Goal: Information Seeking & Learning: Learn about a topic

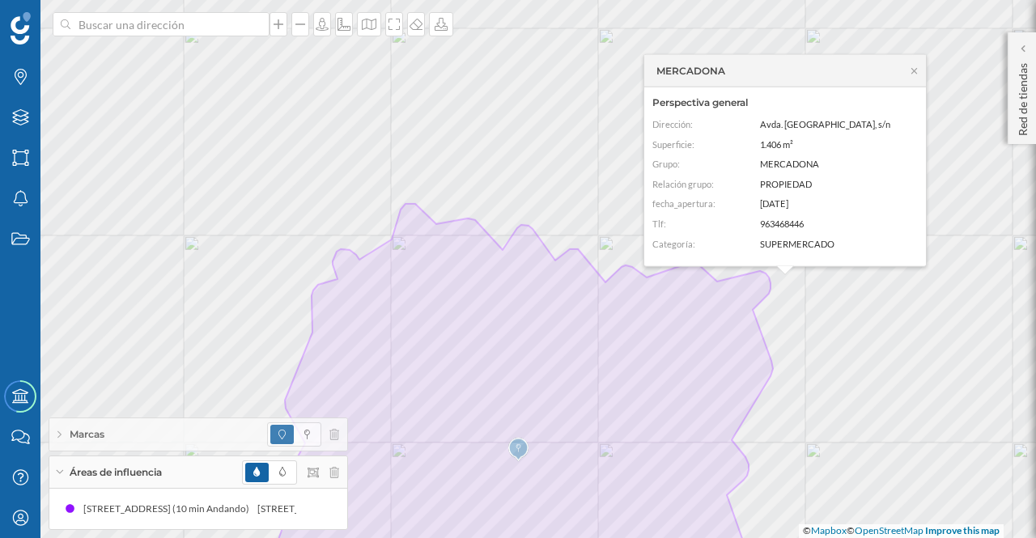
click at [1025, 118] on p "Red de tiendas" at bounding box center [1023, 96] width 16 height 79
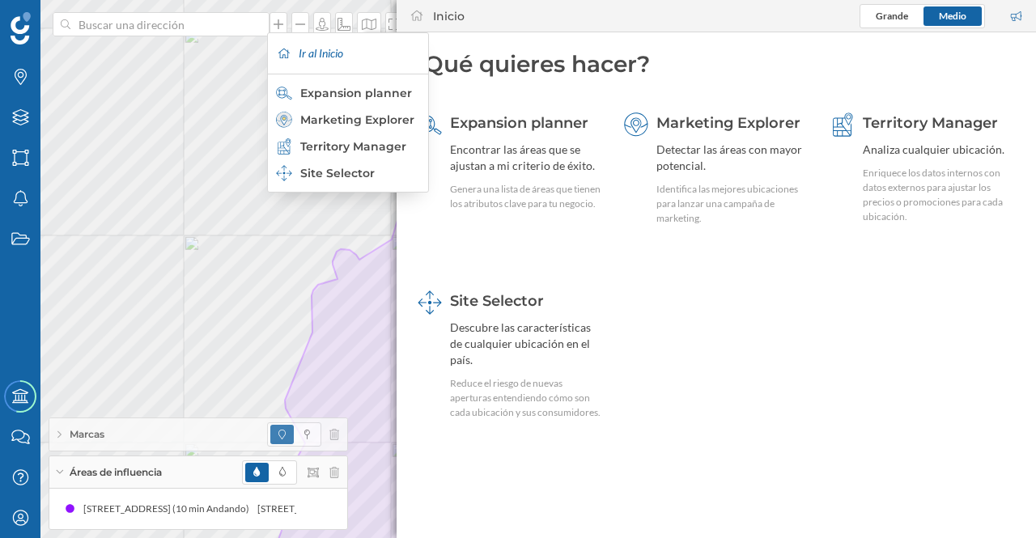
click at [363, 117] on div "Marketing Explorer" at bounding box center [347, 120] width 142 height 16
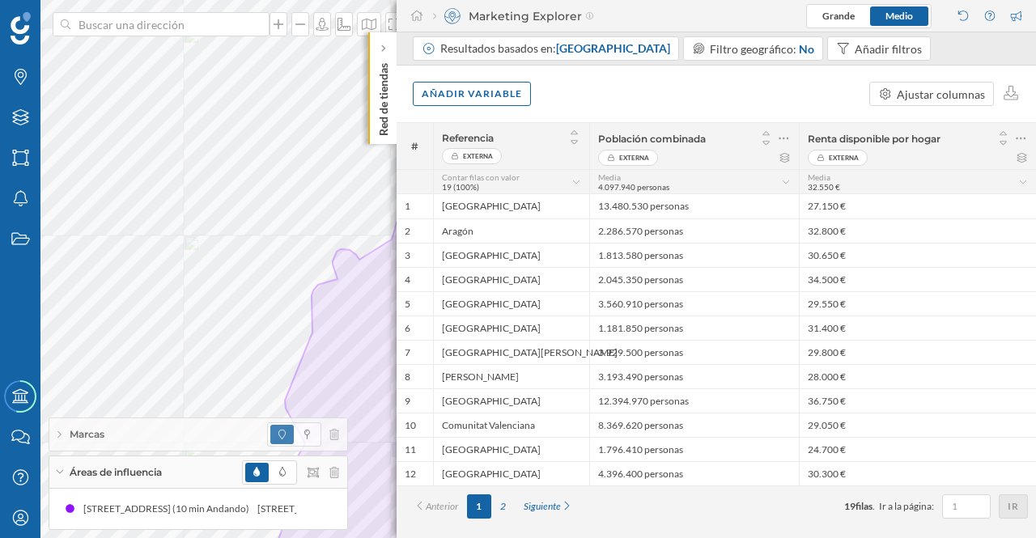
click at [597, 47] on span "[GEOGRAPHIC_DATA]" at bounding box center [613, 48] width 114 height 14
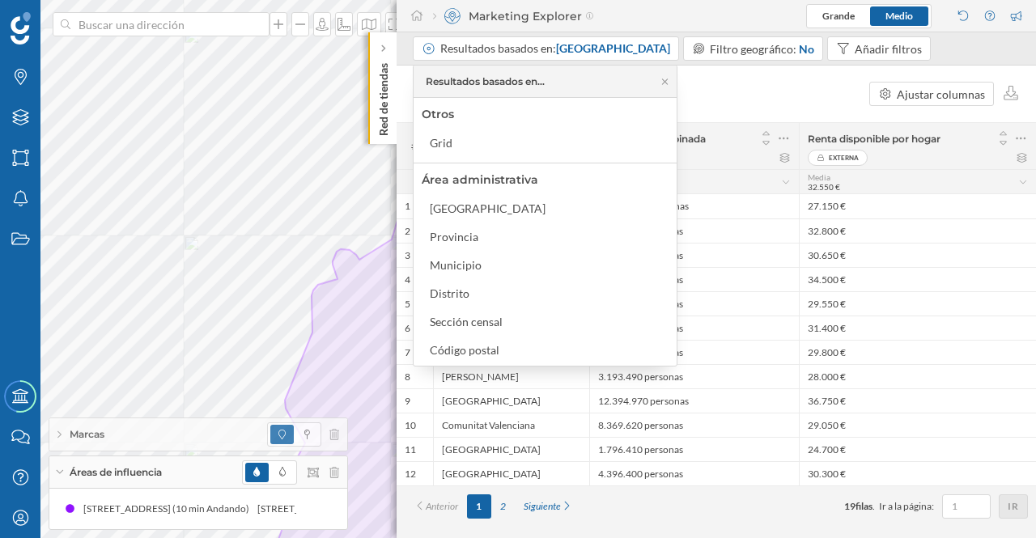
click at [469, 354] on div "Código postal" at bounding box center [465, 350] width 70 height 14
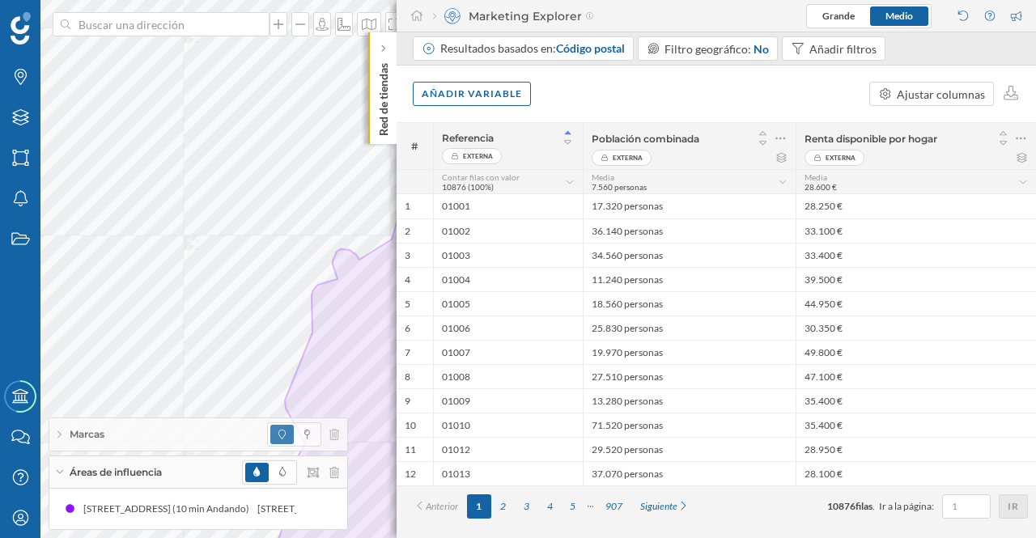
click at [477, 93] on div "Añadir variable" at bounding box center [472, 94] width 118 height 24
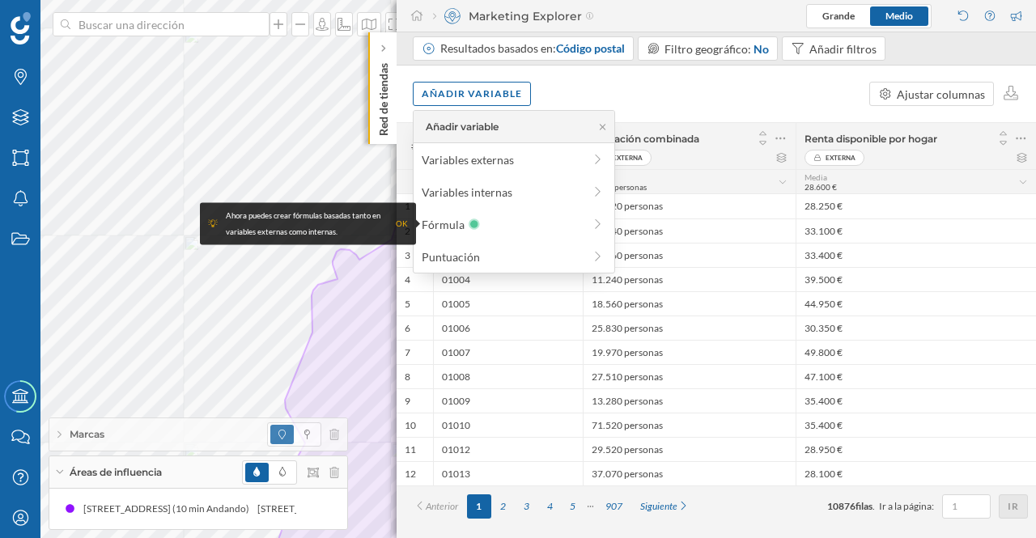
click at [502, 159] on div "Variables externas" at bounding box center [502, 159] width 161 height 17
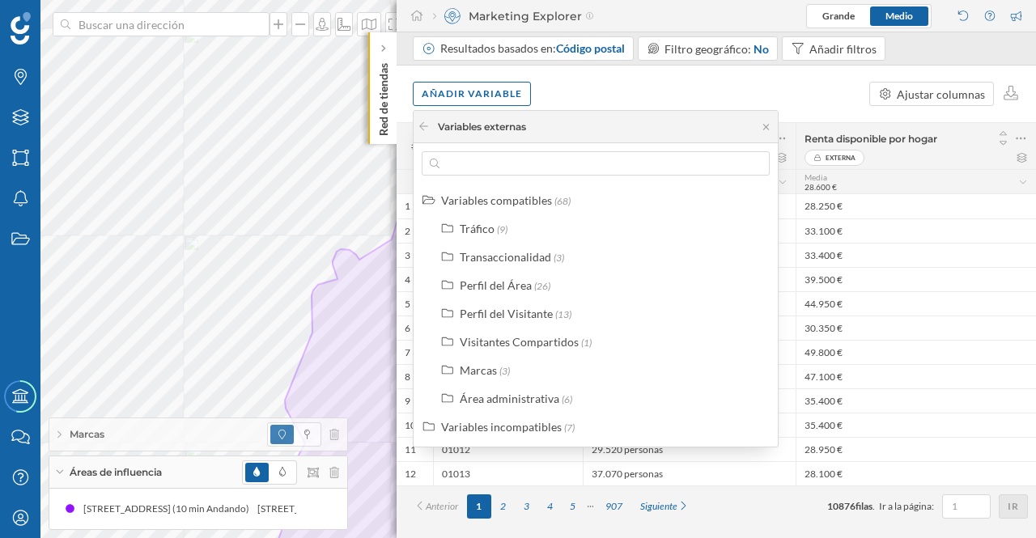
click at [500, 282] on div "Perfil del Área" at bounding box center [496, 285] width 72 height 14
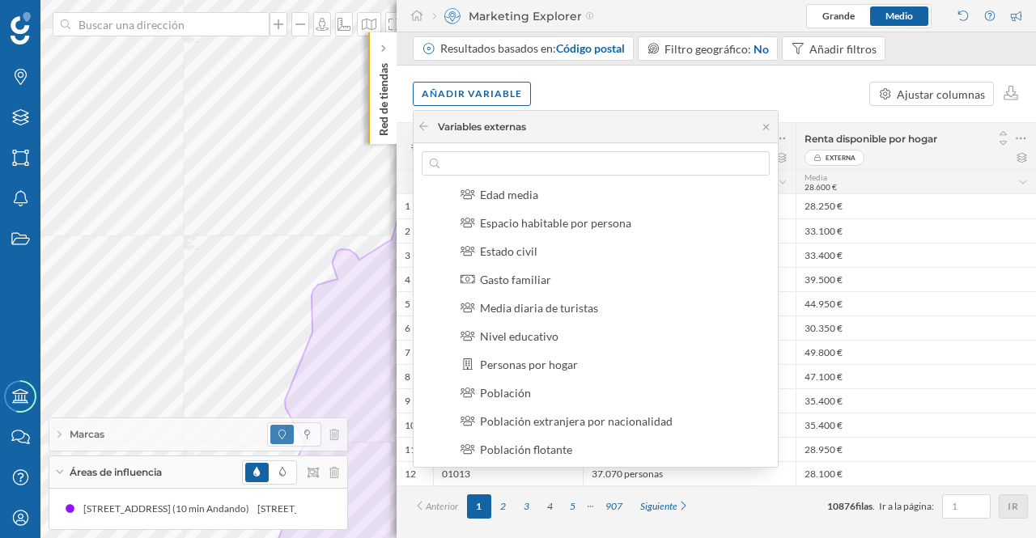
scroll to position [220, 0]
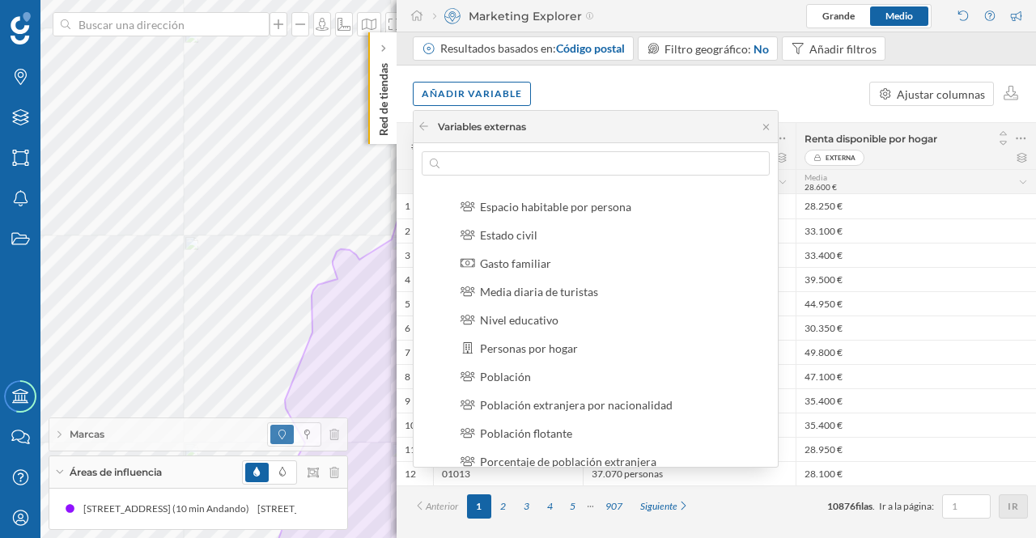
click at [523, 373] on div "Población" at bounding box center [505, 377] width 51 height 14
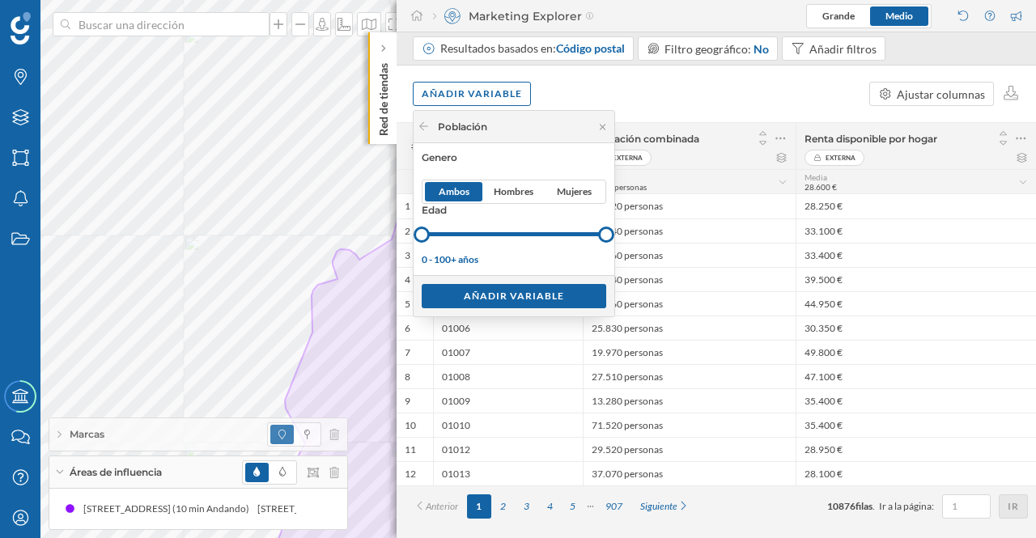
click at [530, 297] on div "Añadir variable" at bounding box center [514, 296] width 185 height 24
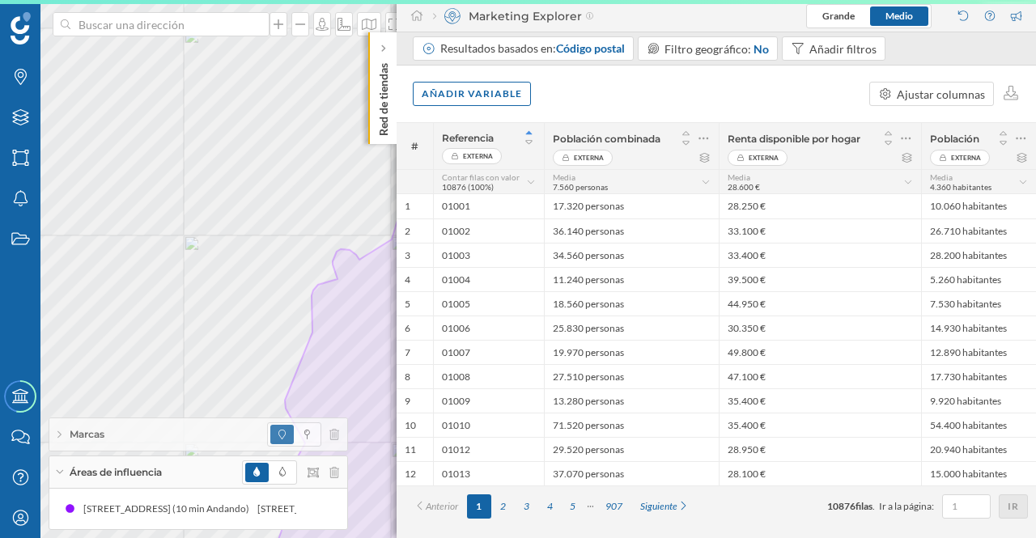
scroll to position [0, 0]
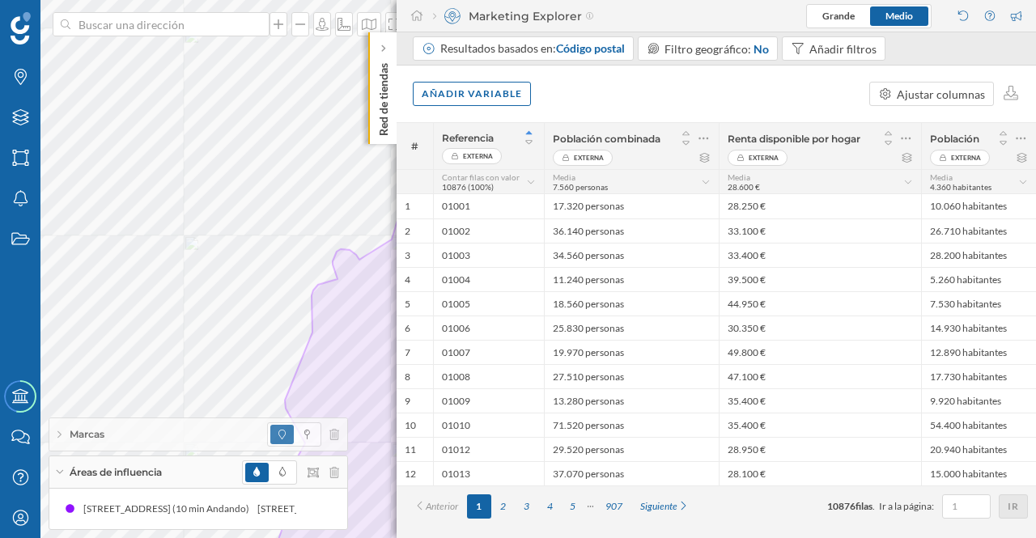
click at [529, 182] on icon at bounding box center [530, 182] width 7 height 4
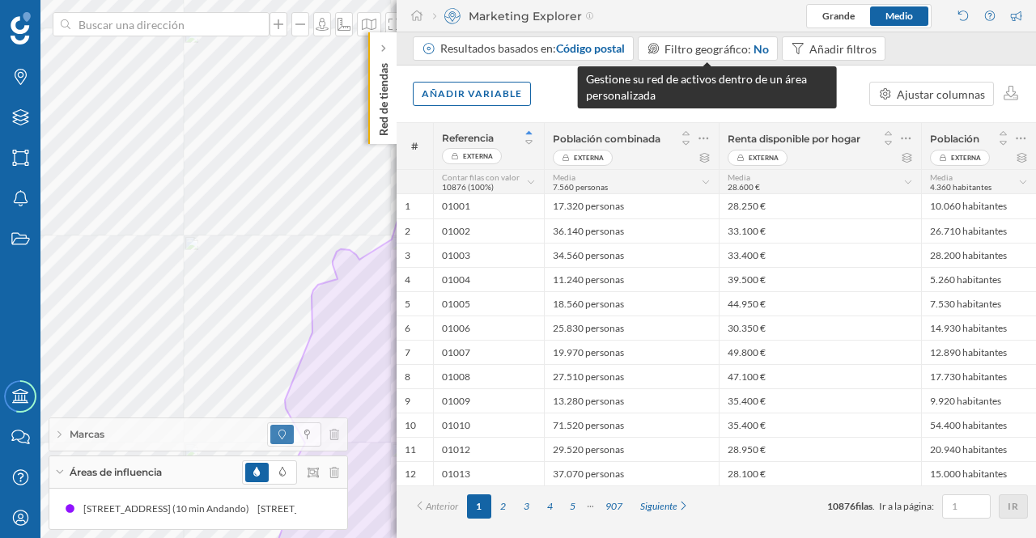
click at [681, 48] on span "Filtro geográfico:" at bounding box center [707, 49] width 87 height 14
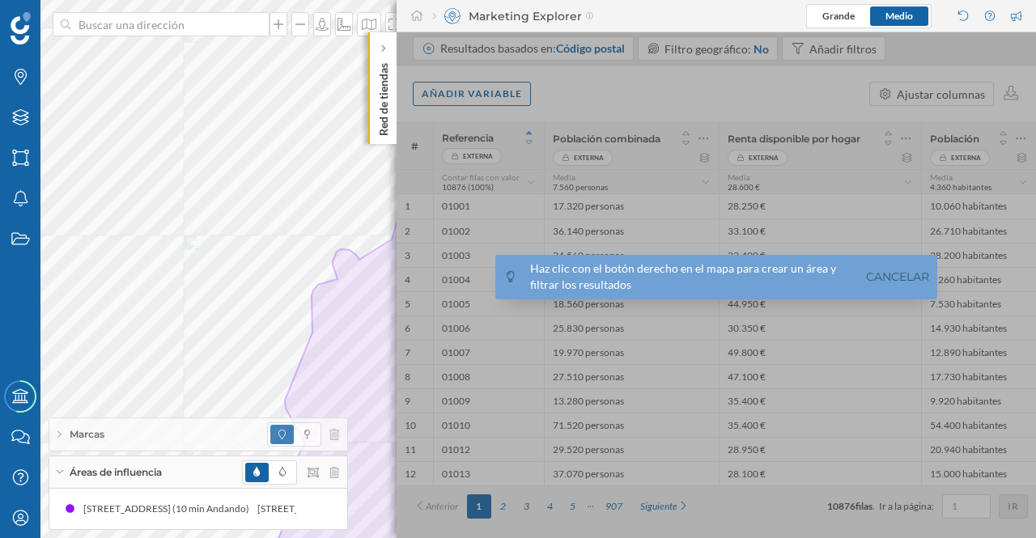
click at [681, 48] on div at bounding box center [716, 285] width 639 height 506
click at [887, 271] on link "Cancelar" at bounding box center [897, 277] width 71 height 19
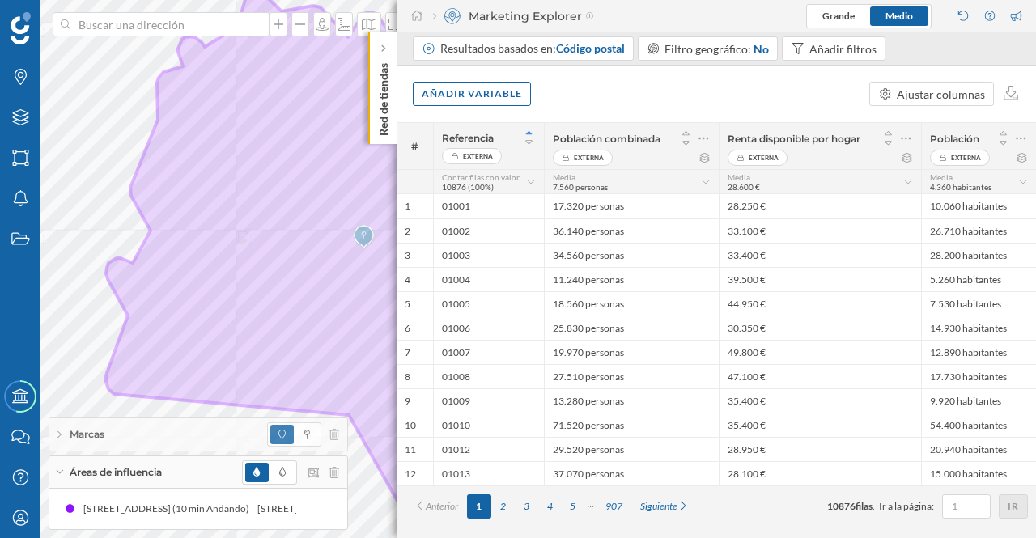
click at [382, 92] on p "Red de tiendas" at bounding box center [383, 96] width 16 height 79
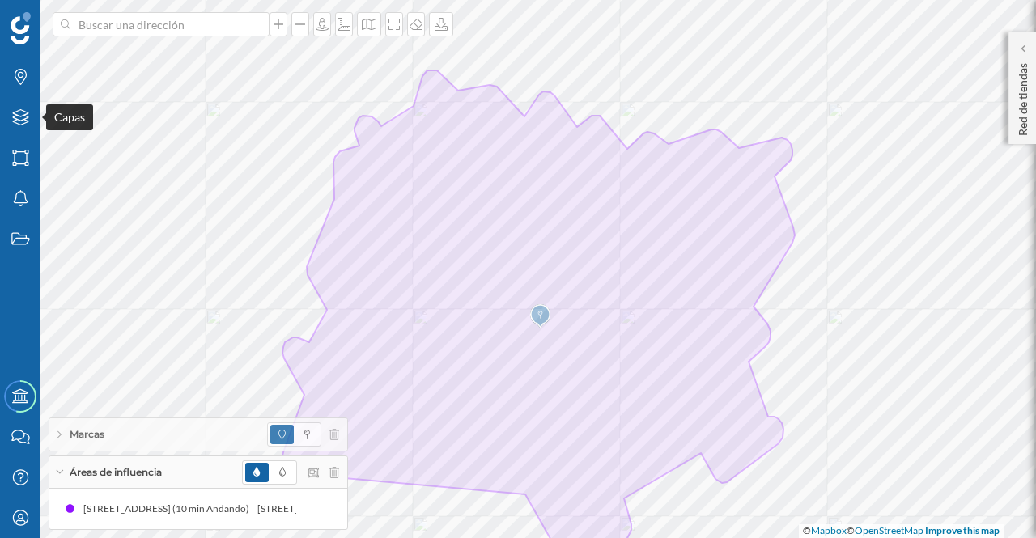
click at [21, 116] on icon "Capas" at bounding box center [21, 117] width 20 height 16
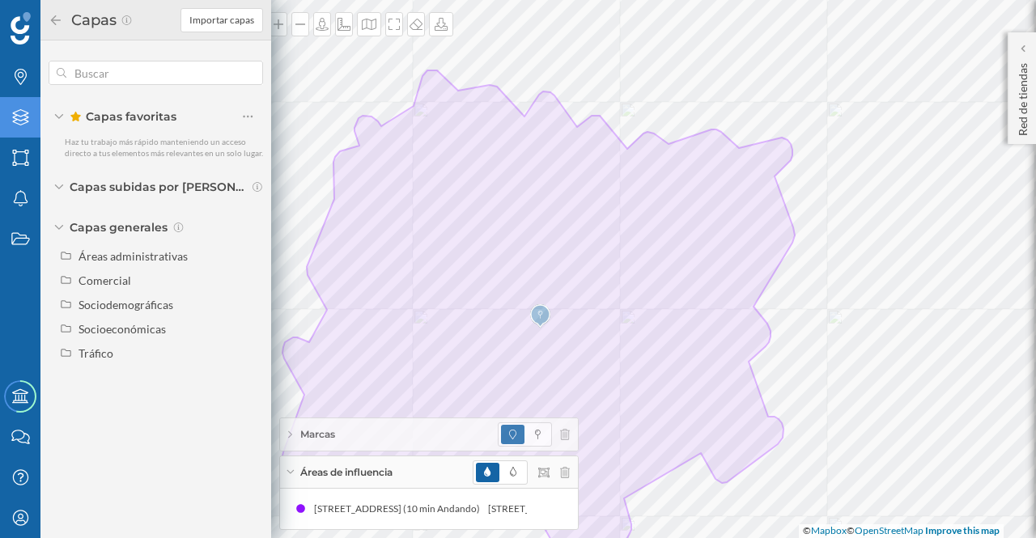
click at [110, 258] on div "Áreas administrativas" at bounding box center [132, 256] width 109 height 14
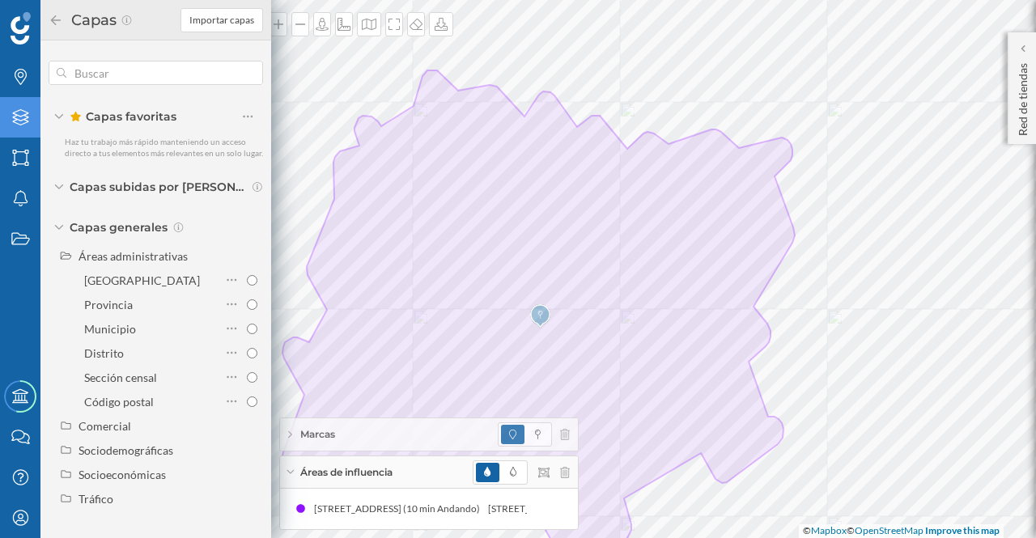
click at [134, 399] on div "Código postal" at bounding box center [119, 402] width 70 height 14
click at [247, 399] on input "Código postal" at bounding box center [252, 402] width 11 height 11
radio input "true"
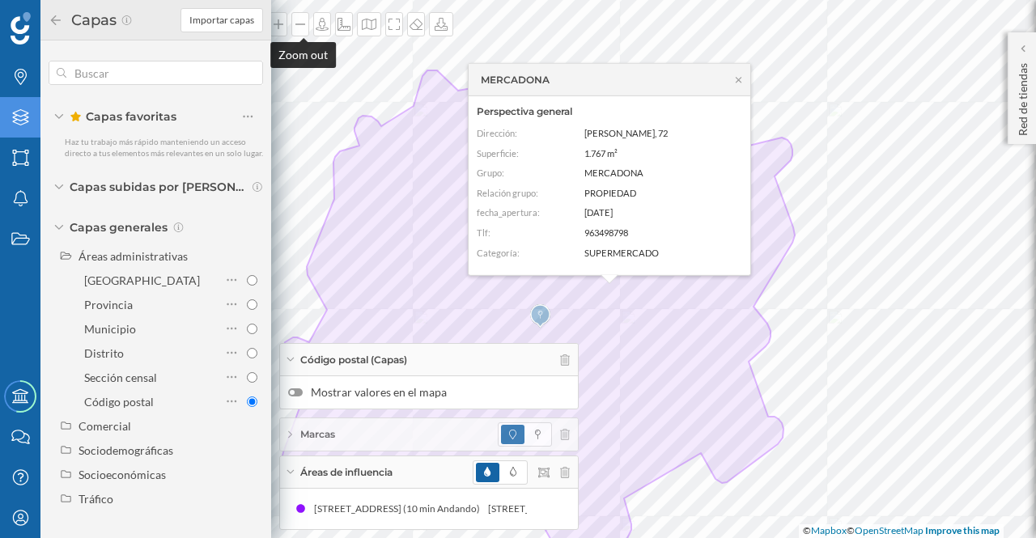
click at [303, 30] on div at bounding box center [300, 24] width 18 height 24
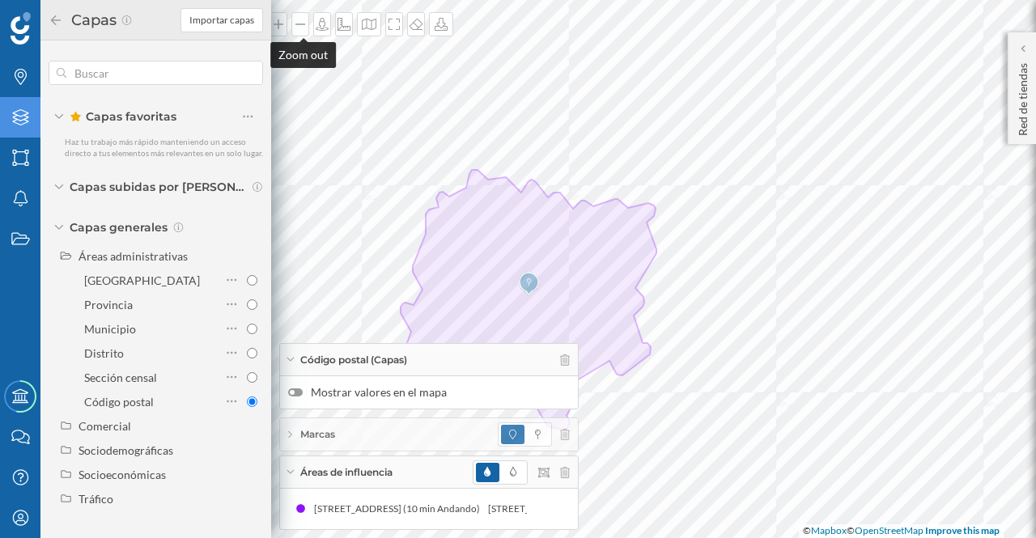
click at [301, 30] on icon at bounding box center [300, 24] width 16 height 13
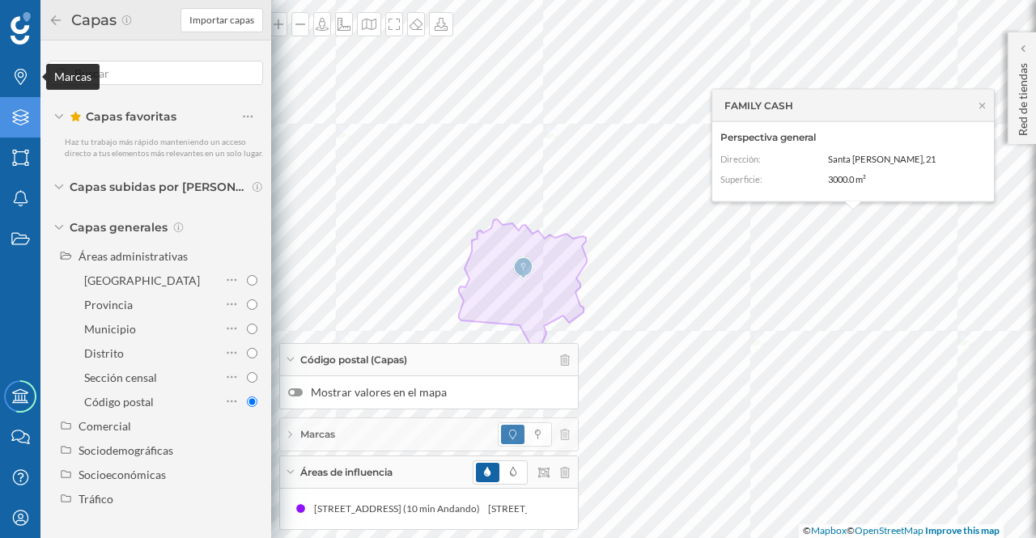
click at [21, 74] on icon "Marcas" at bounding box center [21, 77] width 20 height 16
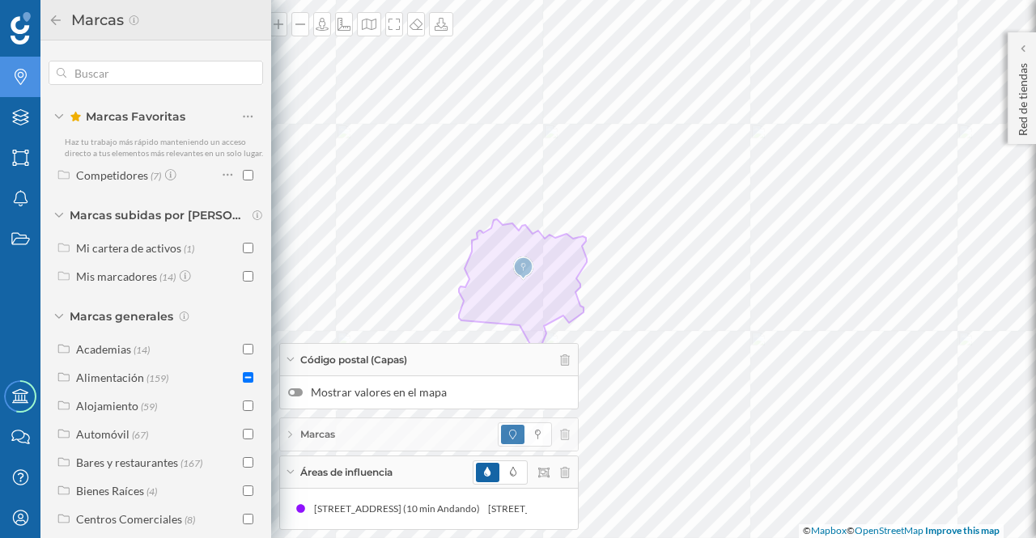
click at [246, 383] on input "checkbox" at bounding box center [248, 377] width 11 height 11
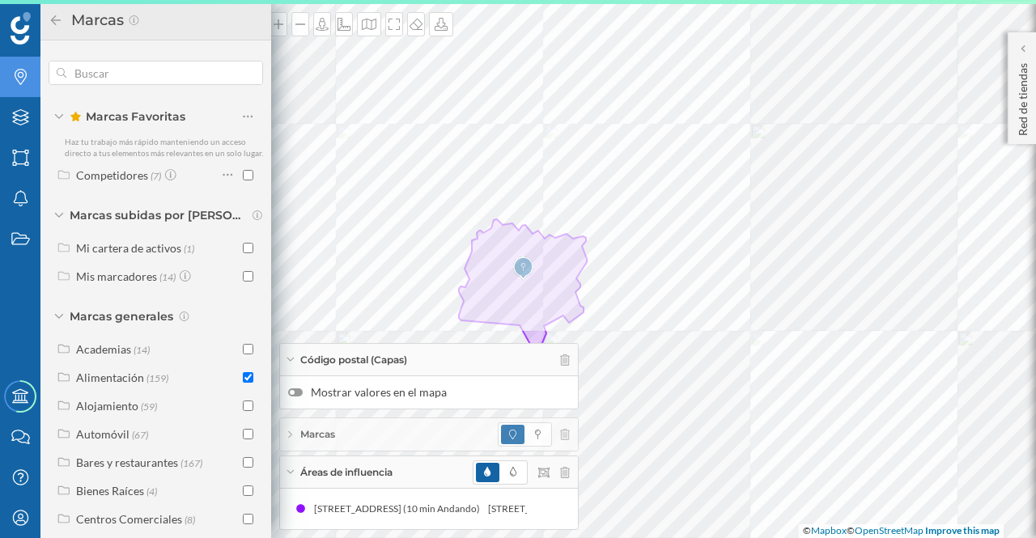
click at [247, 383] on input "checkbox" at bounding box center [248, 377] width 11 height 11
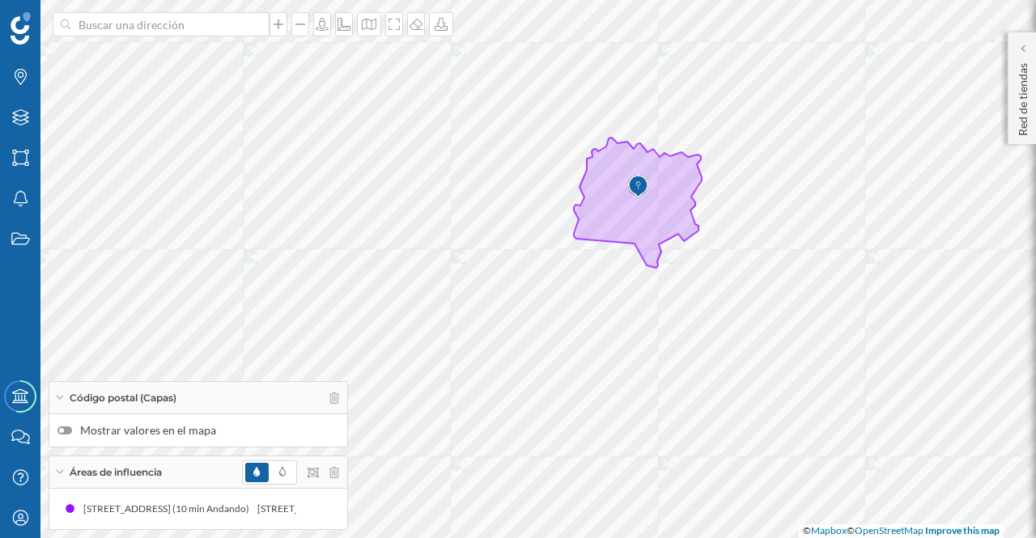
click at [1024, 96] on p "Red de tiendas" at bounding box center [1023, 96] width 16 height 79
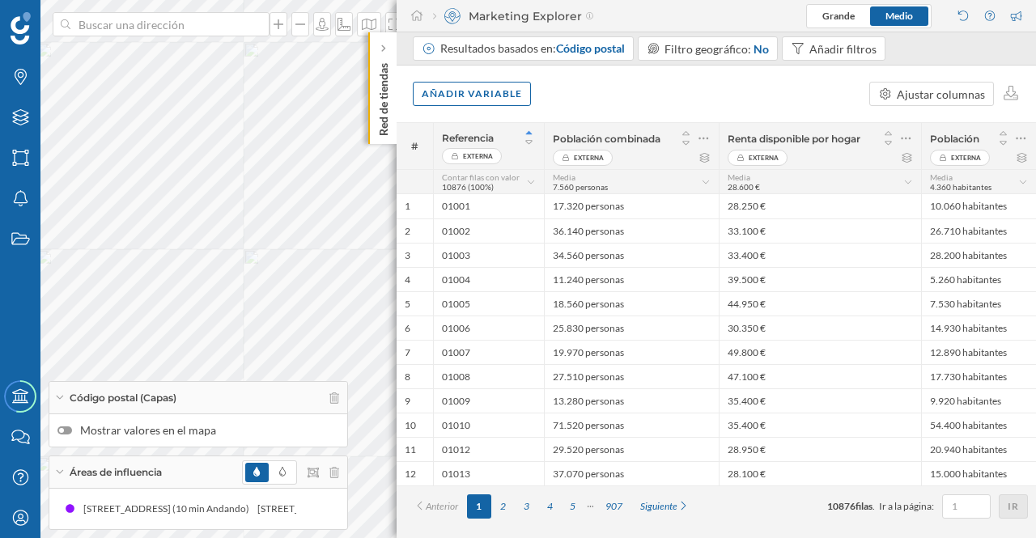
click at [830, 49] on div "Añadir filtros" at bounding box center [842, 48] width 67 height 17
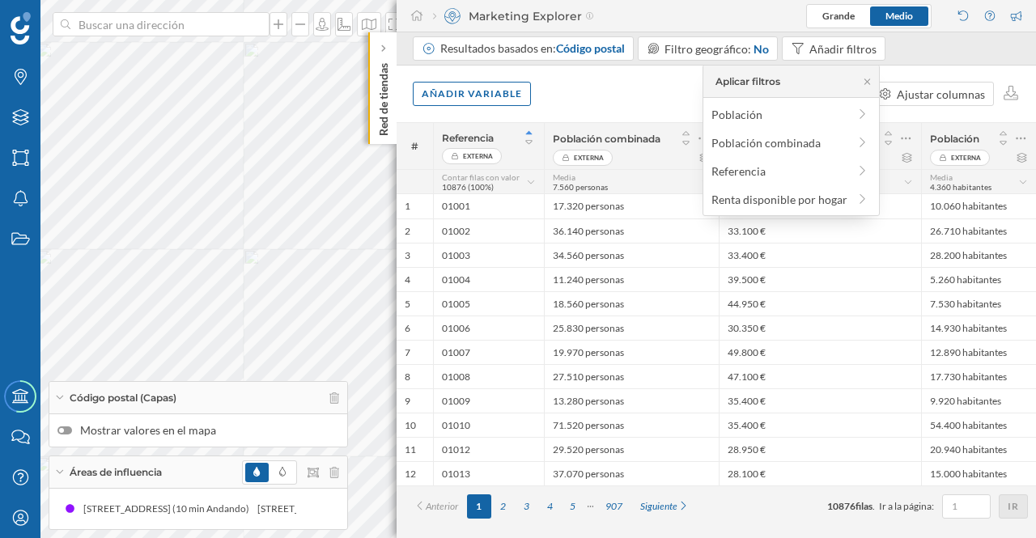
click at [863, 111] on icon at bounding box center [862, 113] width 15 height 11
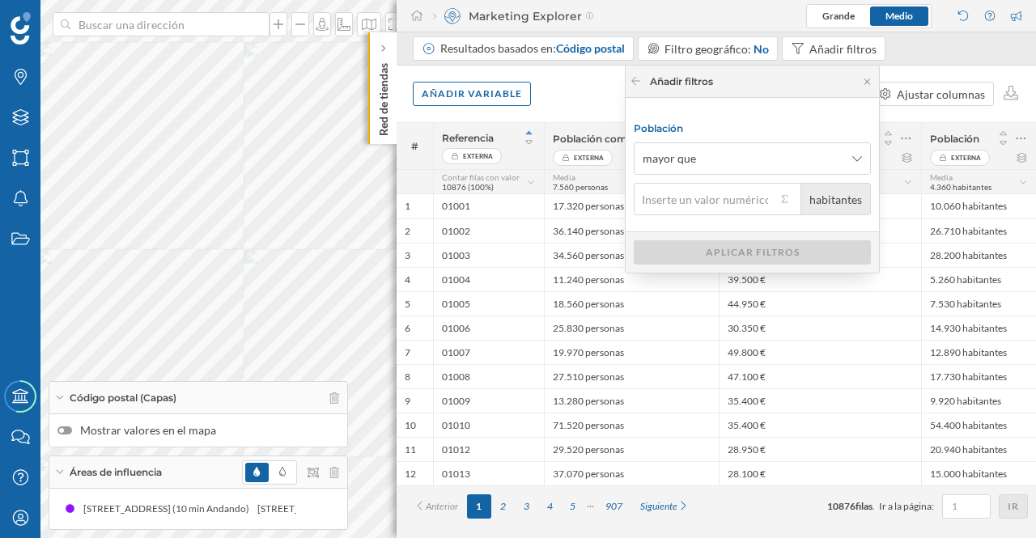
click at [866, 83] on icon at bounding box center [867, 82] width 12 height 10
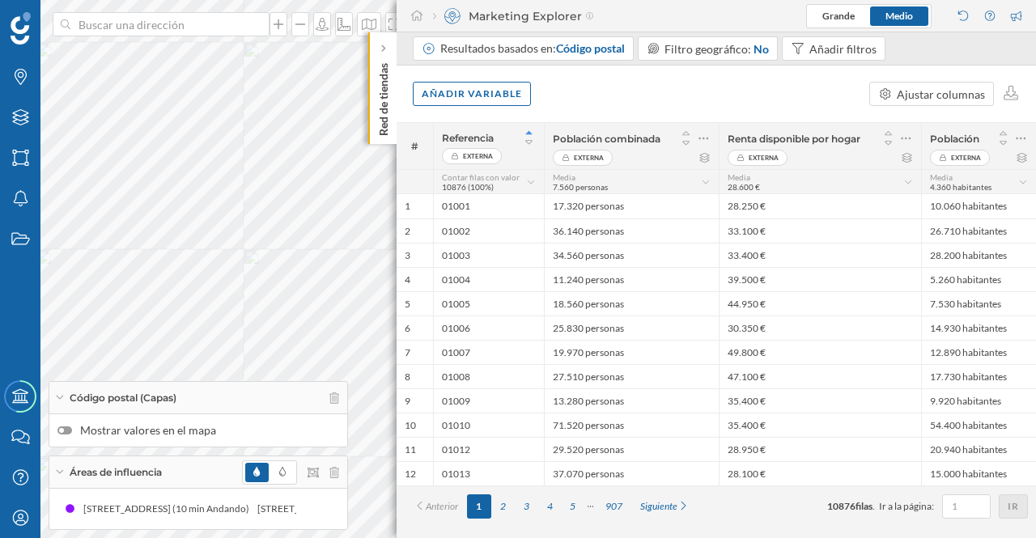
click at [859, 51] on div "Añadir filtros" at bounding box center [842, 48] width 67 height 17
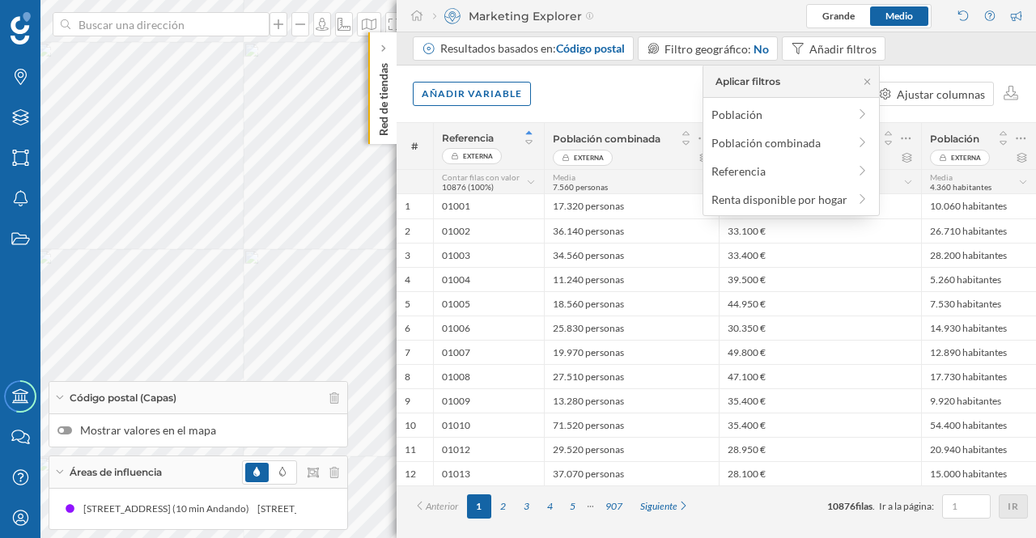
click at [859, 48] on div "Añadir filtros" at bounding box center [842, 48] width 67 height 17
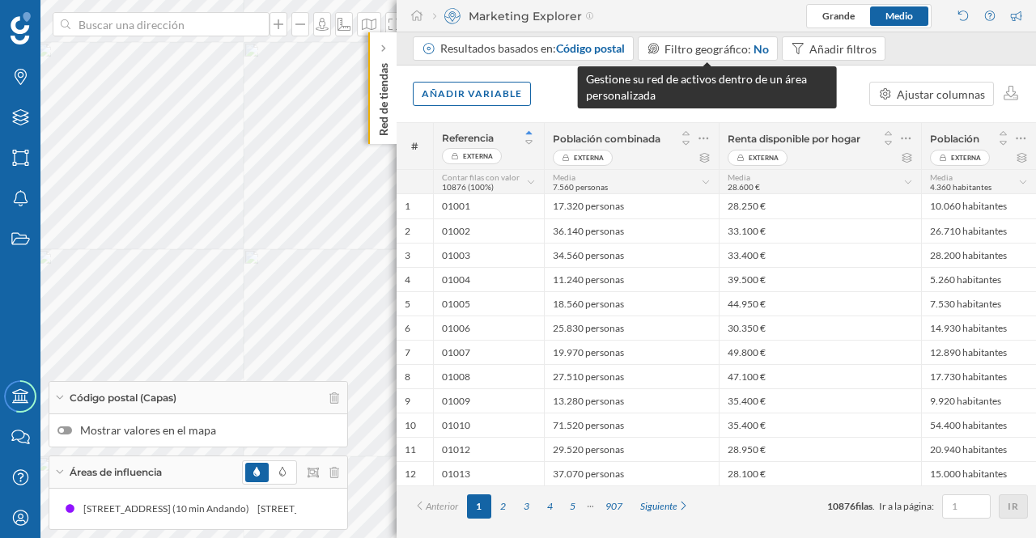
click at [696, 49] on span "Filtro geográfico:" at bounding box center [707, 49] width 87 height 14
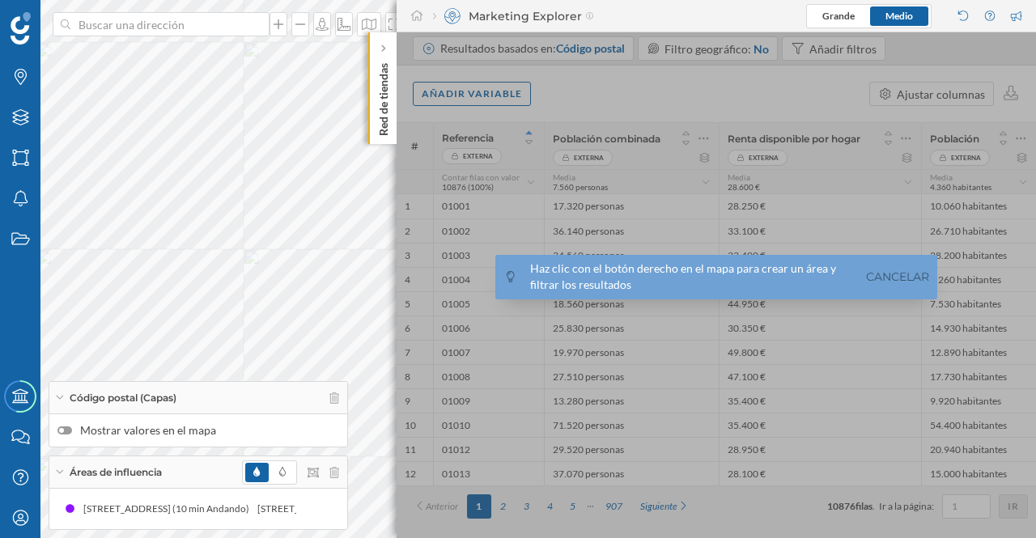
click at [696, 49] on div at bounding box center [716, 285] width 639 height 506
click at [384, 48] on icon at bounding box center [383, 48] width 4 height 7
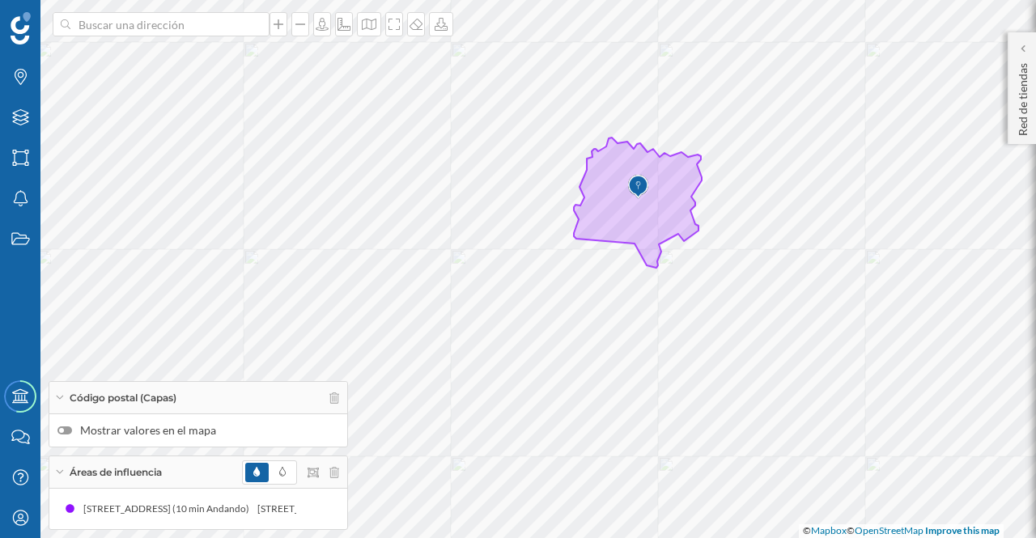
click at [1020, 104] on p "Red de tiendas" at bounding box center [1023, 96] width 16 height 79
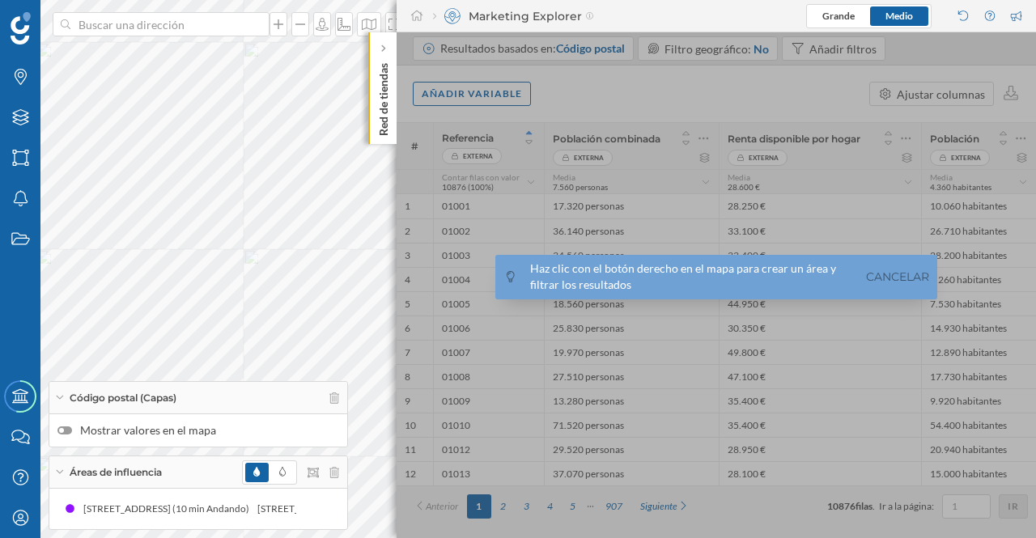
click at [524, 506] on div at bounding box center [716, 285] width 639 height 506
click at [897, 273] on link "Cancelar" at bounding box center [897, 277] width 71 height 19
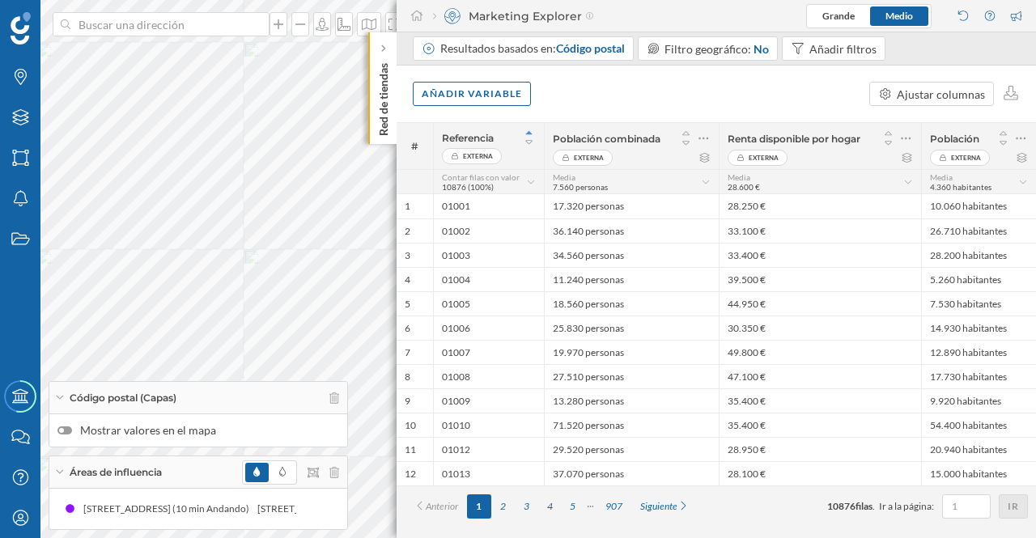
click at [549, 506] on div "4" at bounding box center [549, 506] width 23 height 24
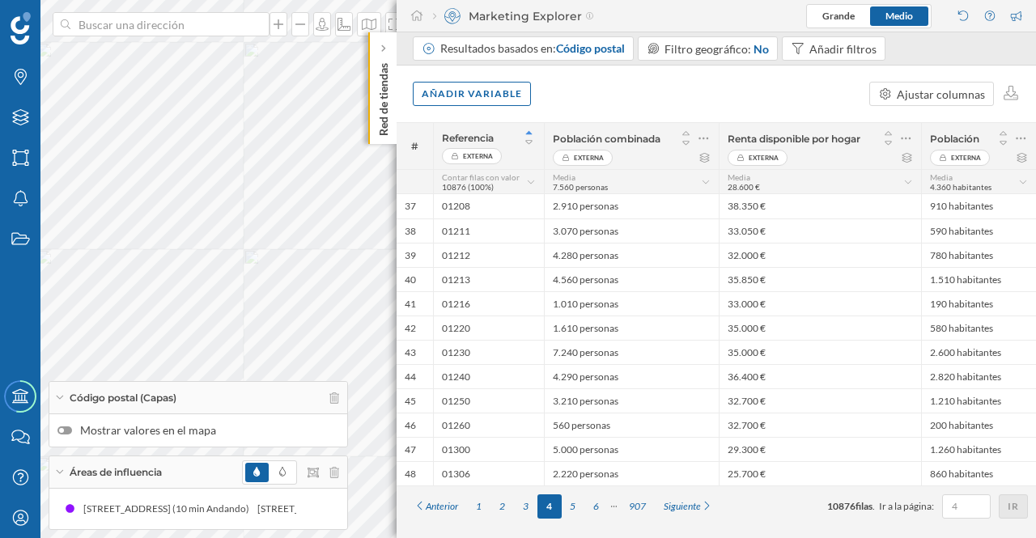
click at [573, 504] on div "5" at bounding box center [573, 506] width 23 height 24
click at [583, 501] on div "6" at bounding box center [585, 506] width 23 height 24
click at [601, 501] on div "8" at bounding box center [607, 506] width 23 height 24
click at [724, 502] on div "Siguiente" at bounding box center [705, 506] width 67 height 24
click at [728, 503] on div "Siguiente" at bounding box center [711, 506] width 67 height 24
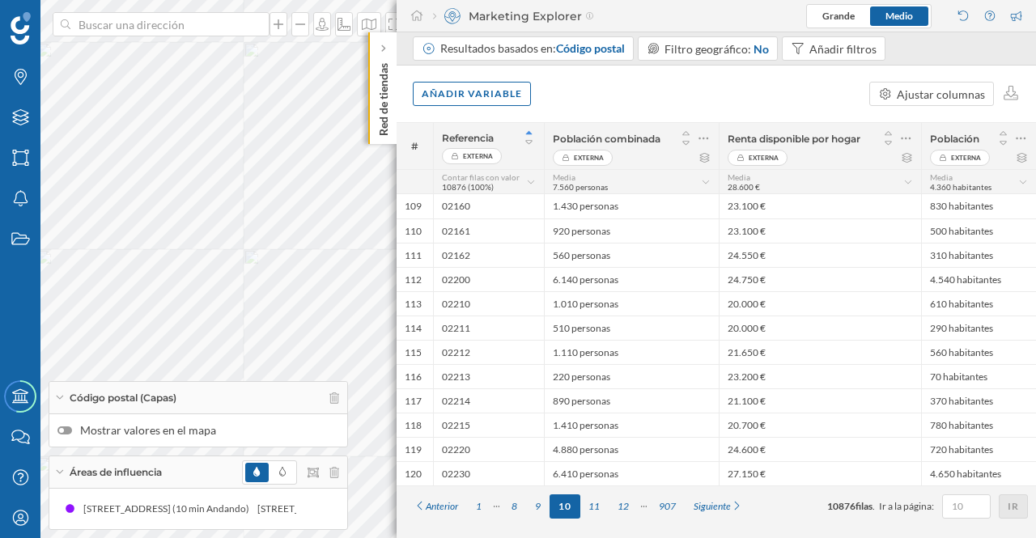
click at [728, 503] on div "Siguiente" at bounding box center [718, 506] width 67 height 24
click at [728, 503] on div "Siguiente" at bounding box center [723, 506] width 67 height 24
click at [728, 503] on div "Siguiente" at bounding box center [729, 506] width 67 height 24
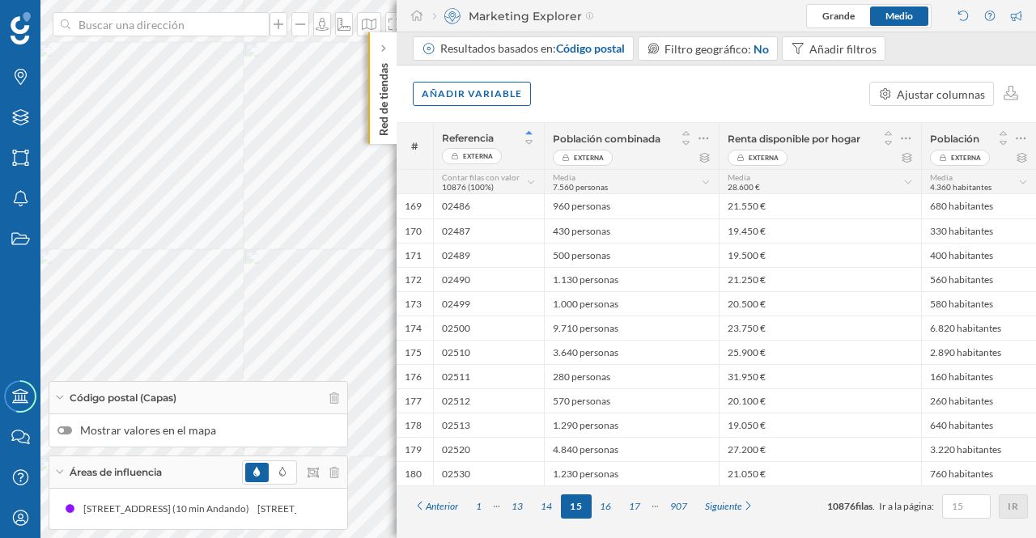
click at [728, 503] on div "Siguiente" at bounding box center [729, 506] width 67 height 24
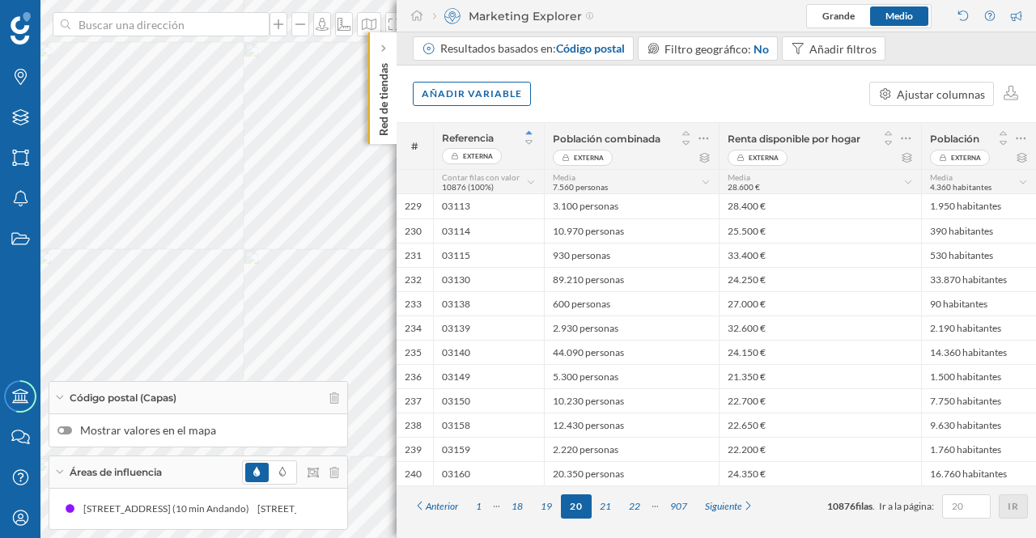
click at [728, 503] on div "Siguiente" at bounding box center [729, 506] width 67 height 24
click at [740, 502] on div "Siguiente" at bounding box center [729, 506] width 67 height 24
click at [744, 503] on div "Siguiente" at bounding box center [729, 506] width 67 height 24
click at [745, 503] on div "Siguiente" at bounding box center [729, 506] width 67 height 24
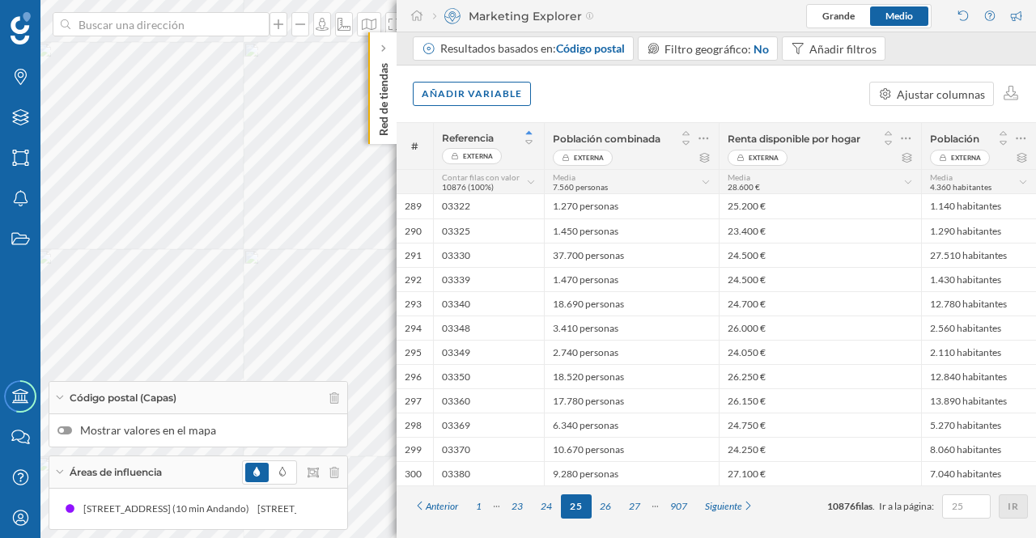
click at [745, 503] on div "Siguiente" at bounding box center [729, 506] width 67 height 24
click at [746, 504] on div "Siguiente" at bounding box center [729, 506] width 67 height 24
click at [746, 506] on div "Siguiente" at bounding box center [729, 506] width 67 height 24
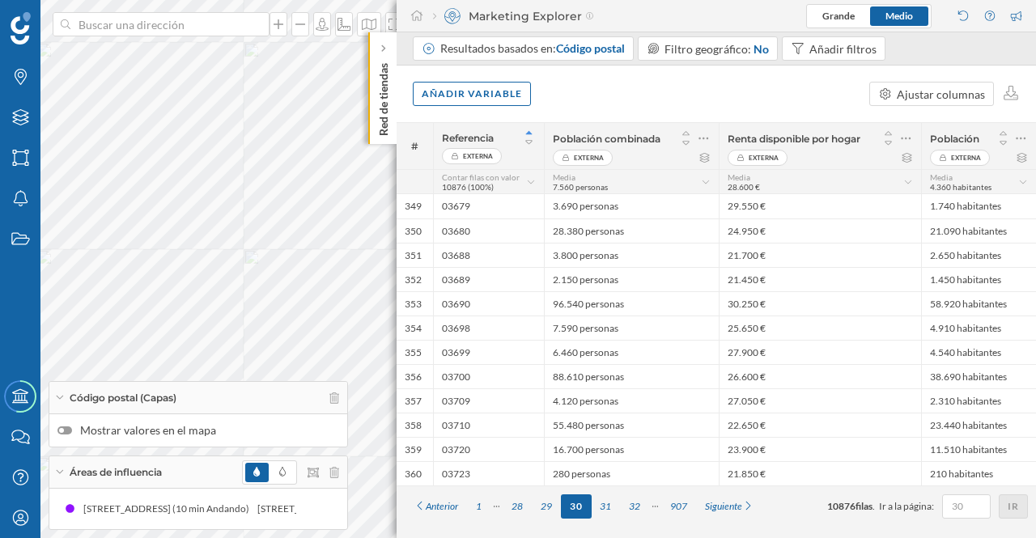
click at [746, 506] on div "Siguiente" at bounding box center [729, 506] width 67 height 24
click at [746, 503] on div "Siguiente" at bounding box center [729, 506] width 67 height 24
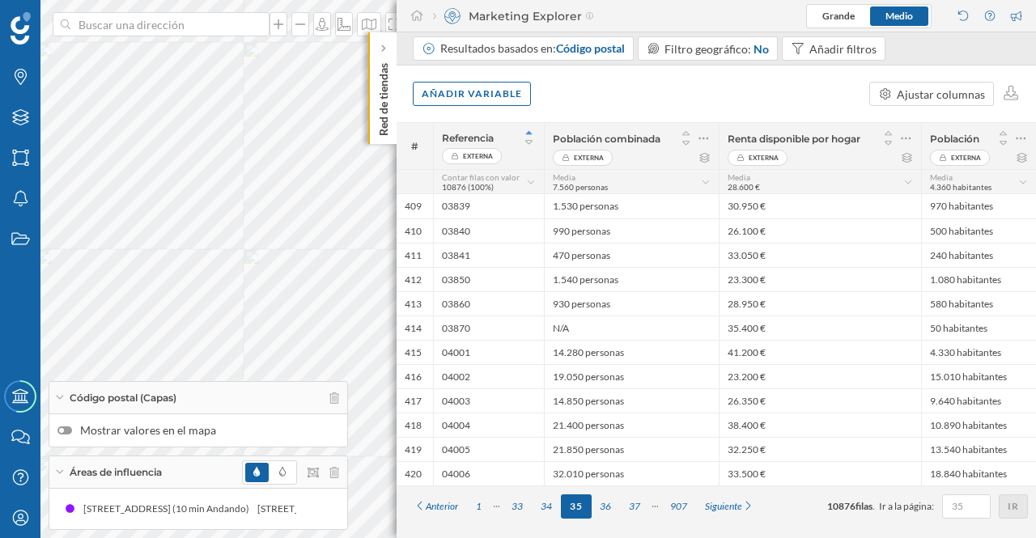
click at [746, 503] on div "Siguiente" at bounding box center [729, 506] width 67 height 24
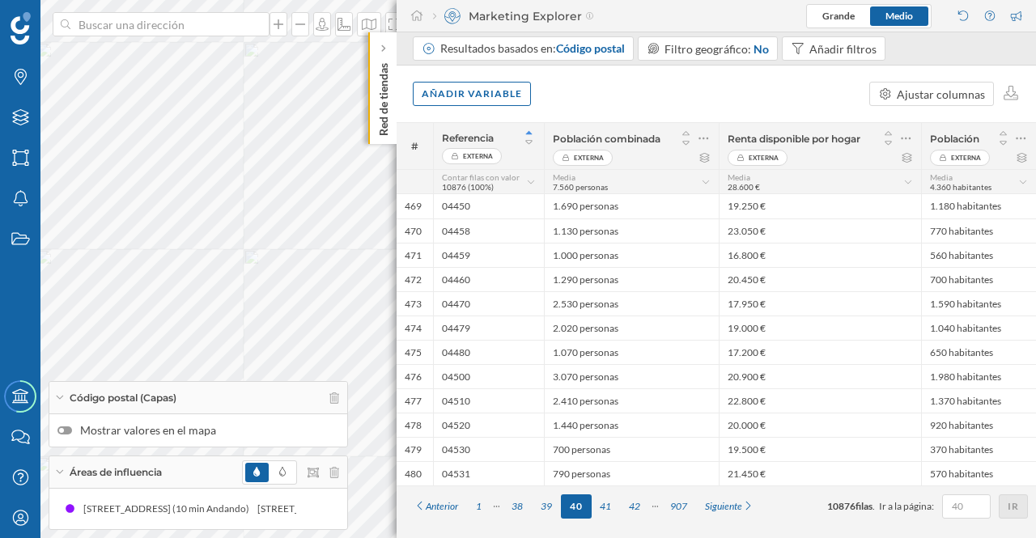
click at [746, 503] on div "Siguiente" at bounding box center [729, 506] width 67 height 24
click at [745, 501] on div "Siguiente" at bounding box center [729, 506] width 67 height 24
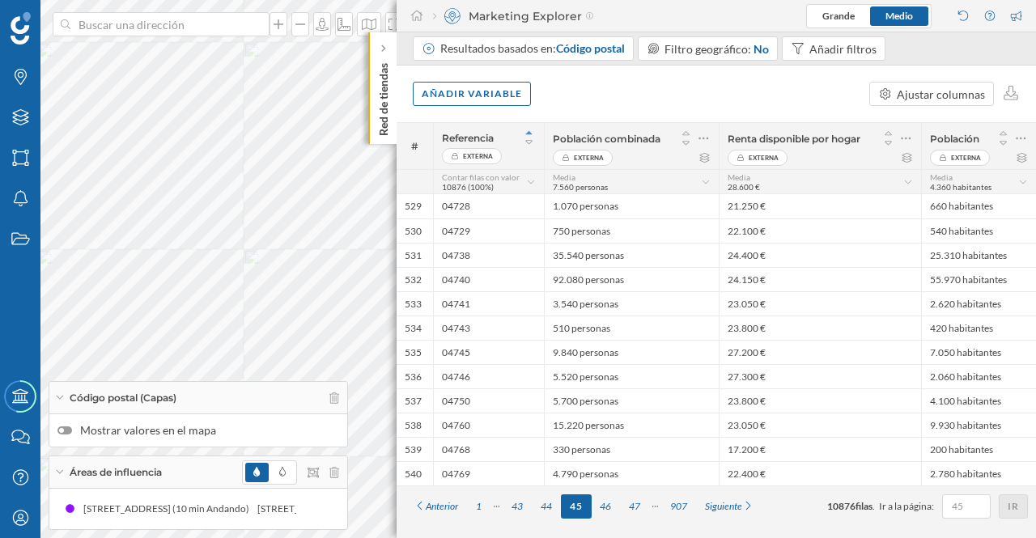
click at [745, 500] on div "Siguiente" at bounding box center [729, 506] width 67 height 24
click at [745, 499] on div "Siguiente" at bounding box center [729, 506] width 67 height 24
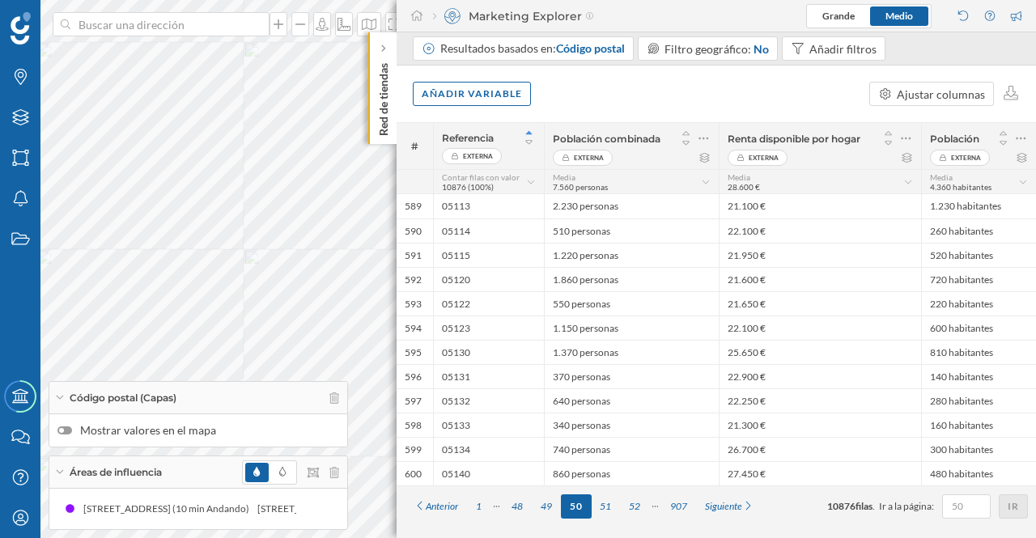
click at [745, 499] on div "Siguiente" at bounding box center [729, 506] width 67 height 24
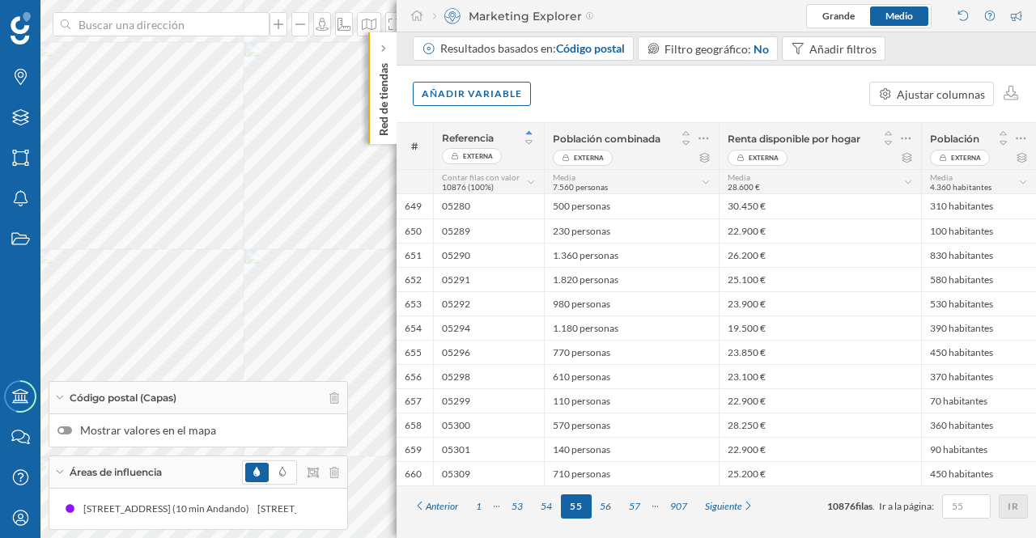
click at [745, 499] on div "Siguiente" at bounding box center [729, 506] width 67 height 24
click at [749, 503] on div "Siguiente" at bounding box center [729, 506] width 67 height 24
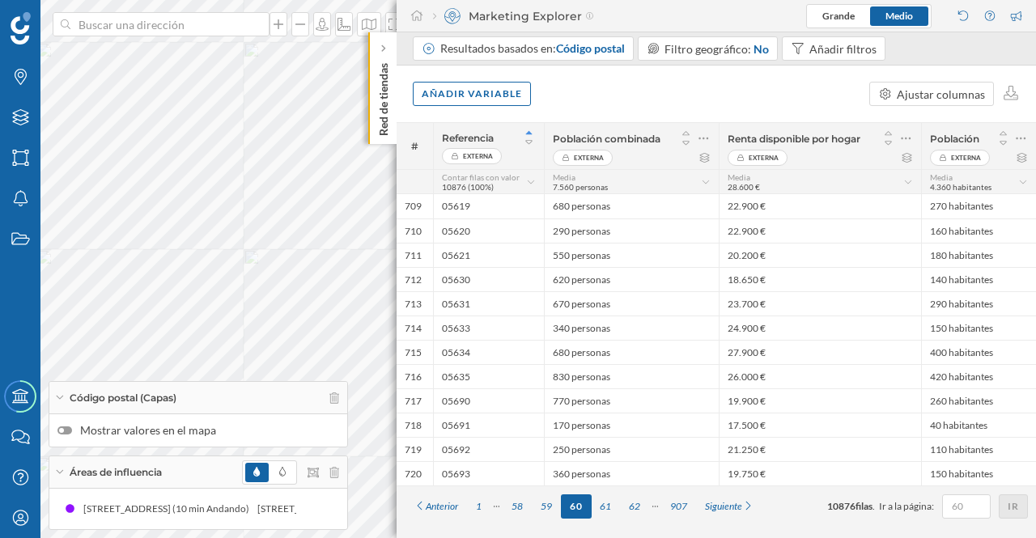
click at [749, 503] on div "Siguiente" at bounding box center [729, 506] width 67 height 24
click at [748, 503] on div "Siguiente" at bounding box center [729, 506] width 67 height 24
click at [385, 53] on icon at bounding box center [382, 48] width 5 height 16
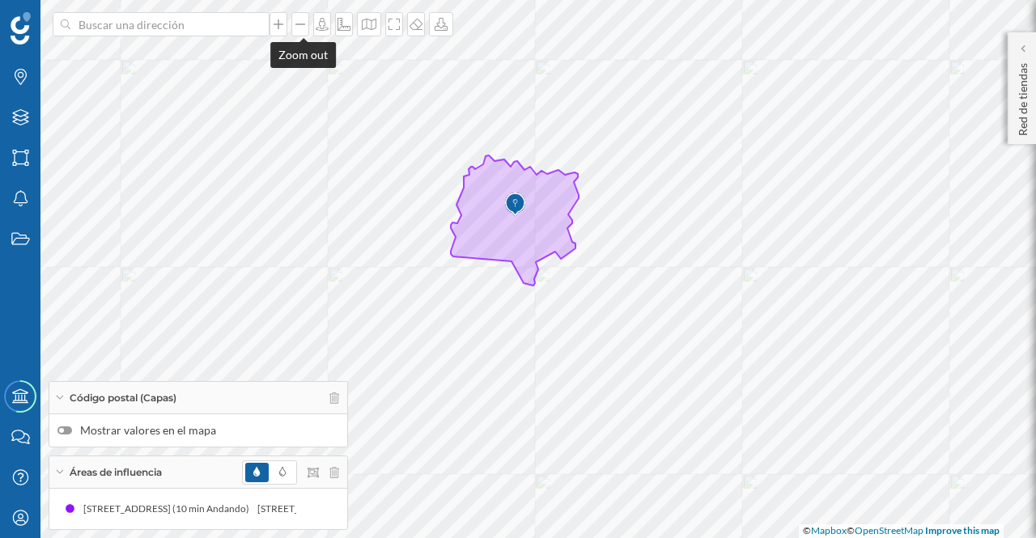
click at [303, 21] on icon at bounding box center [300, 24] width 16 height 13
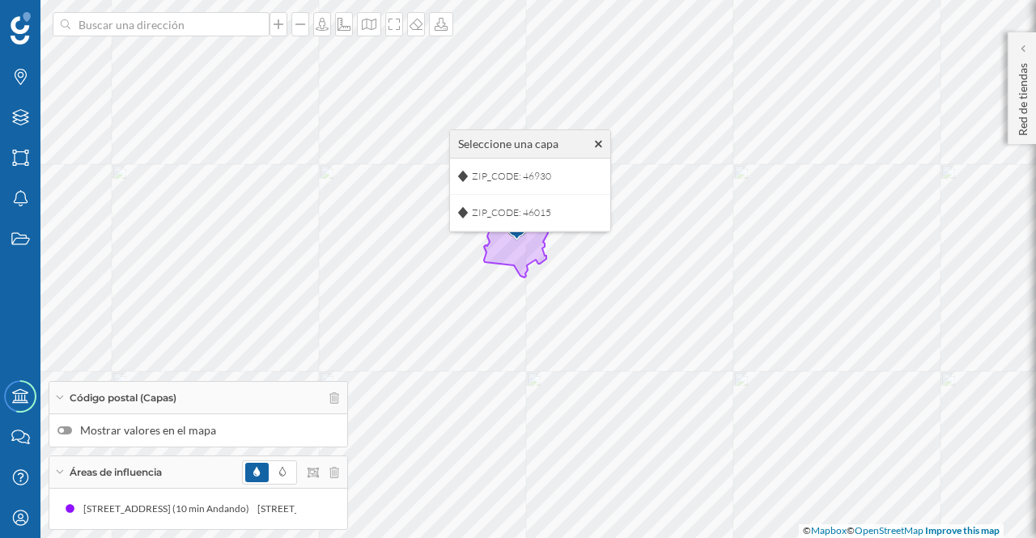
click at [594, 143] on div "Seleccione una capa" at bounding box center [530, 144] width 160 height 28
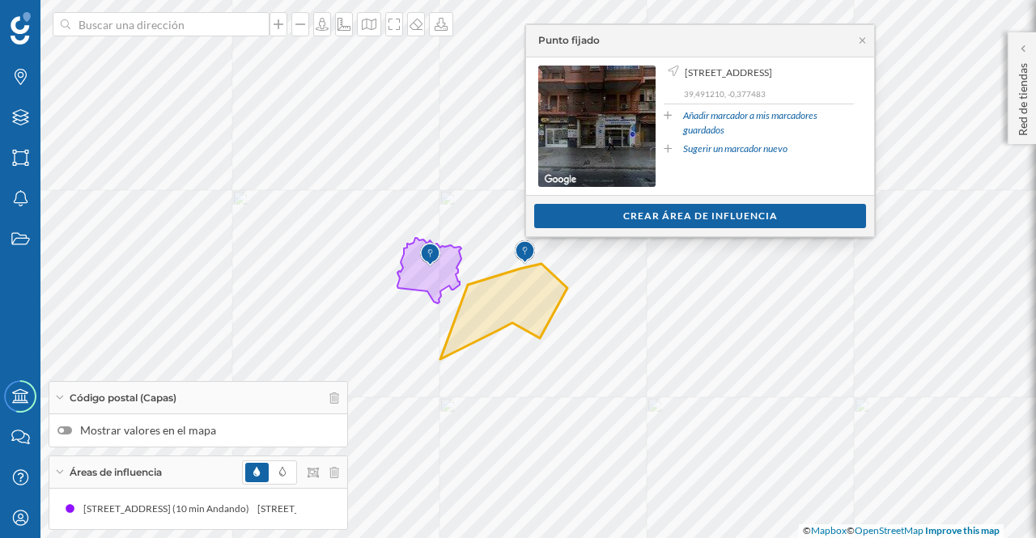
click at [859, 38] on icon at bounding box center [862, 41] width 12 height 10
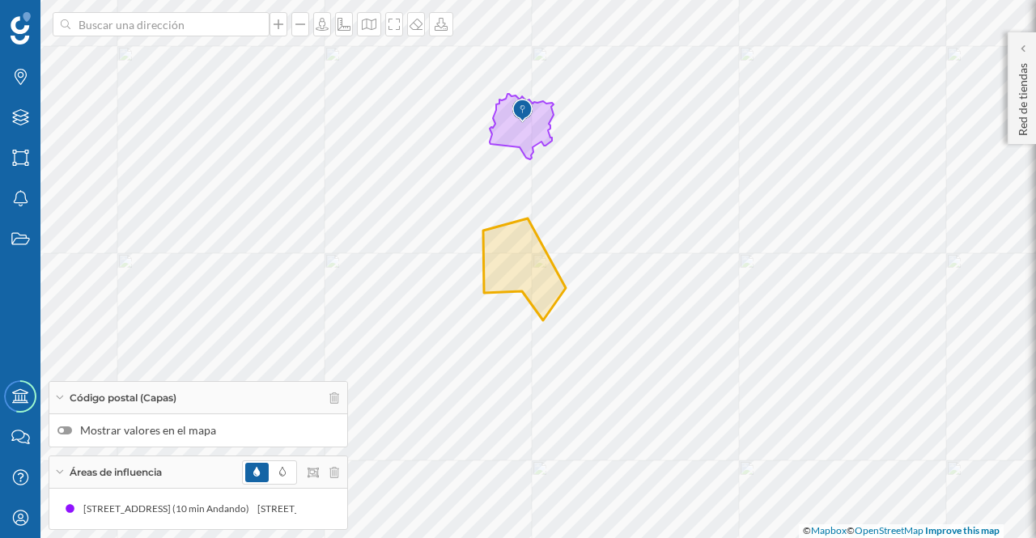
click at [1029, 120] on p "Red de tiendas" at bounding box center [1023, 96] width 16 height 79
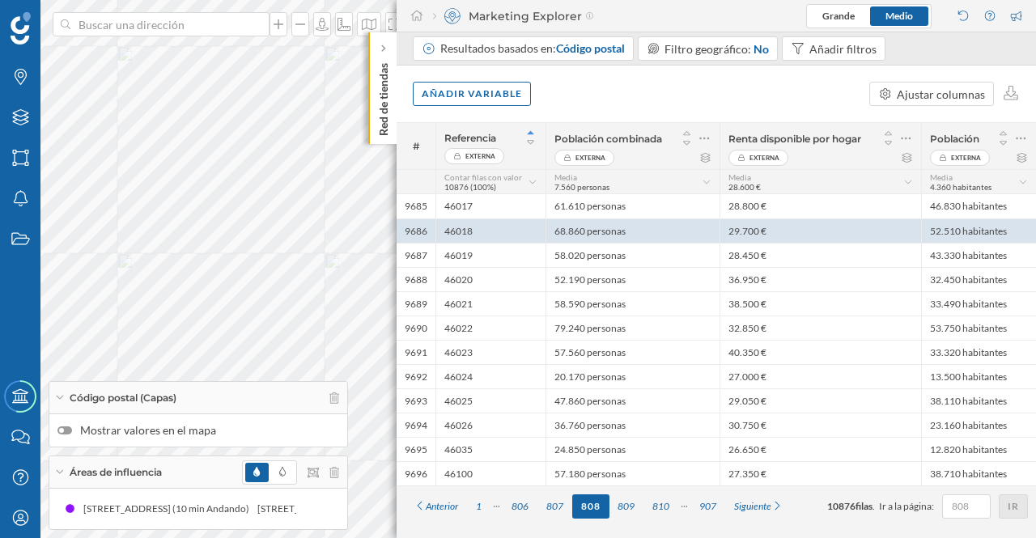
click at [382, 107] on p "Red de tiendas" at bounding box center [383, 96] width 16 height 79
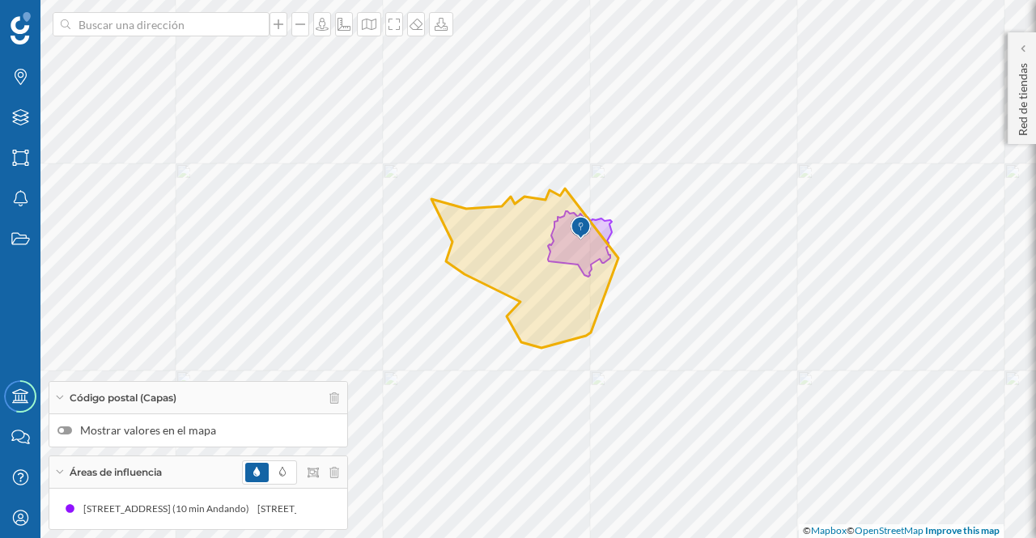
click at [1023, 93] on p "Red de tiendas" at bounding box center [1023, 96] width 16 height 79
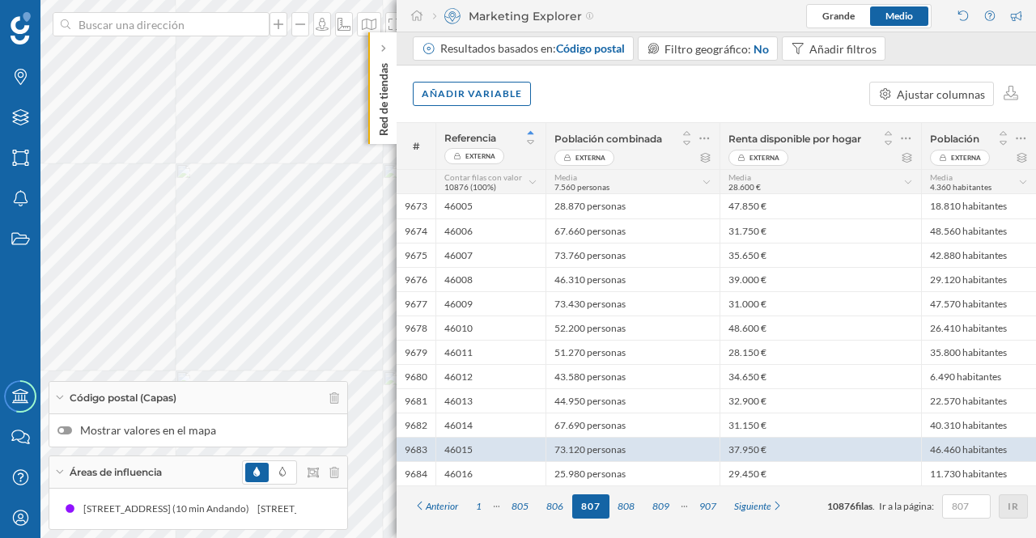
drag, startPoint x: 386, startPoint y: 125, endPoint x: 395, endPoint y: 121, distance: 9.5
click at [385, 125] on p "Red de tiendas" at bounding box center [383, 96] width 16 height 79
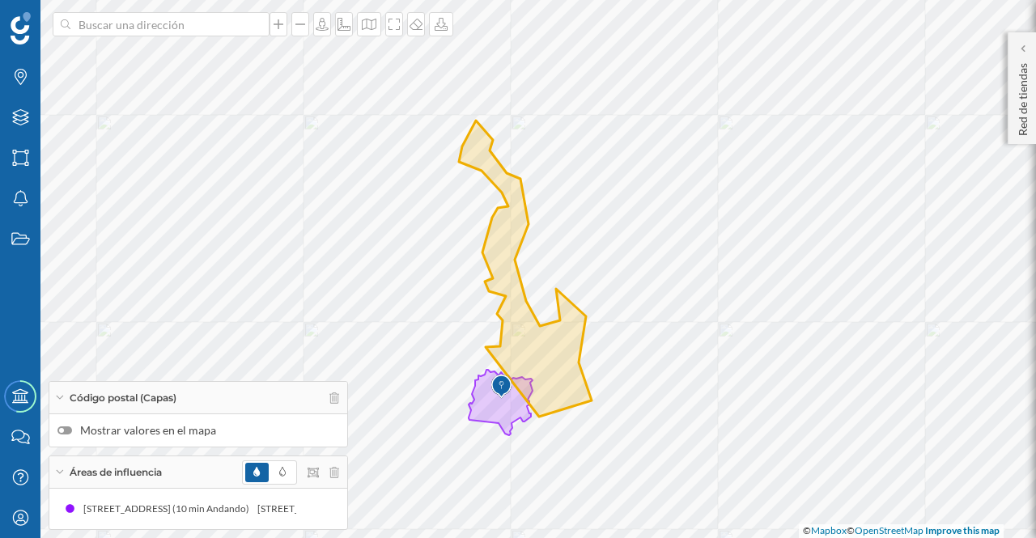
click at [1018, 124] on p "Red de tiendas" at bounding box center [1023, 96] width 16 height 79
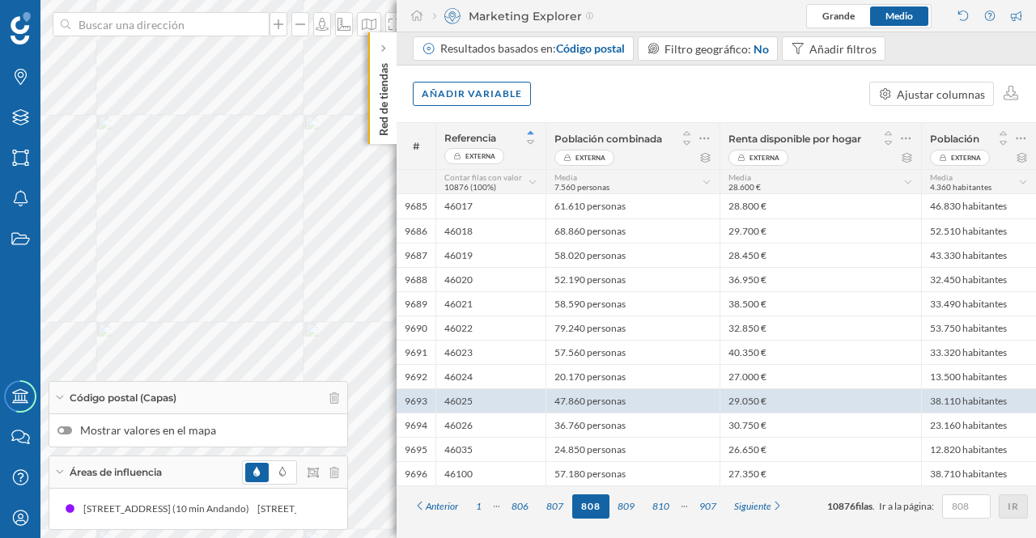
drag, startPoint x: 379, startPoint y: 100, endPoint x: 397, endPoint y: 96, distance: 18.1
click at [380, 100] on p "Red de tiendas" at bounding box center [383, 96] width 16 height 79
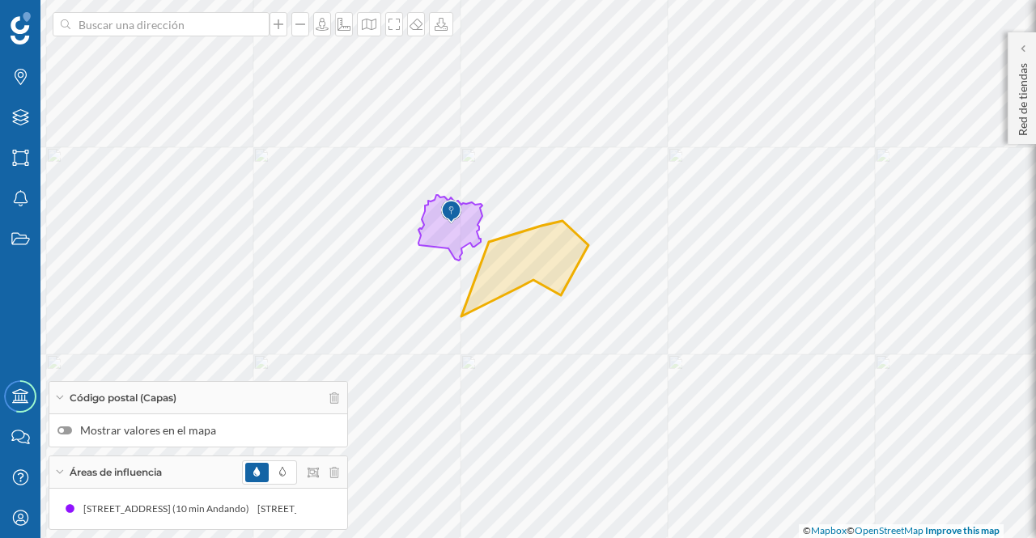
click at [1019, 106] on p "Red de tiendas" at bounding box center [1023, 96] width 16 height 79
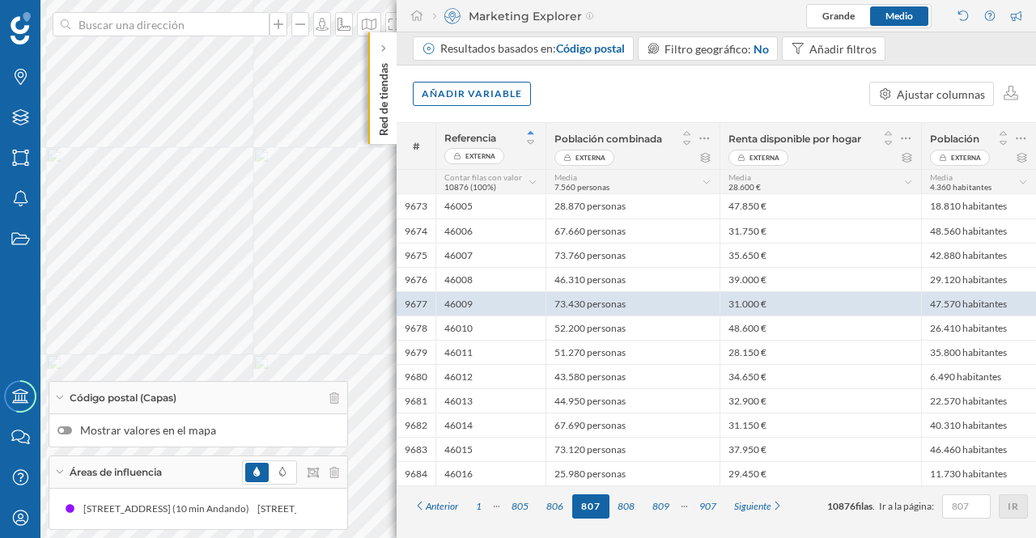
click at [384, 110] on p "Red de tiendas" at bounding box center [383, 96] width 16 height 79
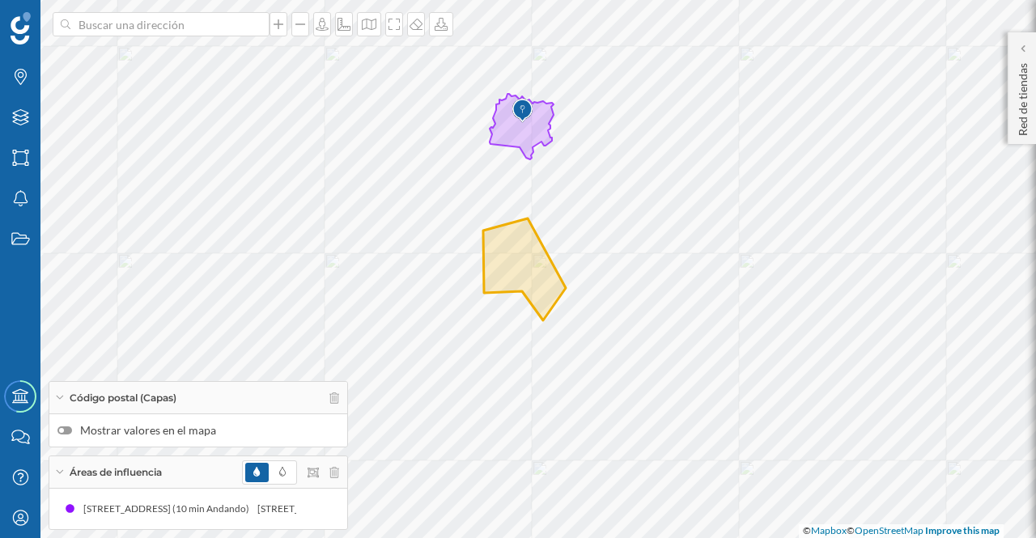
click at [1022, 126] on p "Red de tiendas" at bounding box center [1023, 96] width 16 height 79
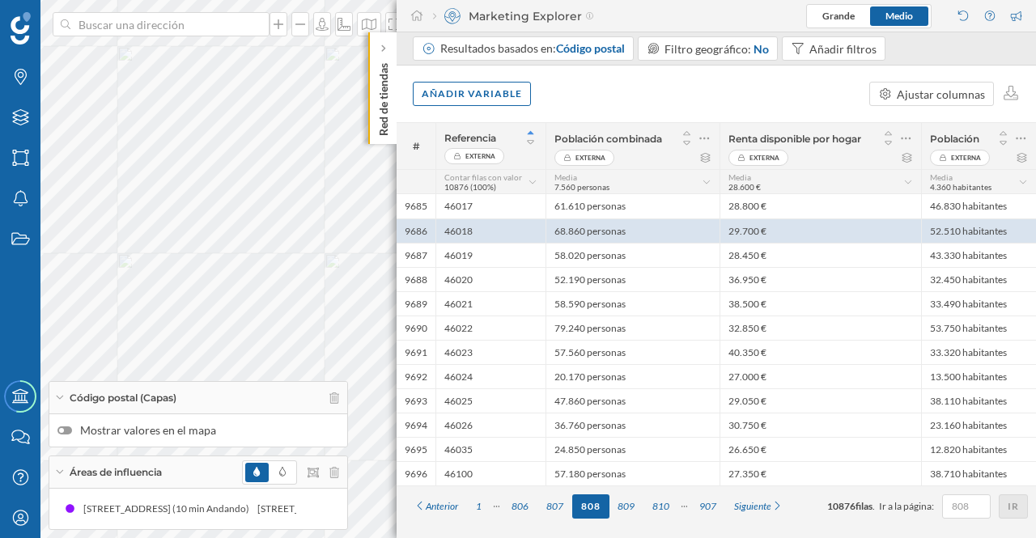
drag, startPoint x: 381, startPoint y: 71, endPoint x: 397, endPoint y: 71, distance: 15.4
click at [382, 72] on p "Red de tiendas" at bounding box center [383, 96] width 16 height 79
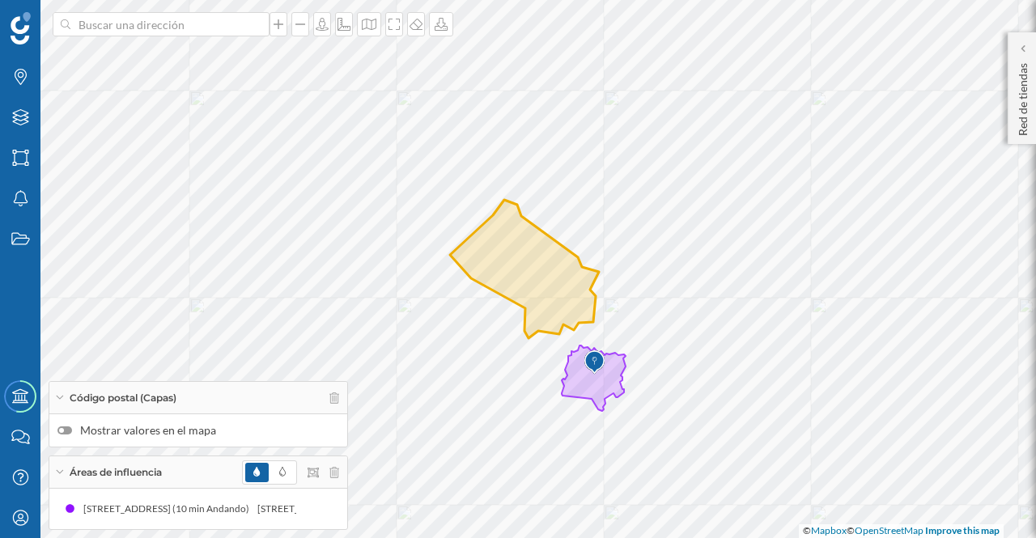
click at [1020, 127] on p "Red de tiendas" at bounding box center [1023, 96] width 16 height 79
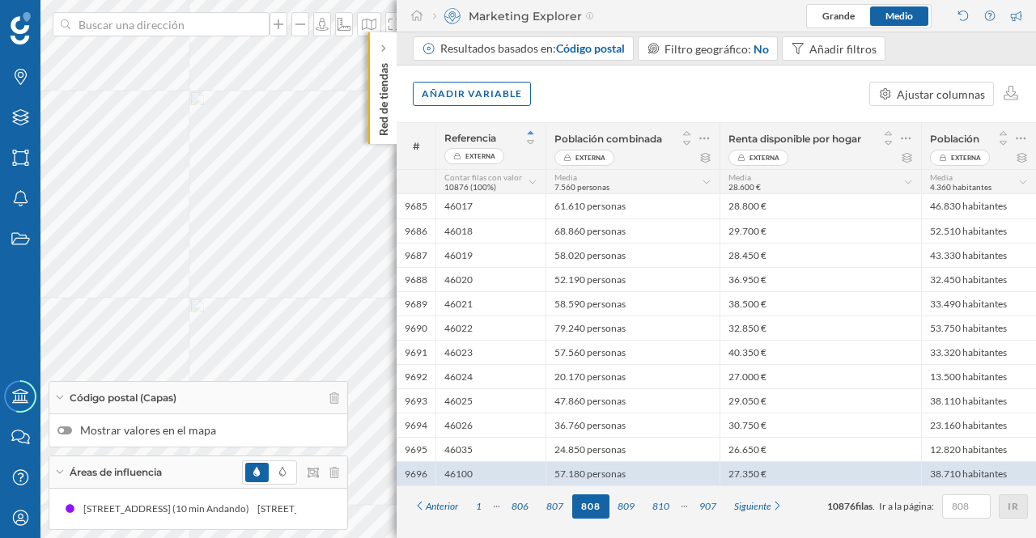
click at [384, 93] on p "Red de tiendas" at bounding box center [383, 96] width 16 height 79
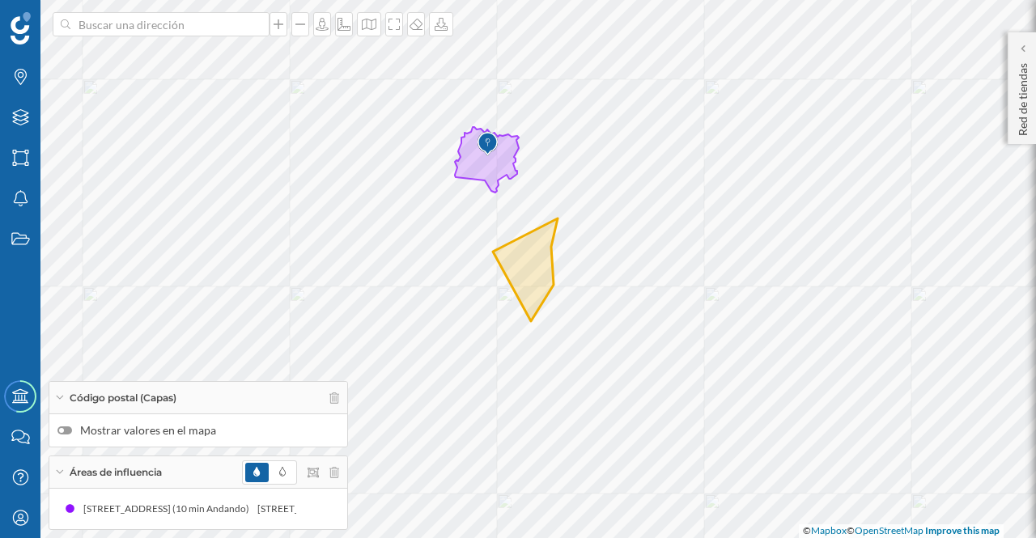
click at [1018, 117] on p "Red de tiendas" at bounding box center [1023, 96] width 16 height 79
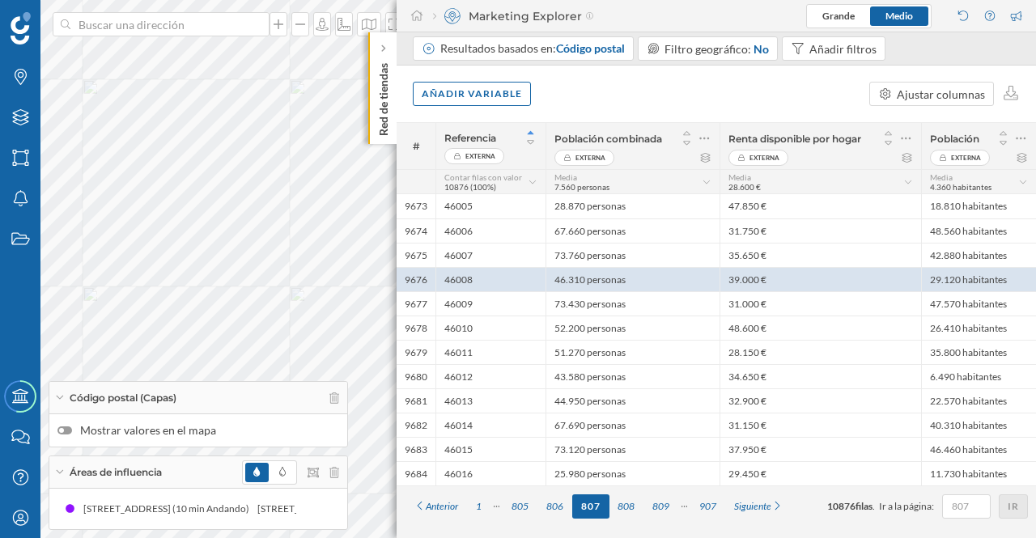
click at [448, 421] on div "46014" at bounding box center [490, 425] width 110 height 24
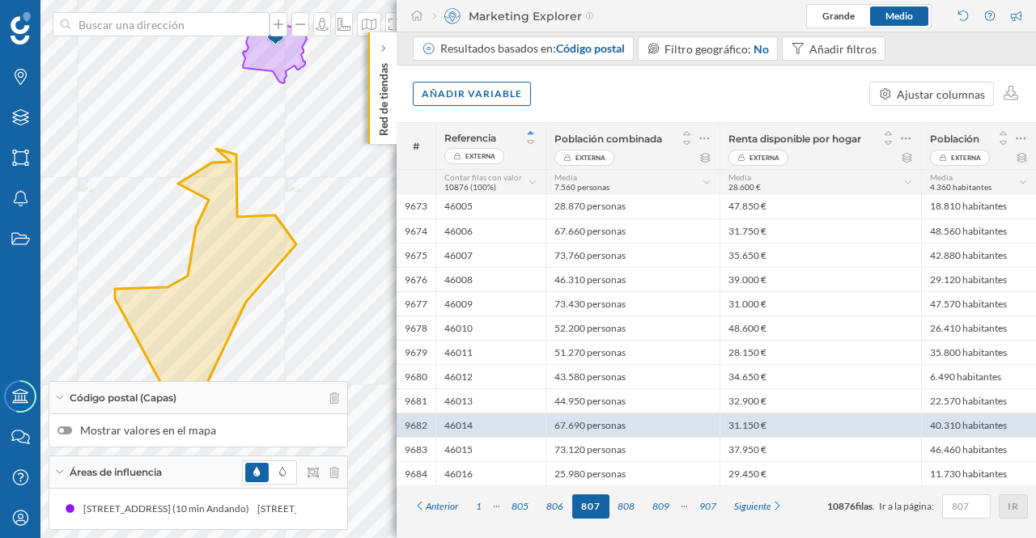
click at [380, 94] on p "Red de tiendas" at bounding box center [383, 96] width 16 height 79
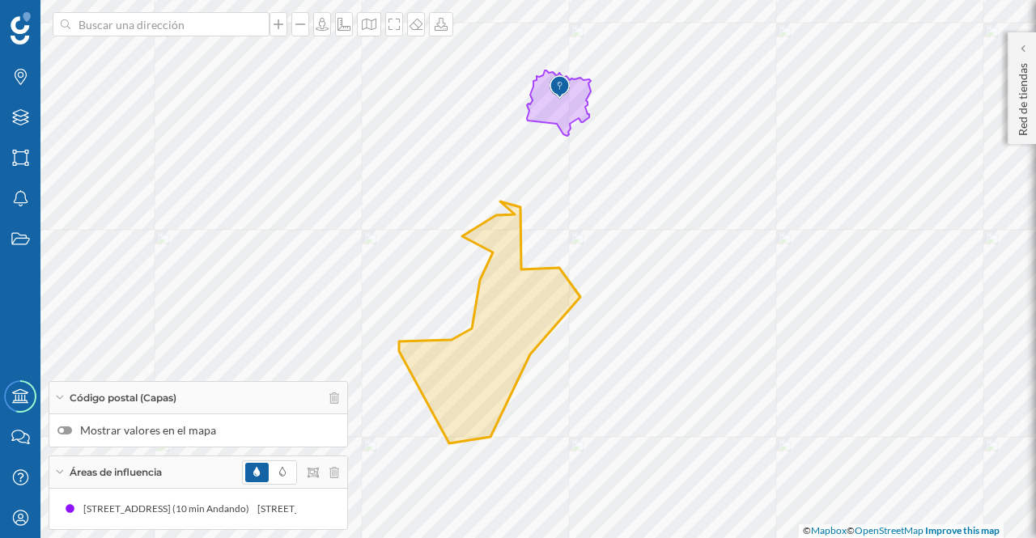
click at [1021, 121] on p "Red de tiendas" at bounding box center [1023, 96] width 16 height 79
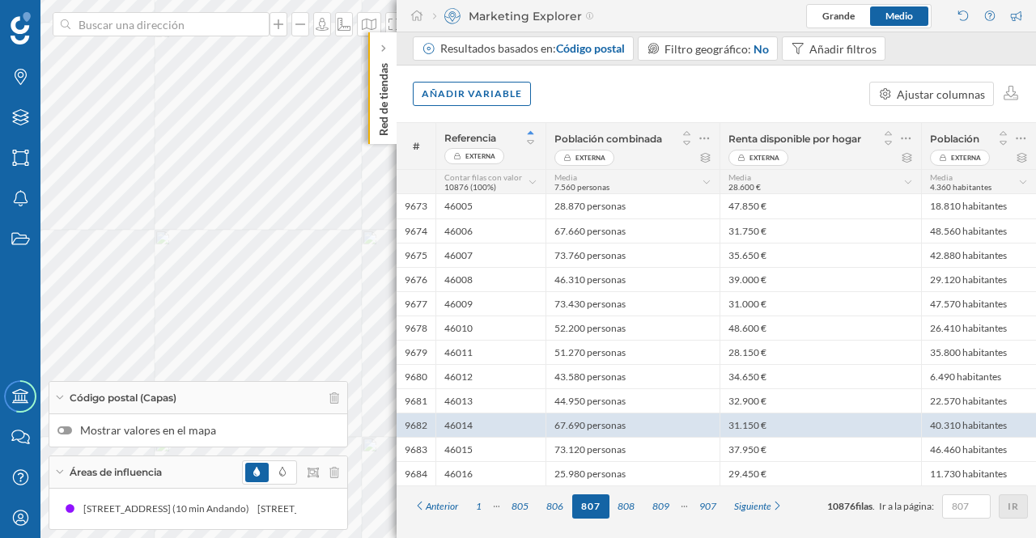
click at [379, 102] on p "Red de tiendas" at bounding box center [383, 96] width 16 height 79
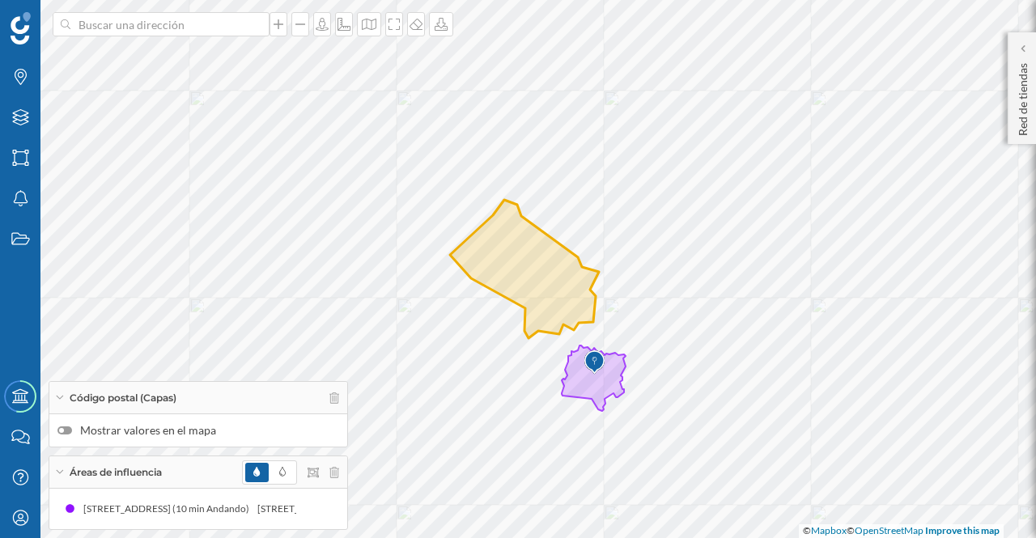
click at [1021, 108] on p "Red de tiendas" at bounding box center [1023, 96] width 16 height 79
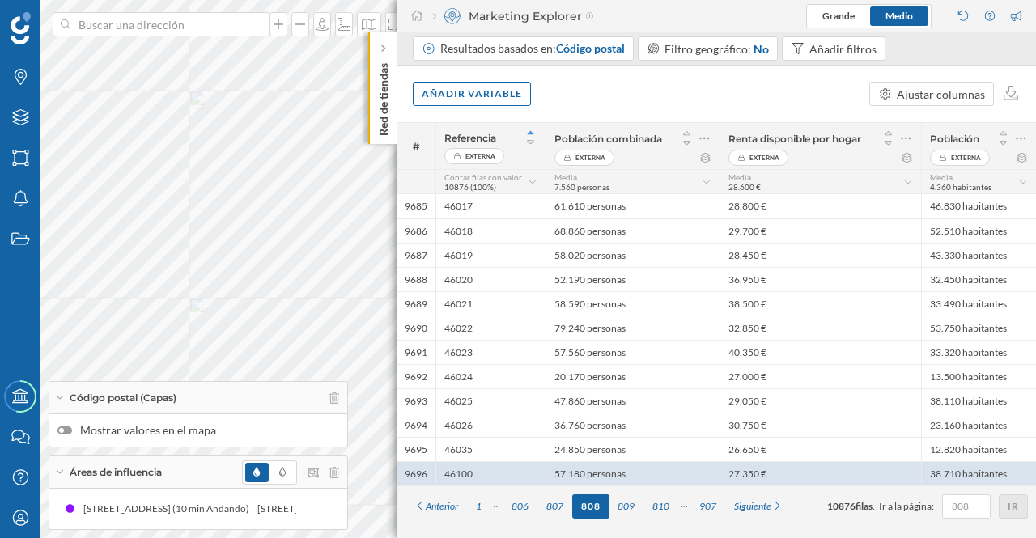
click at [387, 100] on p "Red de tiendas" at bounding box center [383, 96] width 16 height 79
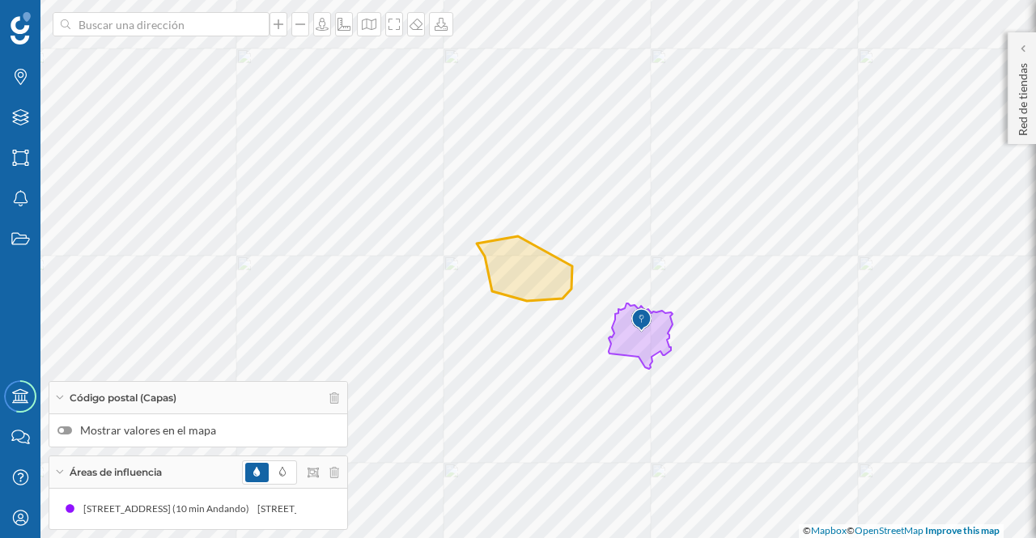
click at [1017, 83] on p "Red de tiendas" at bounding box center [1023, 96] width 16 height 79
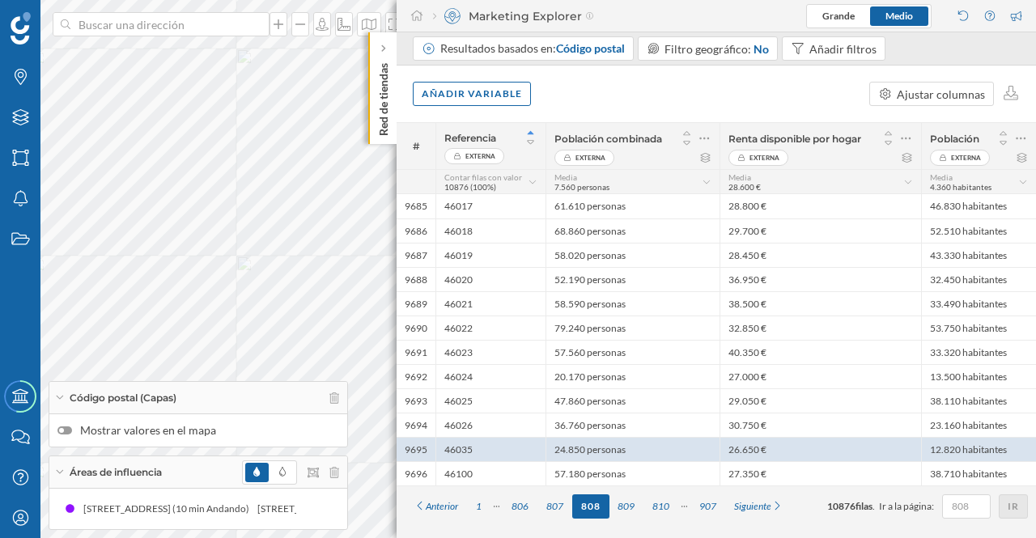
click at [382, 121] on p "Red de tiendas" at bounding box center [383, 96] width 16 height 79
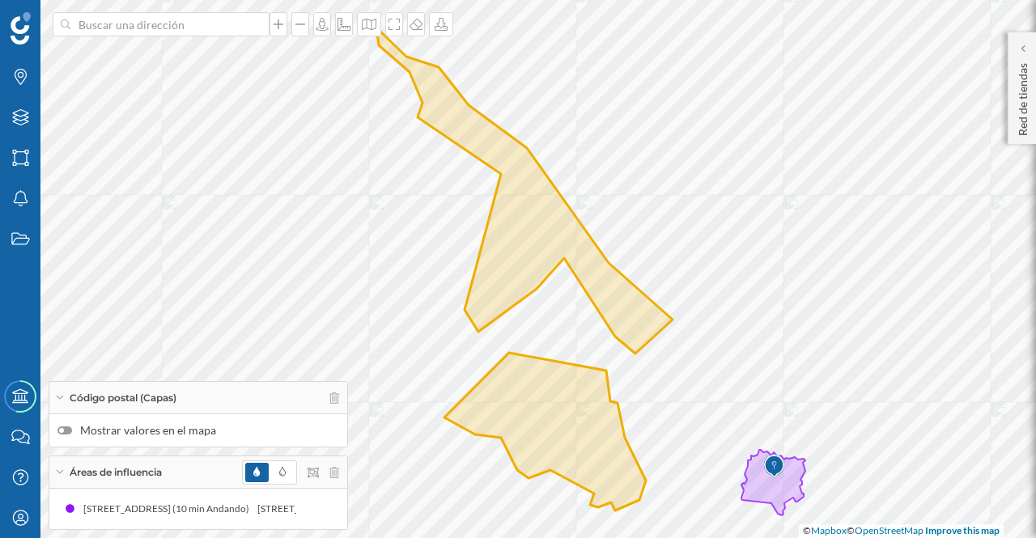
click at [1023, 122] on p "Red de tiendas" at bounding box center [1023, 96] width 16 height 79
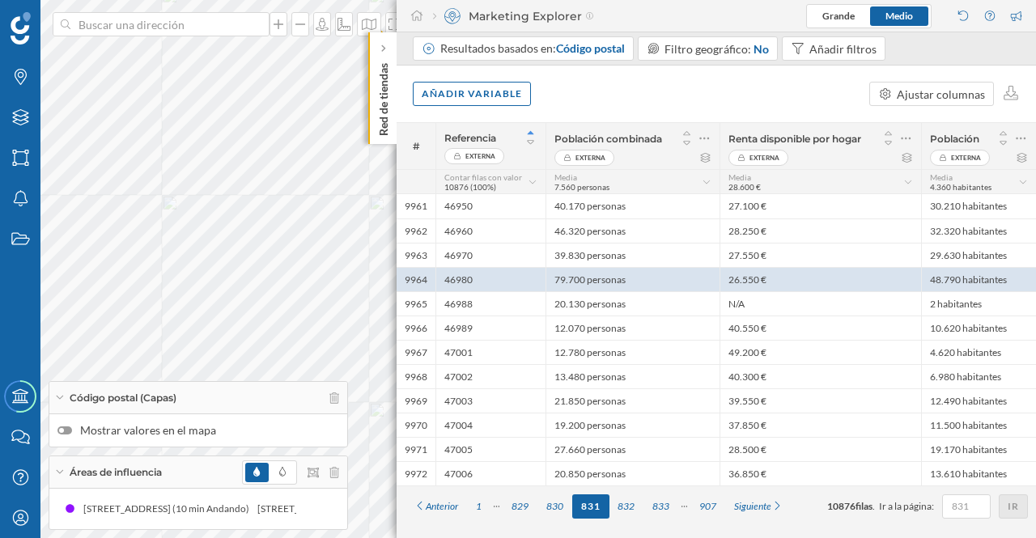
click at [380, 104] on p "Red de tiendas" at bounding box center [383, 96] width 16 height 79
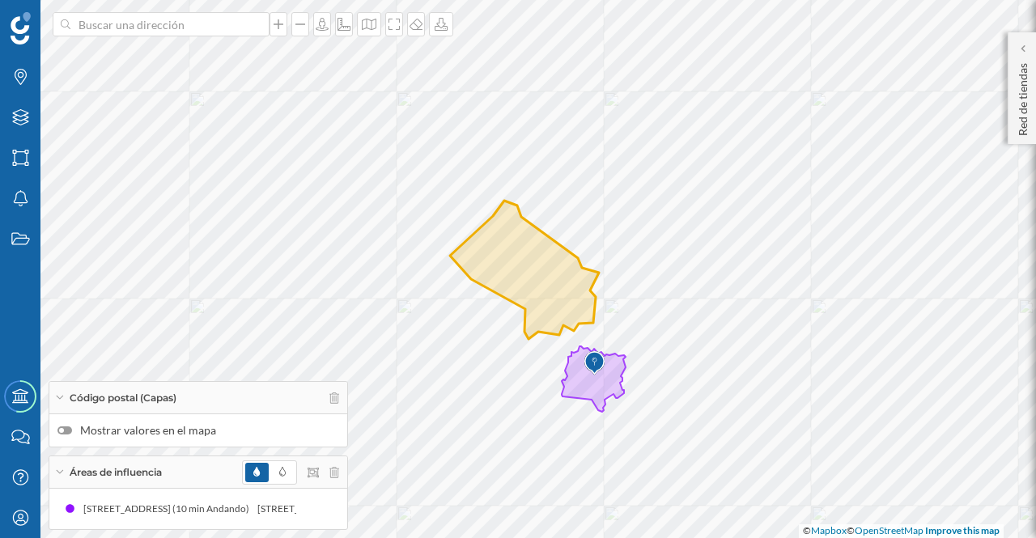
click at [1027, 112] on p "Red de tiendas" at bounding box center [1023, 96] width 16 height 79
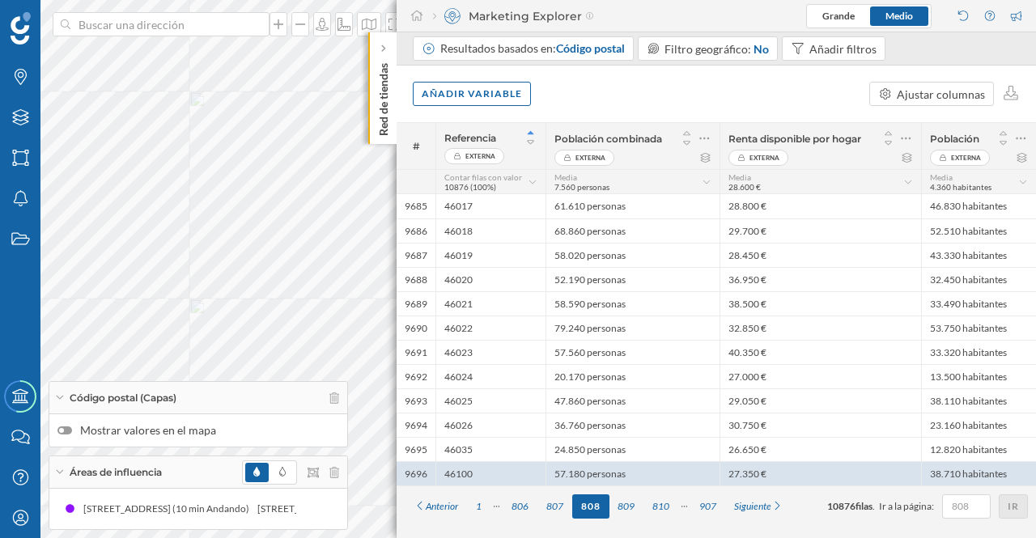
click at [390, 85] on p "Red de tiendas" at bounding box center [383, 96] width 16 height 79
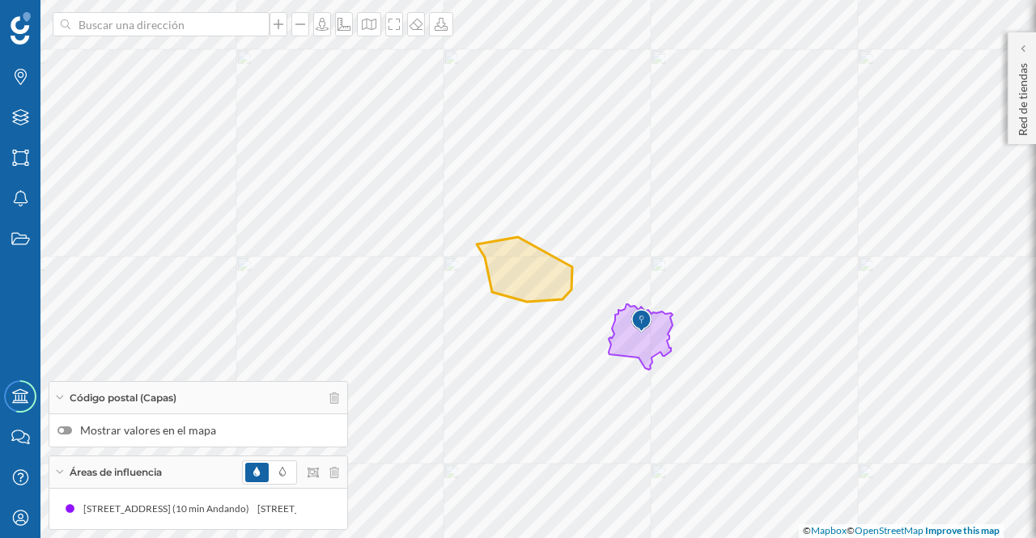
click at [1019, 96] on p "Red de tiendas" at bounding box center [1023, 96] width 16 height 79
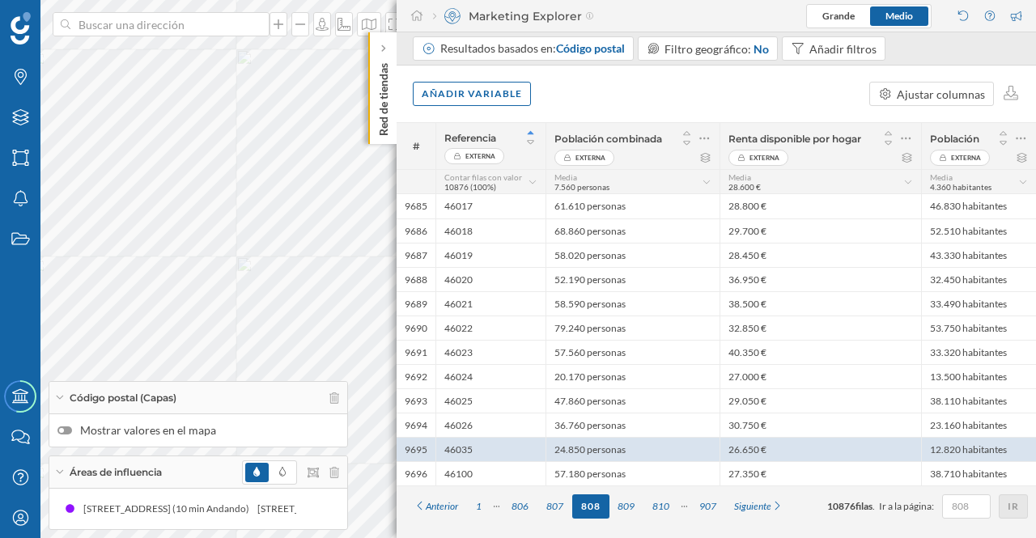
click at [391, 101] on p "Red de tiendas" at bounding box center [383, 96] width 16 height 79
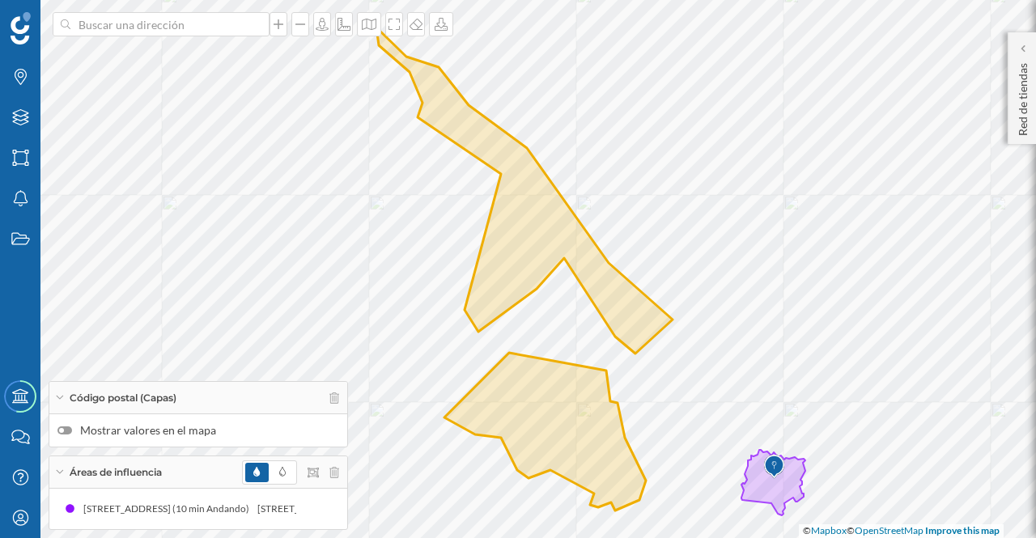
click at [1018, 119] on p "Red de tiendas" at bounding box center [1023, 96] width 16 height 79
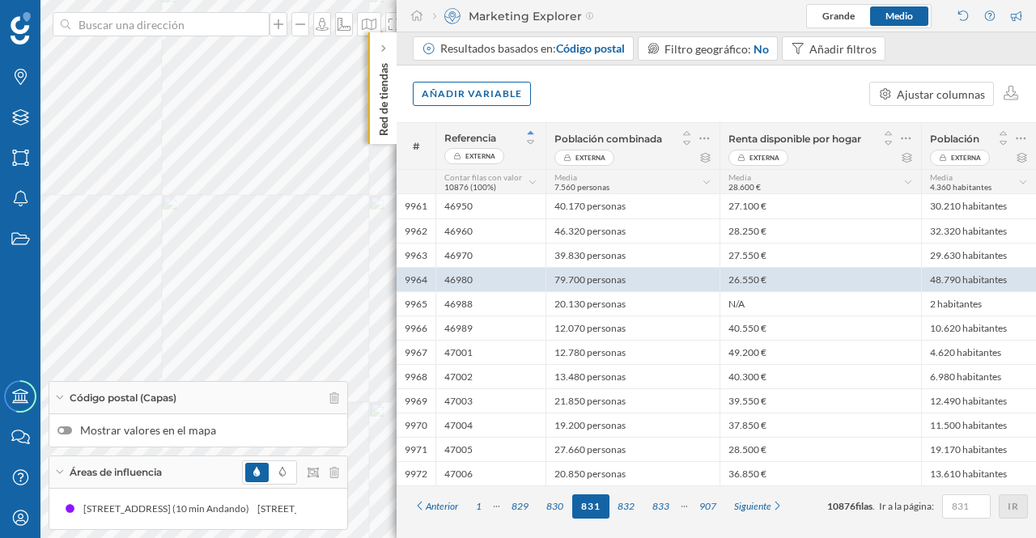
click at [382, 78] on p "Red de tiendas" at bounding box center [383, 96] width 16 height 79
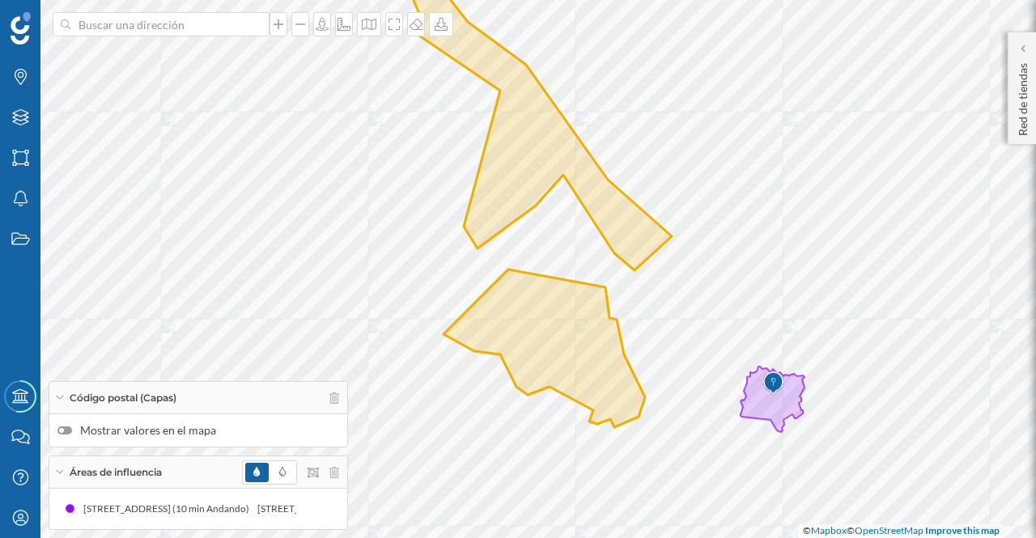
click at [1031, 97] on div "Marcas Capas Áreas Notificaciones Estados Academy Contacta con nosotros Centro …" at bounding box center [518, 269] width 1036 height 538
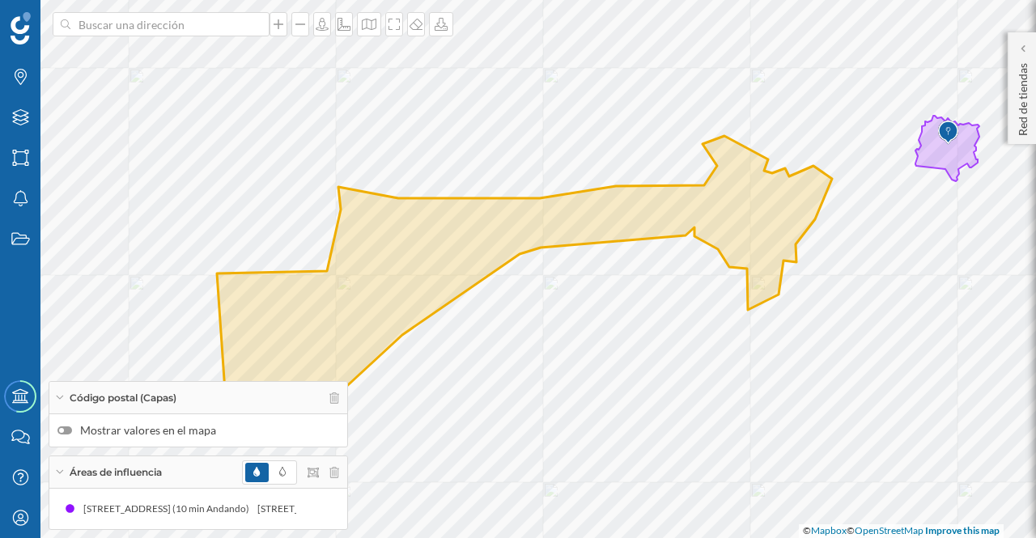
click at [1021, 94] on p "Red de tiendas" at bounding box center [1023, 96] width 16 height 79
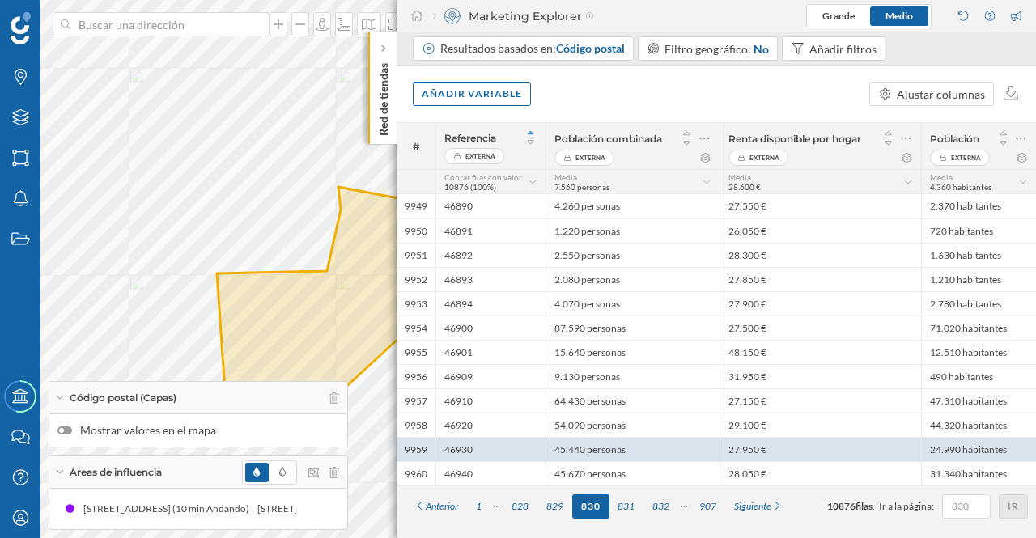
click at [382, 105] on p "Red de tiendas" at bounding box center [383, 96] width 16 height 79
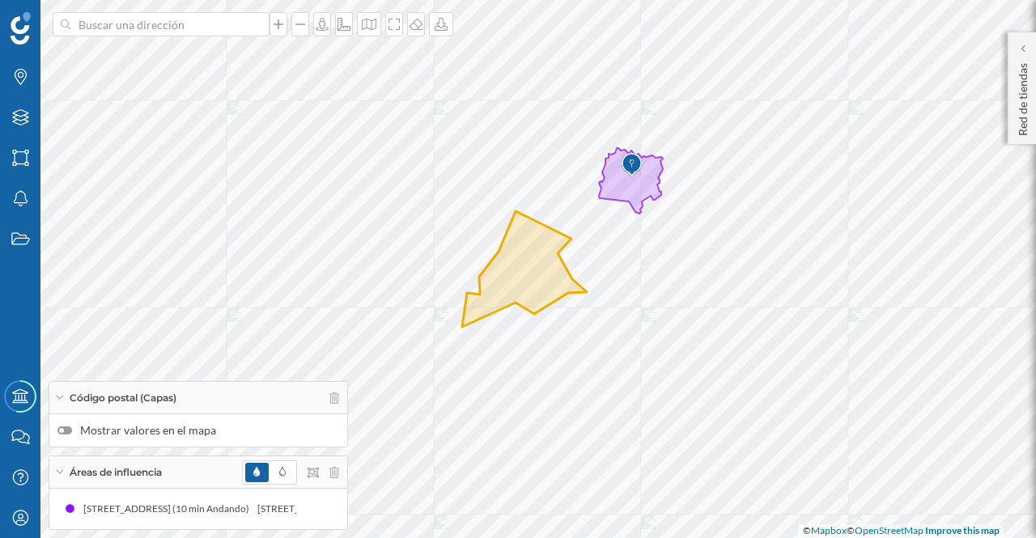
click at [1020, 95] on p "Red de tiendas" at bounding box center [1023, 96] width 16 height 79
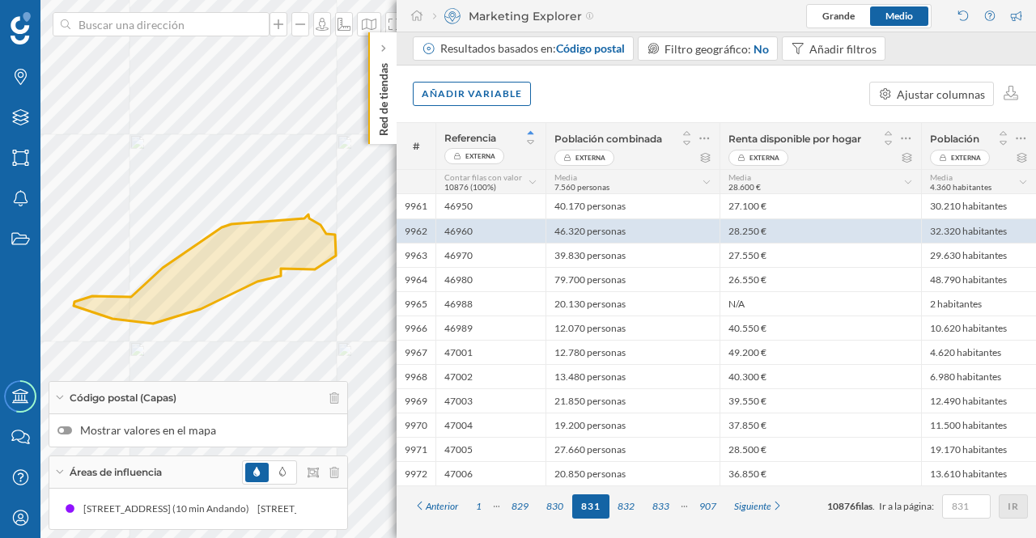
click at [384, 116] on p "Red de tiendas" at bounding box center [383, 96] width 16 height 79
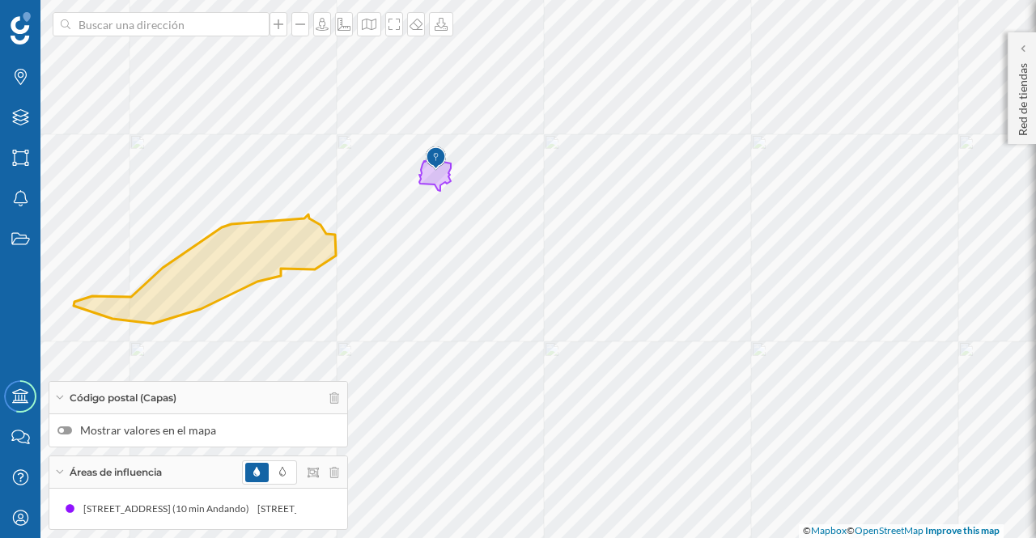
click at [1018, 95] on p "Red de tiendas" at bounding box center [1023, 96] width 16 height 79
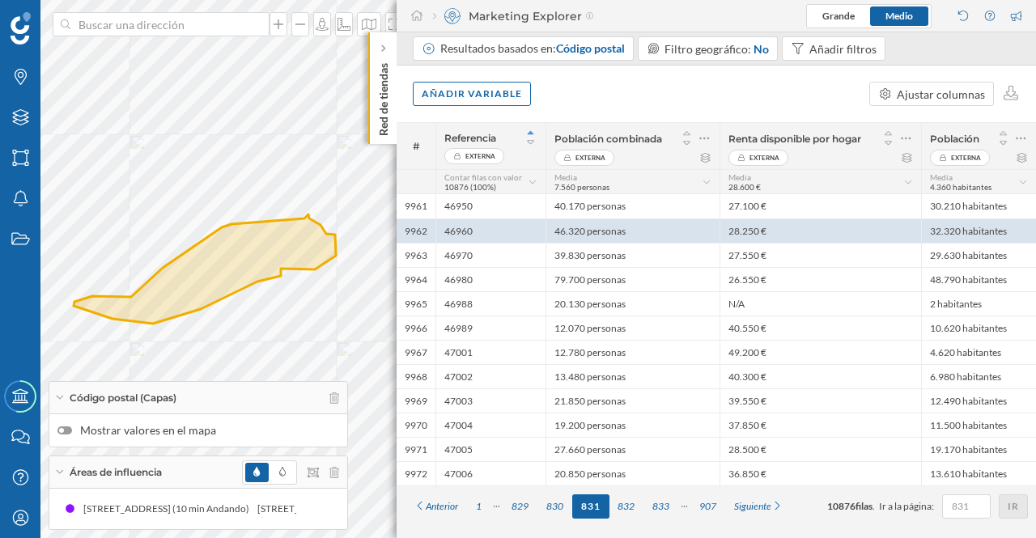
click at [615, 46] on span "Código postal" at bounding box center [590, 48] width 69 height 14
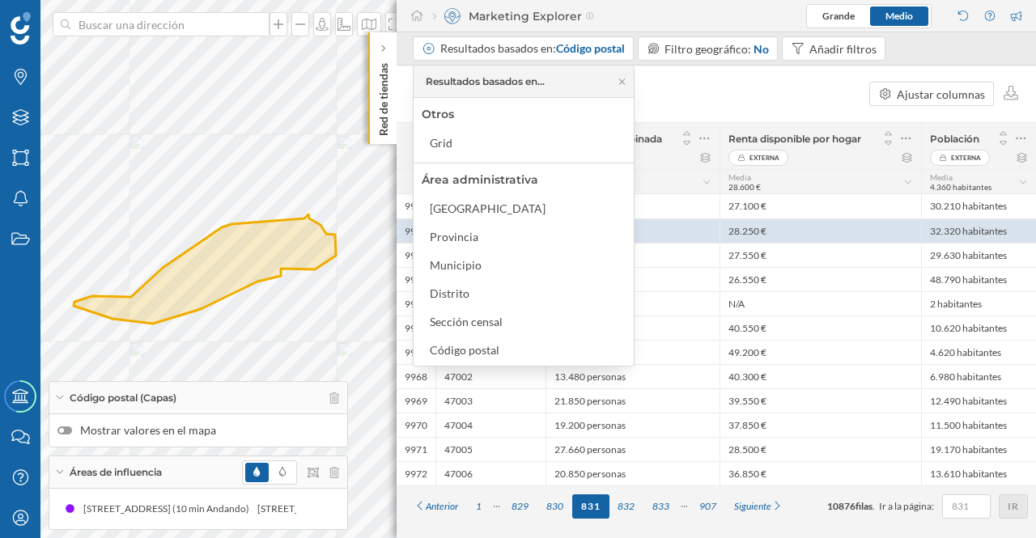
click at [621, 79] on icon at bounding box center [621, 81] width 6 height 6
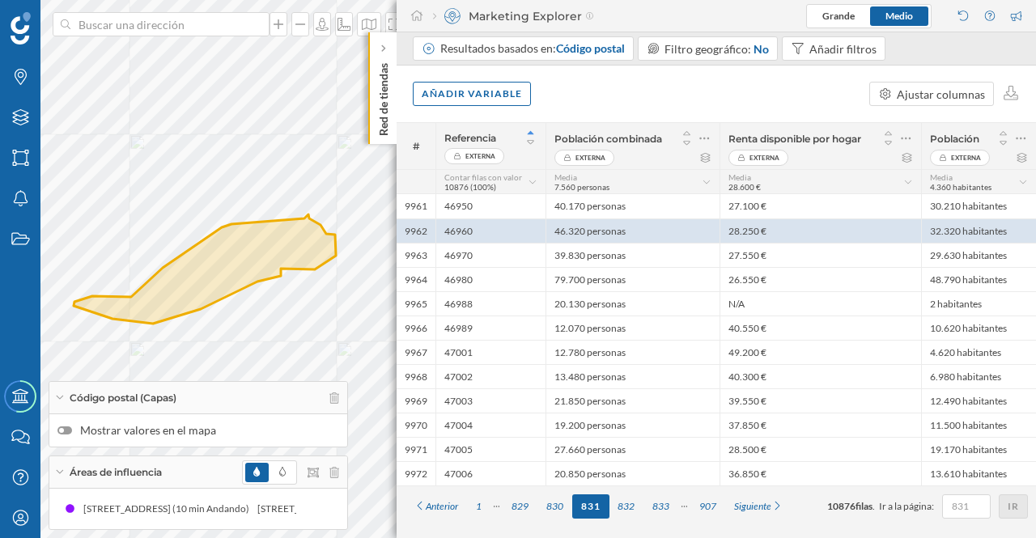
click at [387, 83] on p "Red de tiendas" at bounding box center [383, 96] width 16 height 79
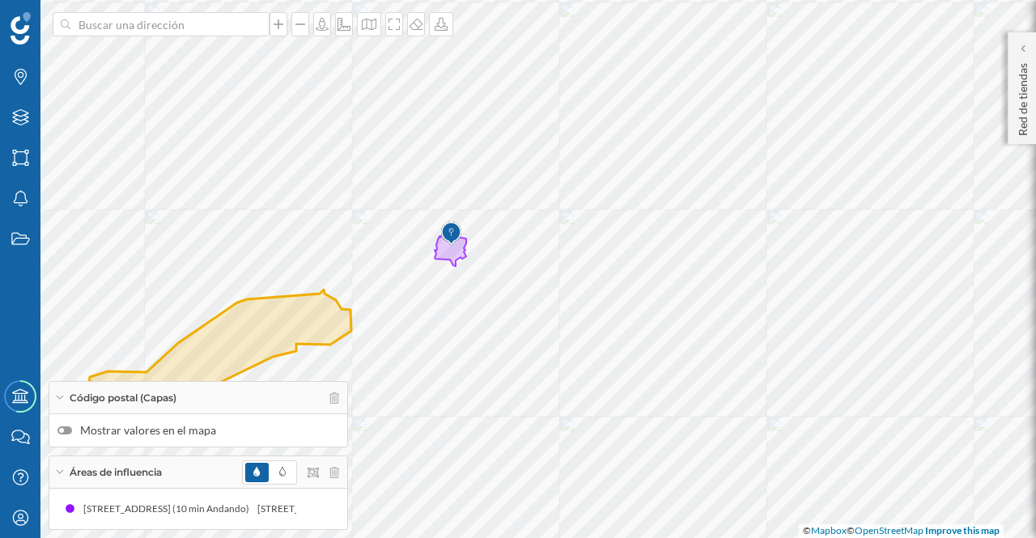
click at [1021, 108] on p "Red de tiendas" at bounding box center [1023, 96] width 16 height 79
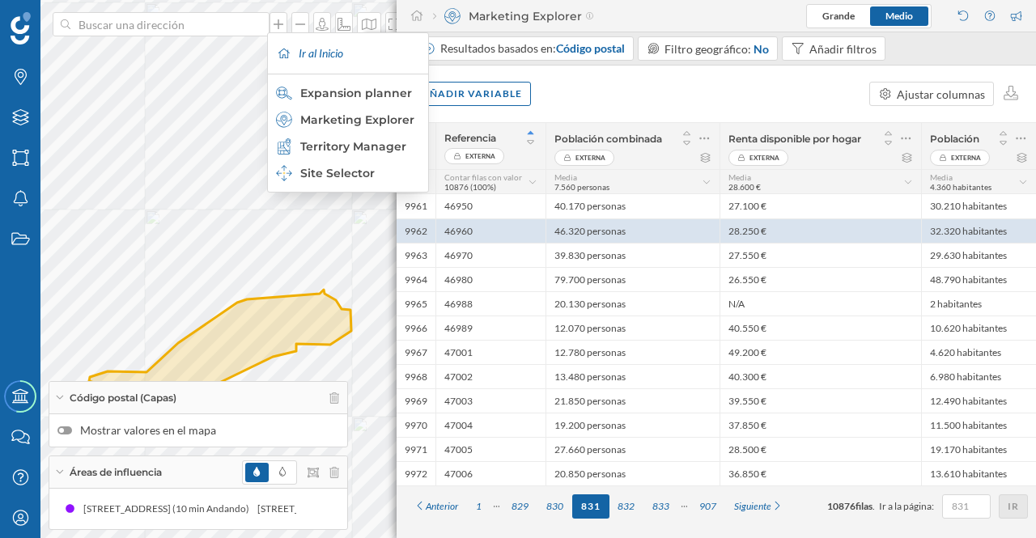
click at [369, 174] on div "Site Selector" at bounding box center [347, 173] width 142 height 16
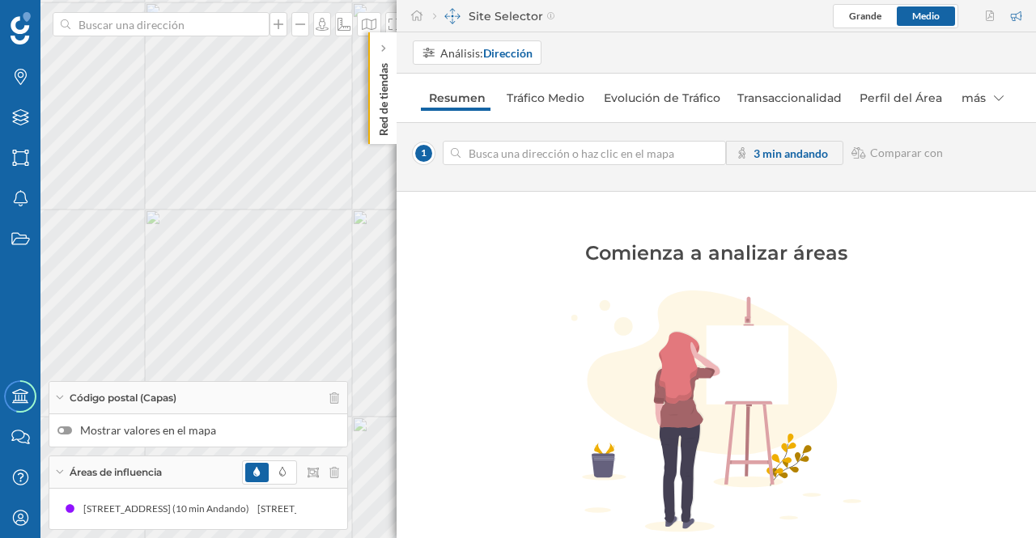
click at [387, 124] on p "Red de tiendas" at bounding box center [383, 96] width 16 height 79
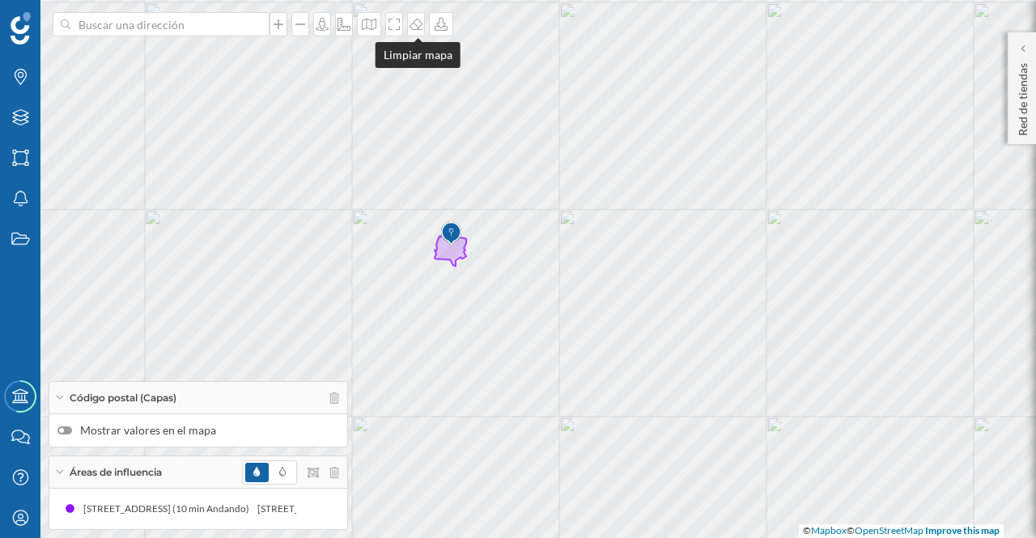
click at [413, 26] on icon at bounding box center [416, 24] width 16 height 13
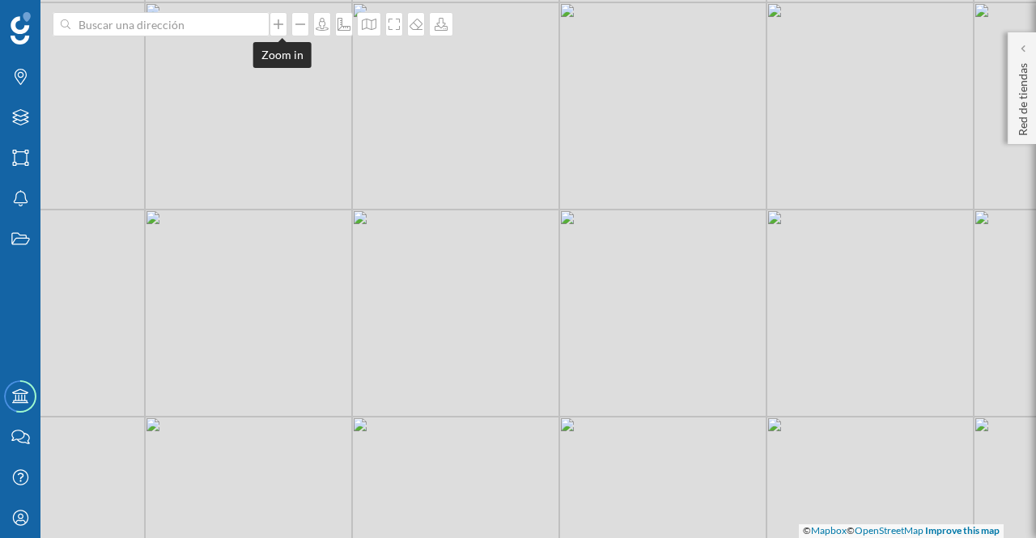
click at [282, 21] on icon at bounding box center [278, 24] width 16 height 13
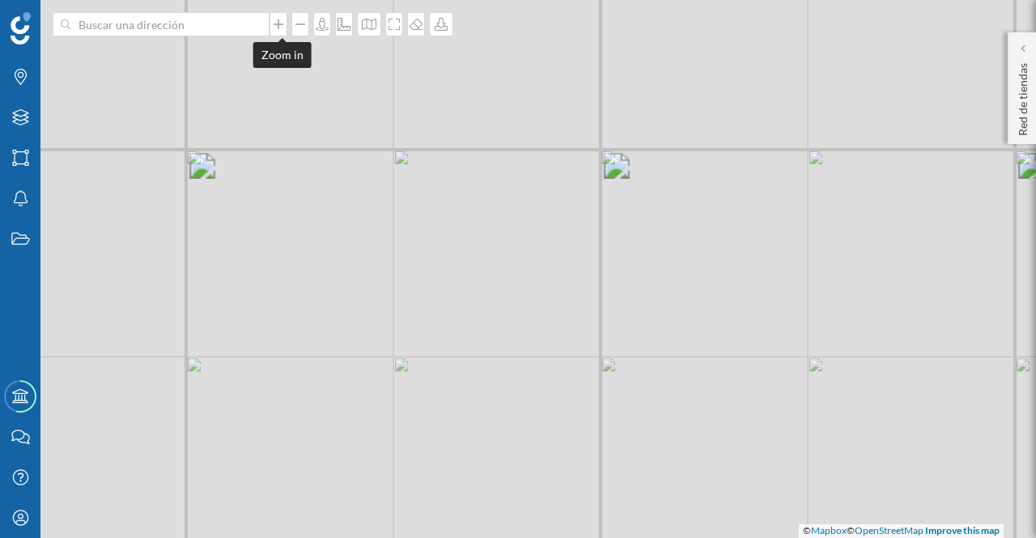
click at [282, 21] on icon at bounding box center [278, 24] width 16 height 13
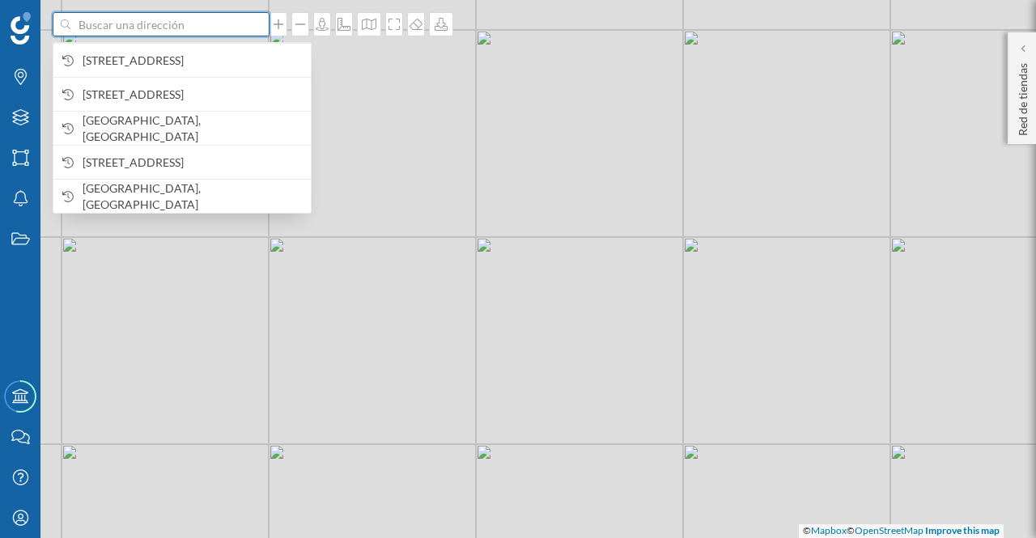
drag, startPoint x: 188, startPoint y: 30, endPoint x: 196, endPoint y: 17, distance: 15.3
click at [188, 30] on input at bounding box center [160, 24] width 181 height 24
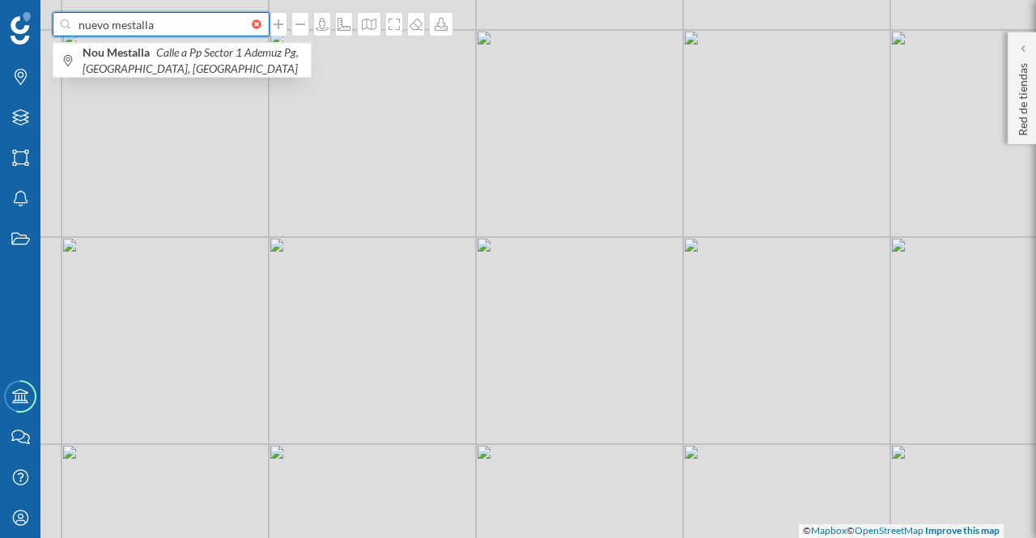
type input "nuevo mestalla"
click at [146, 59] on span "Nou Mestalla [STREET_ADDRESS]" at bounding box center [193, 61] width 220 height 32
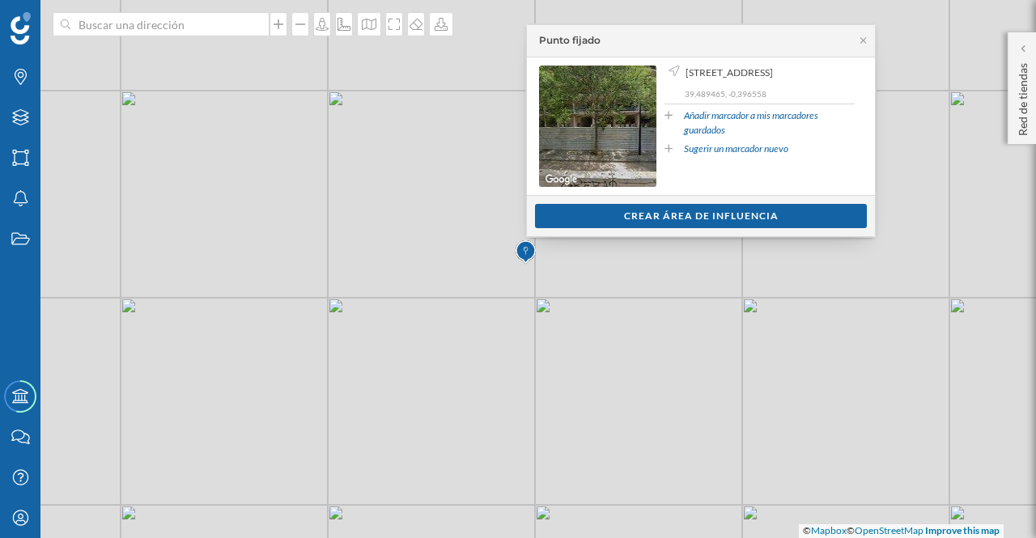
click at [866, 38] on icon at bounding box center [863, 41] width 12 height 10
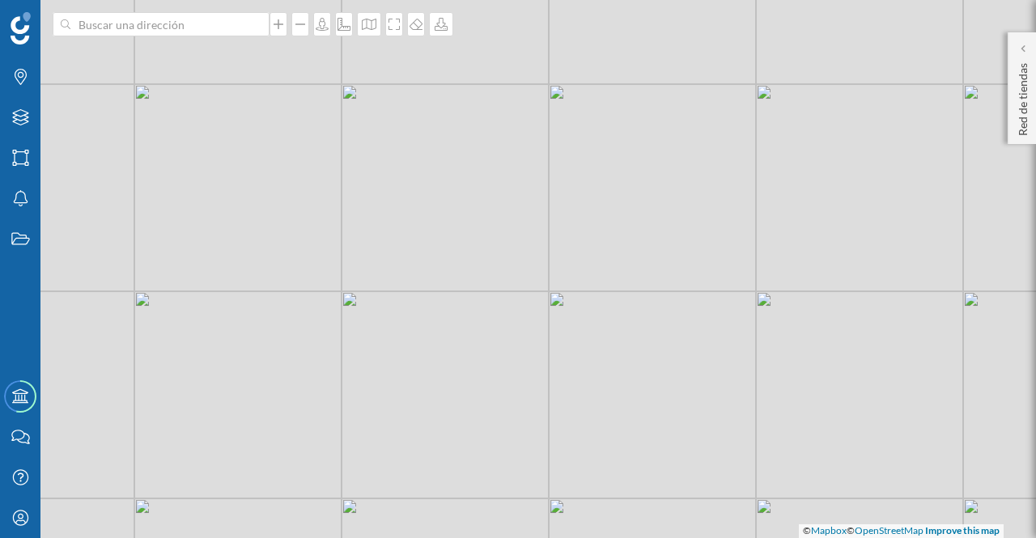
drag, startPoint x: 689, startPoint y: 255, endPoint x: 722, endPoint y: 239, distance: 36.2
click at [722, 239] on div "© Mapbox © OpenStreetMap Improve this map" at bounding box center [518, 269] width 1036 height 538
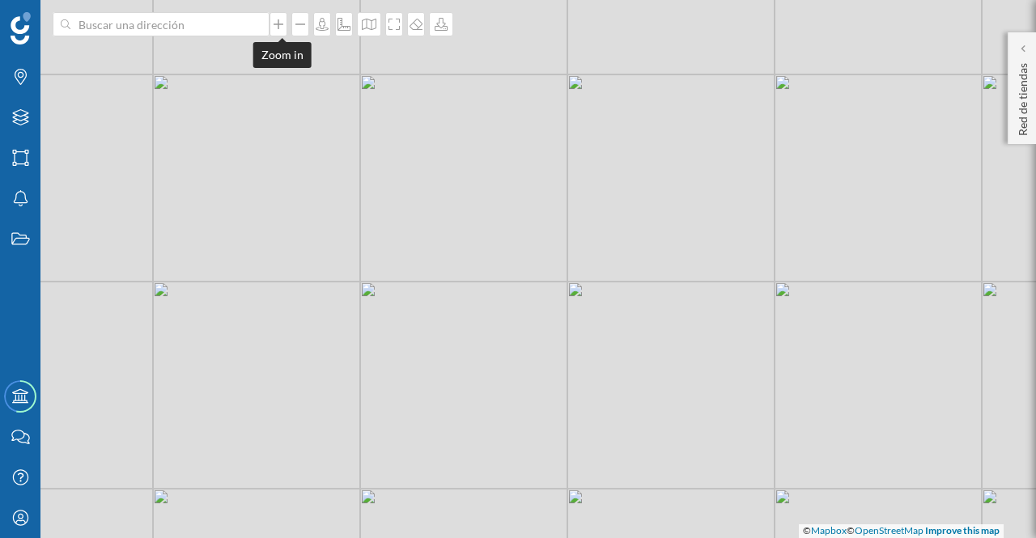
click at [279, 29] on icon at bounding box center [278, 24] width 16 height 13
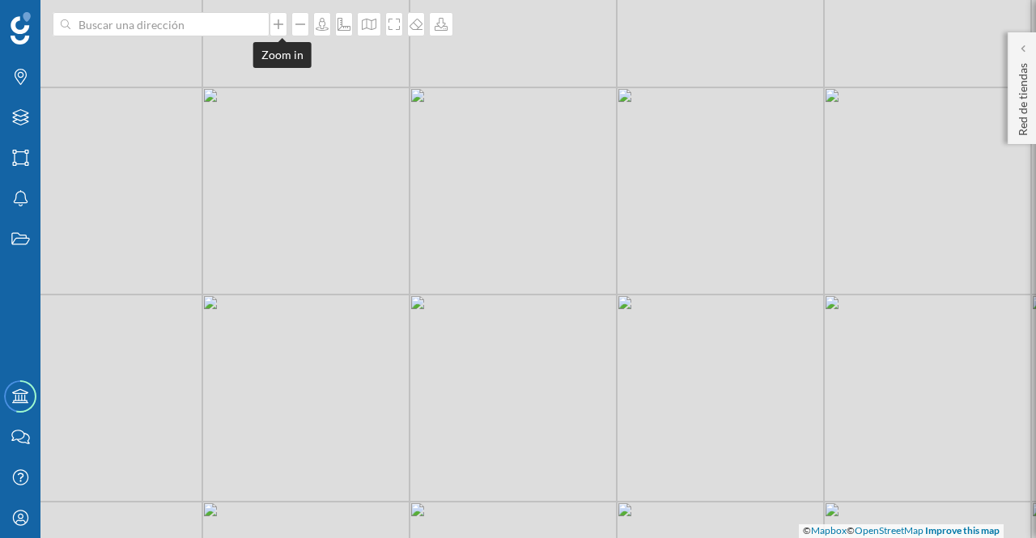
click at [278, 29] on icon at bounding box center [278, 24] width 16 height 13
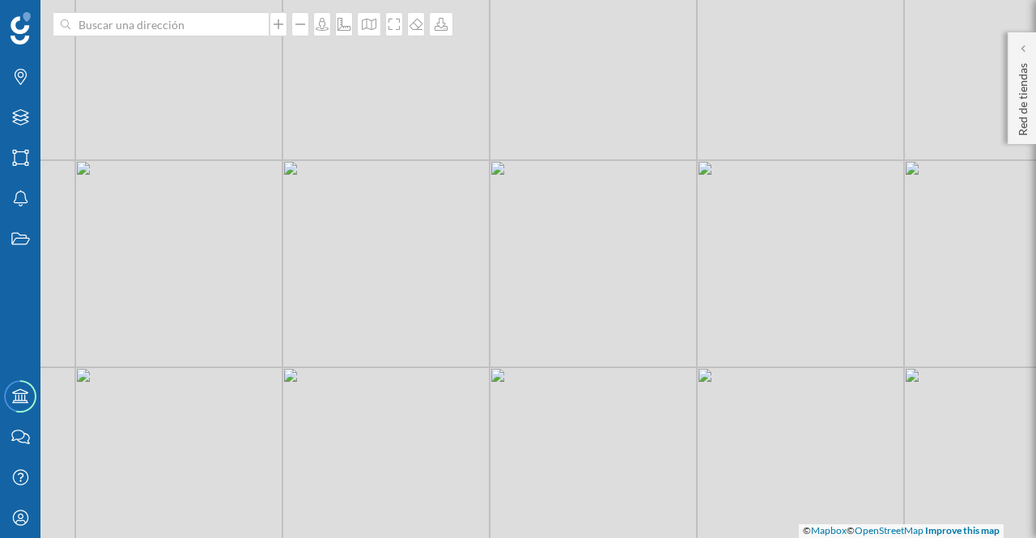
drag, startPoint x: 642, startPoint y: 155, endPoint x: 599, endPoint y: 197, distance: 60.1
click at [620, 203] on div "© Mapbox © OpenStreetMap Improve this map" at bounding box center [518, 269] width 1036 height 538
click at [282, 23] on icon at bounding box center [279, 24] width 10 height 10
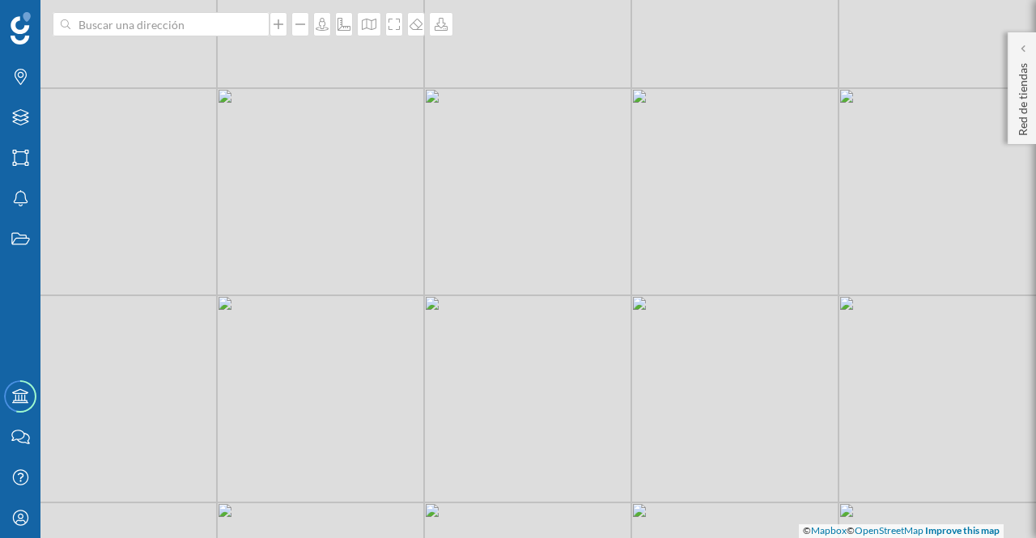
drag, startPoint x: 706, startPoint y: 215, endPoint x: 596, endPoint y: 297, distance: 136.4
click at [596, 303] on div "© Mapbox © OpenStreetMap Improve this map" at bounding box center [518, 269] width 1036 height 538
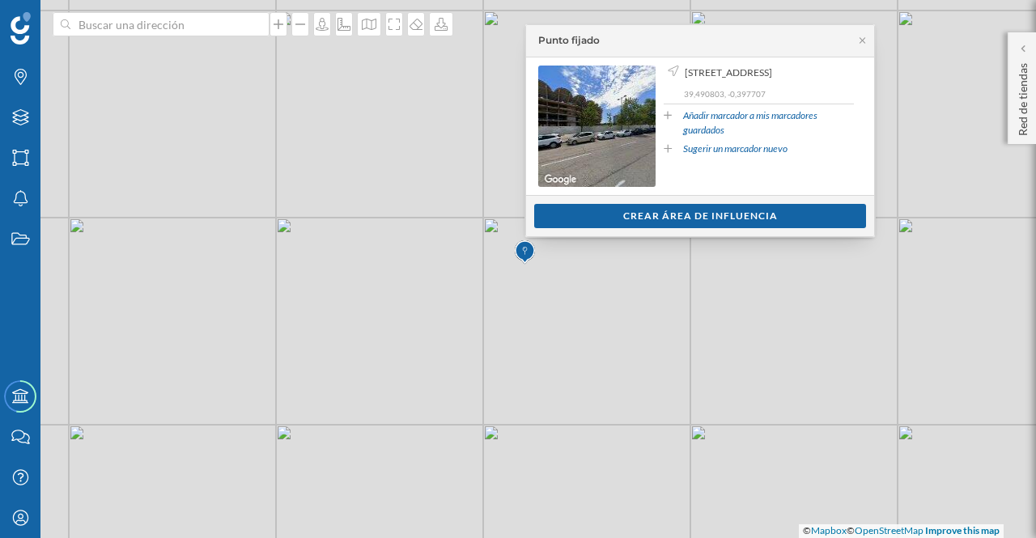
click at [692, 215] on div "Crear área de influencia" at bounding box center [700, 216] width 332 height 24
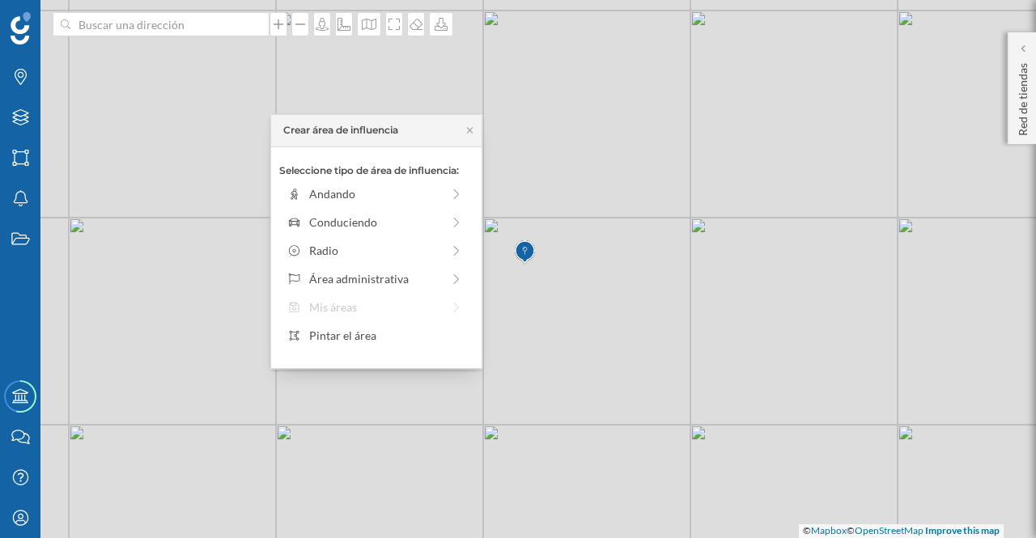
click at [349, 192] on div "Andando" at bounding box center [375, 193] width 132 height 17
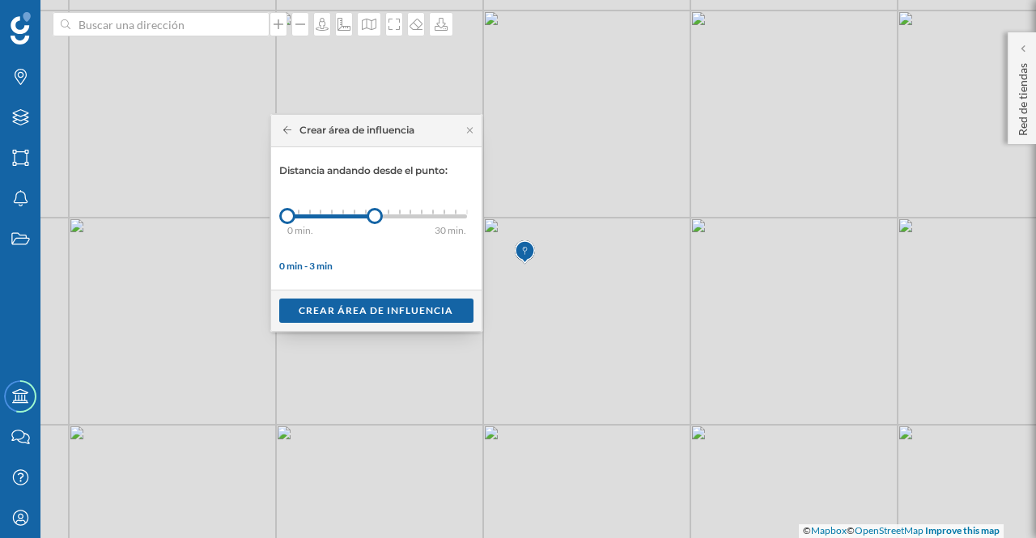
drag, startPoint x: 299, startPoint y: 215, endPoint x: 374, endPoint y: 212, distance: 74.5
click at [374, 212] on div at bounding box center [375, 216] width 16 height 16
click at [398, 310] on div "Crear área de influencia" at bounding box center [376, 311] width 194 height 24
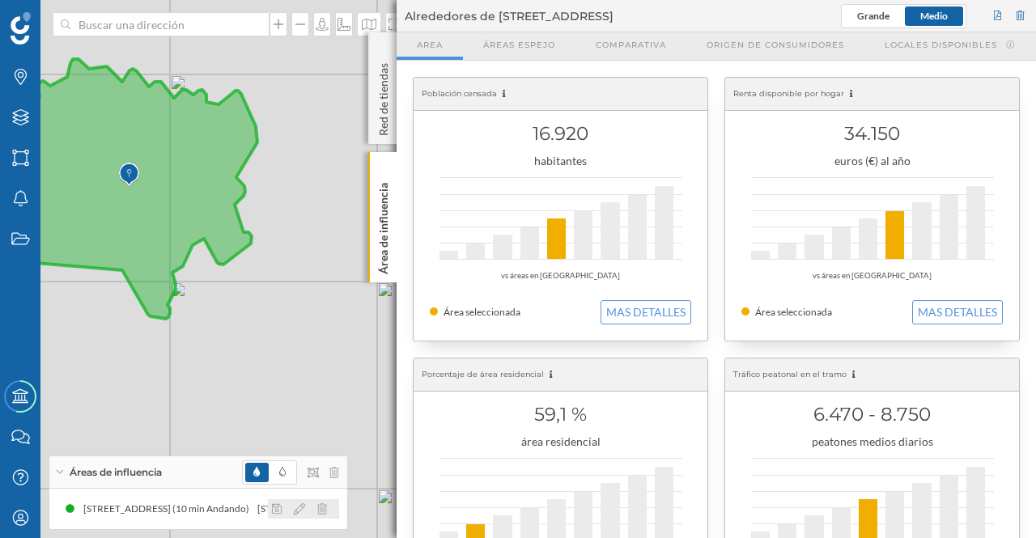
click at [298, 506] on icon at bounding box center [299, 508] width 11 height 11
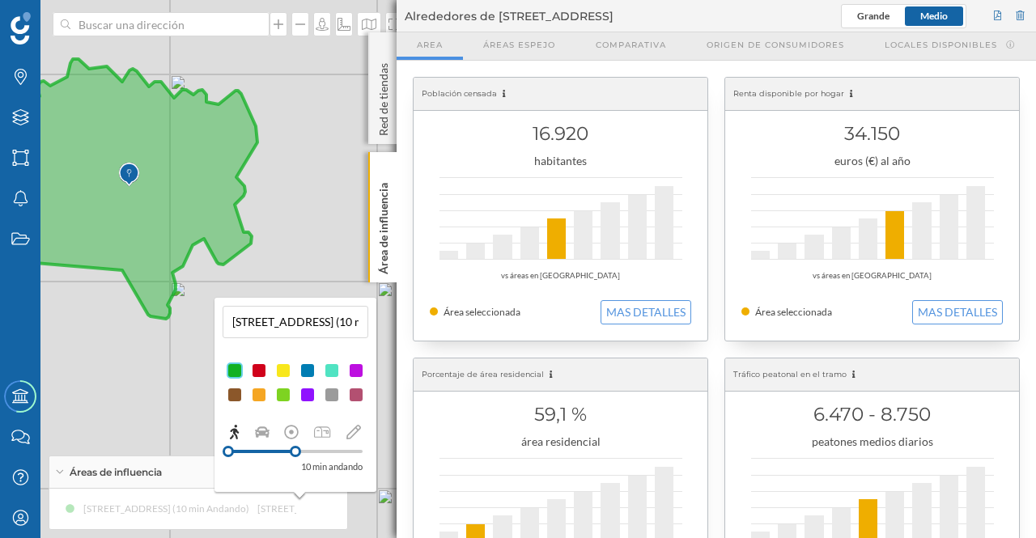
click at [306, 394] on div at bounding box center [307, 395] width 16 height 16
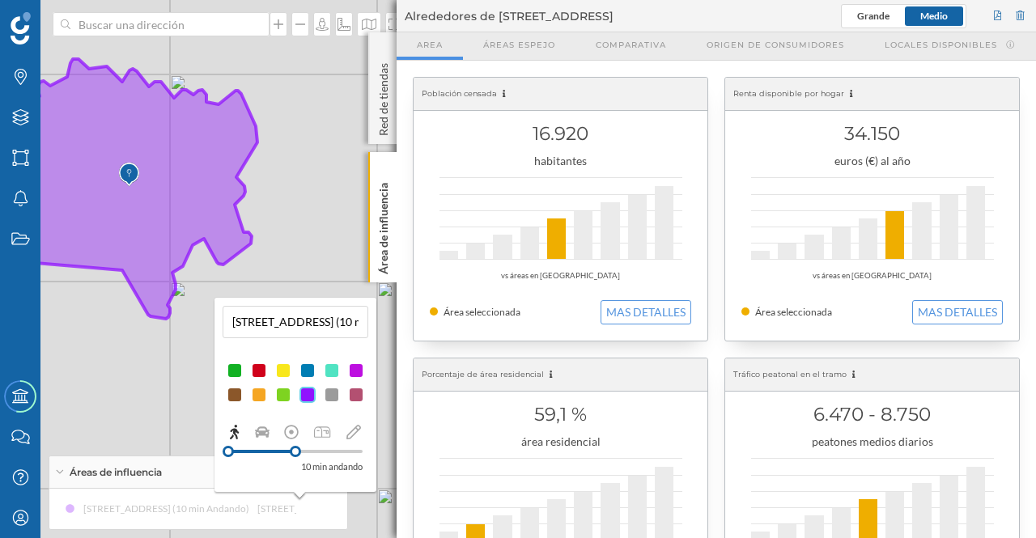
click at [383, 168] on icon at bounding box center [383, 168] width 7 height 7
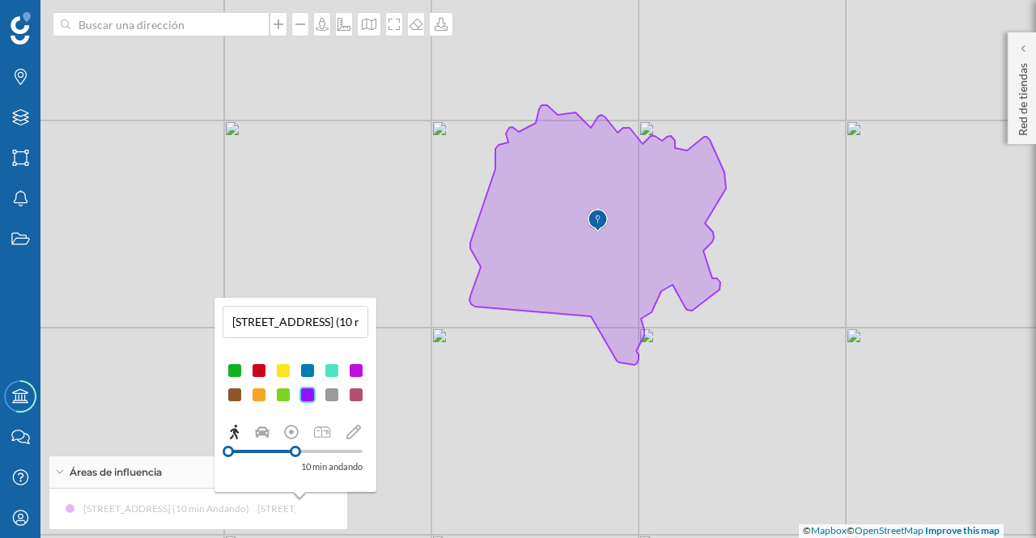
drag, startPoint x: 354, startPoint y: 213, endPoint x: 822, endPoint y: 260, distance: 470.1
click at [822, 260] on div "© Mapbox © OpenStreetMap Improve this map" at bounding box center [518, 269] width 1036 height 538
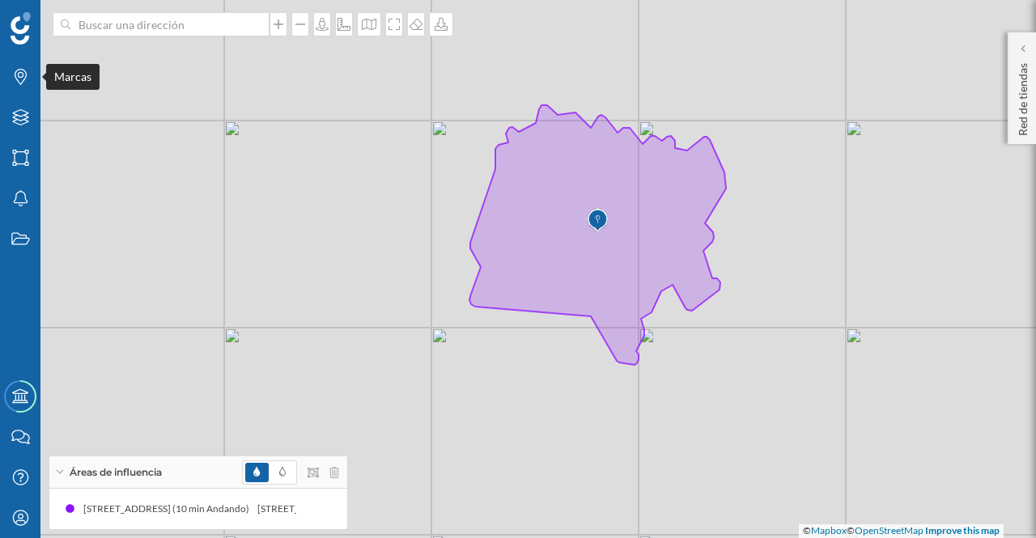
click at [26, 73] on icon "Marcas" at bounding box center [21, 77] width 20 height 16
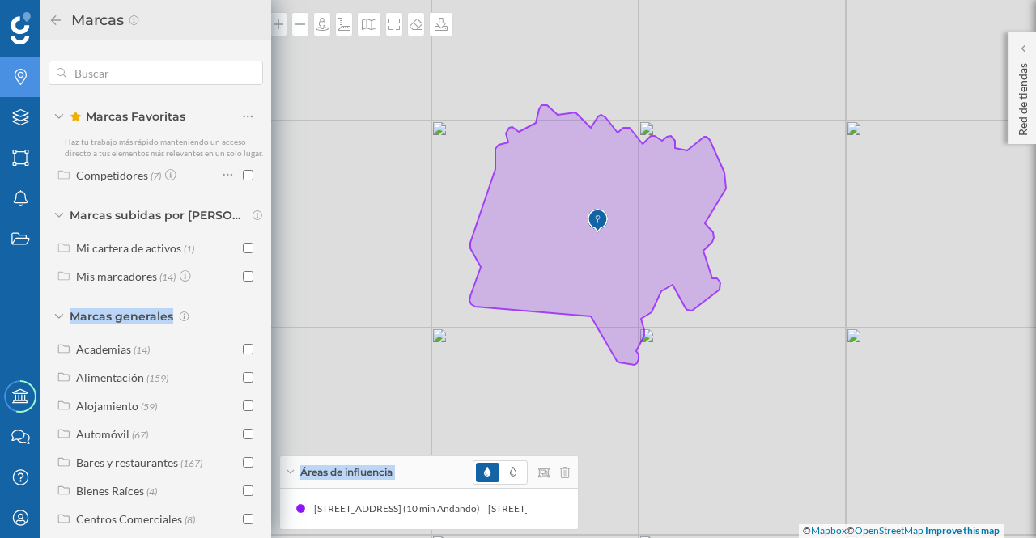
drag, startPoint x: 266, startPoint y: 302, endPoint x: 274, endPoint y: 359, distance: 57.9
click at [274, 359] on div "Marcas Capas Áreas Notificaciones Estados Academy Contacta con nosotros Centro …" at bounding box center [518, 269] width 1036 height 538
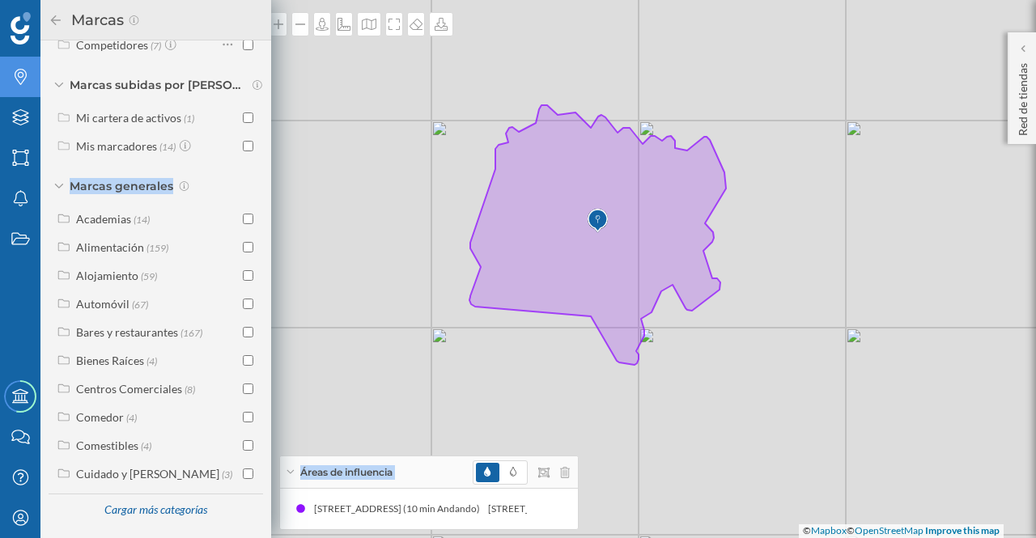
scroll to position [137, 0]
click at [109, 473] on div "Cuidado y [PERSON_NAME]" at bounding box center [147, 474] width 143 height 14
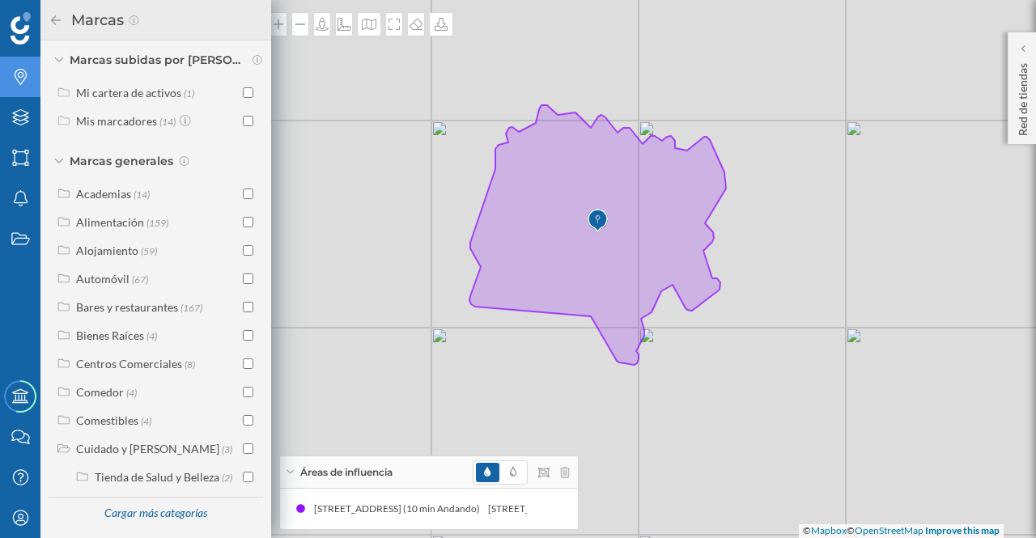
scroll to position [170, 0]
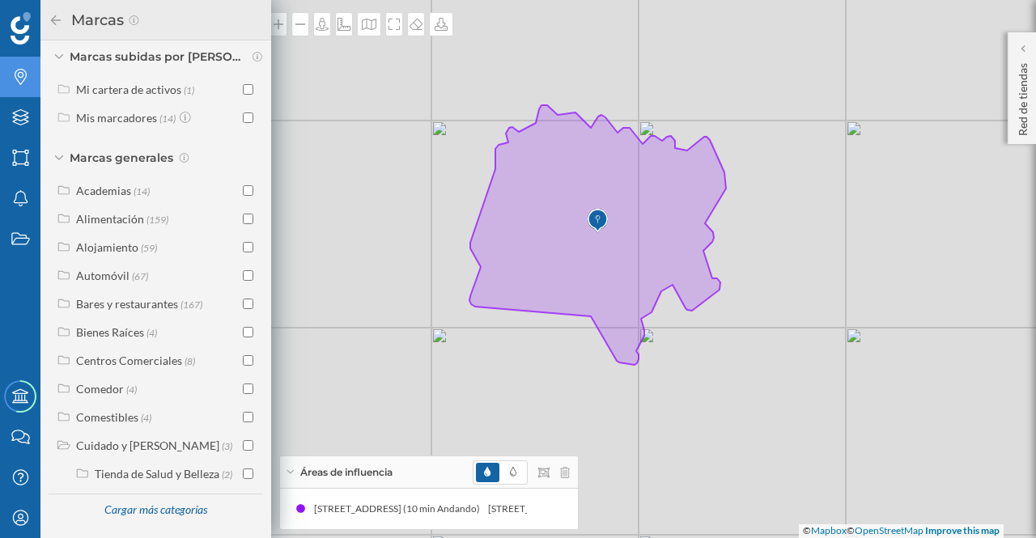
click at [142, 508] on div "Cargar más categorías" at bounding box center [155, 510] width 123 height 24
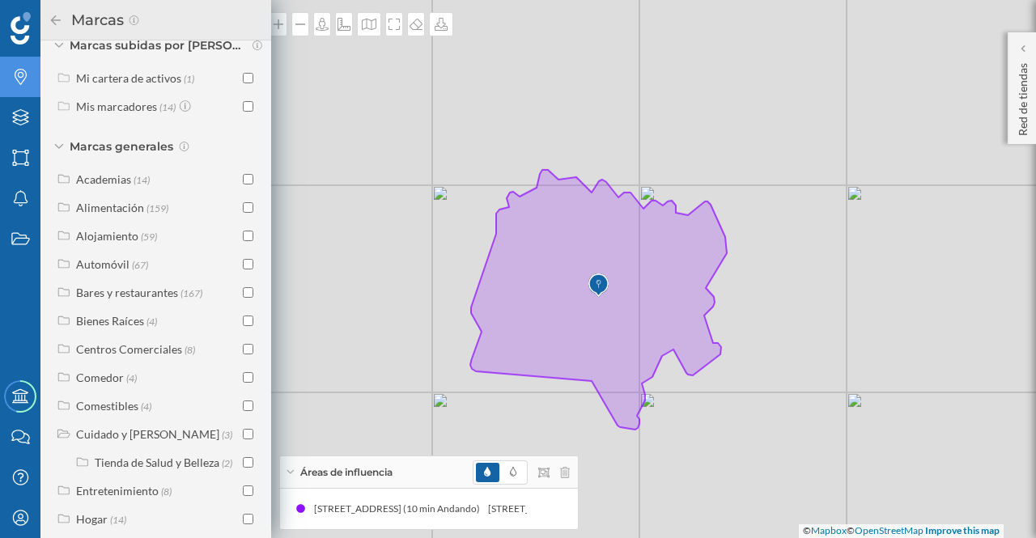
drag, startPoint x: 272, startPoint y: 360, endPoint x: 238, endPoint y: 448, distance: 93.8
click at [273, 426] on div "© Mapbox © OpenStreetMap Improve this map" at bounding box center [518, 269] width 1036 height 538
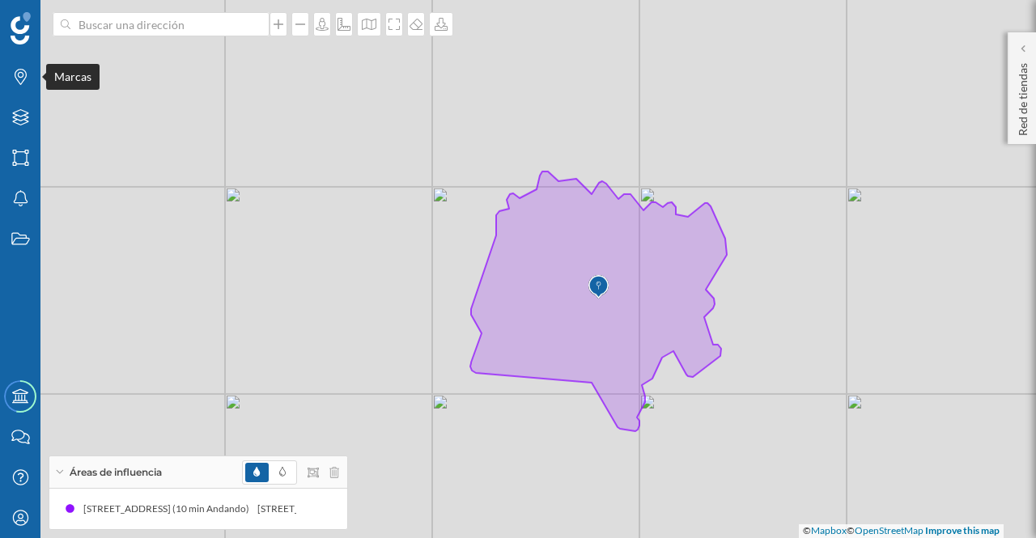
click at [16, 78] on icon at bounding box center [21, 77] width 12 height 16
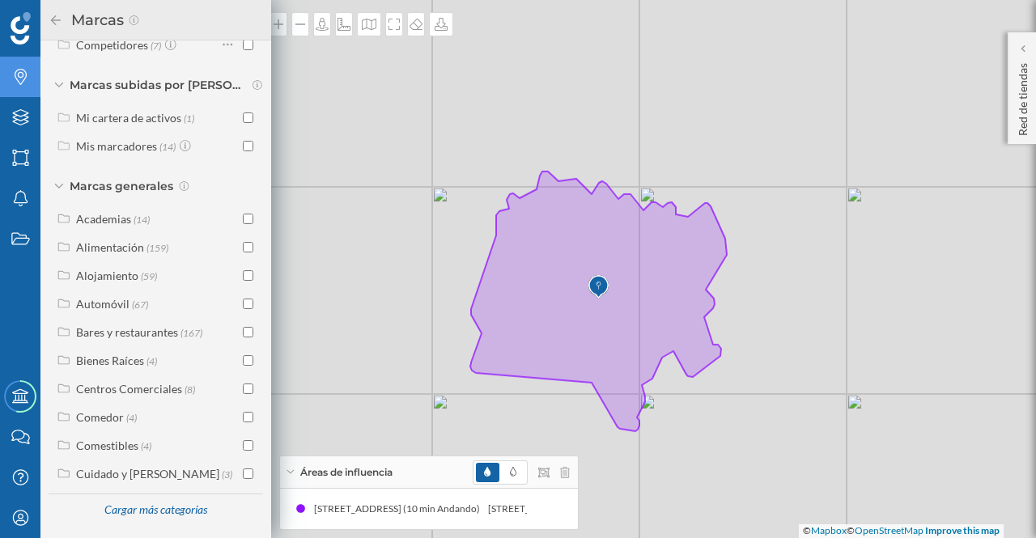
scroll to position [141, 0]
click at [168, 515] on div "Cargar más categorías" at bounding box center [155, 510] width 123 height 24
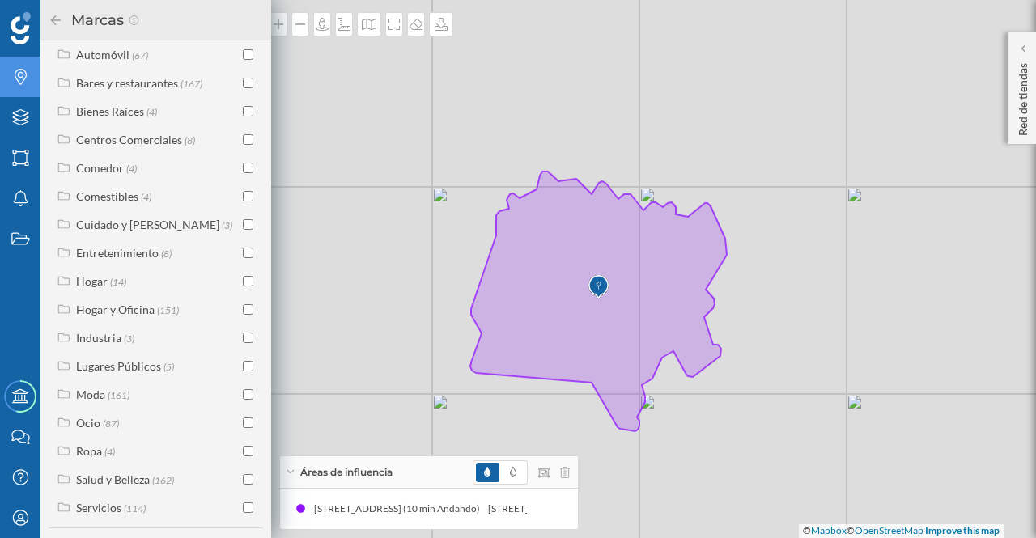
scroll to position [384, 0]
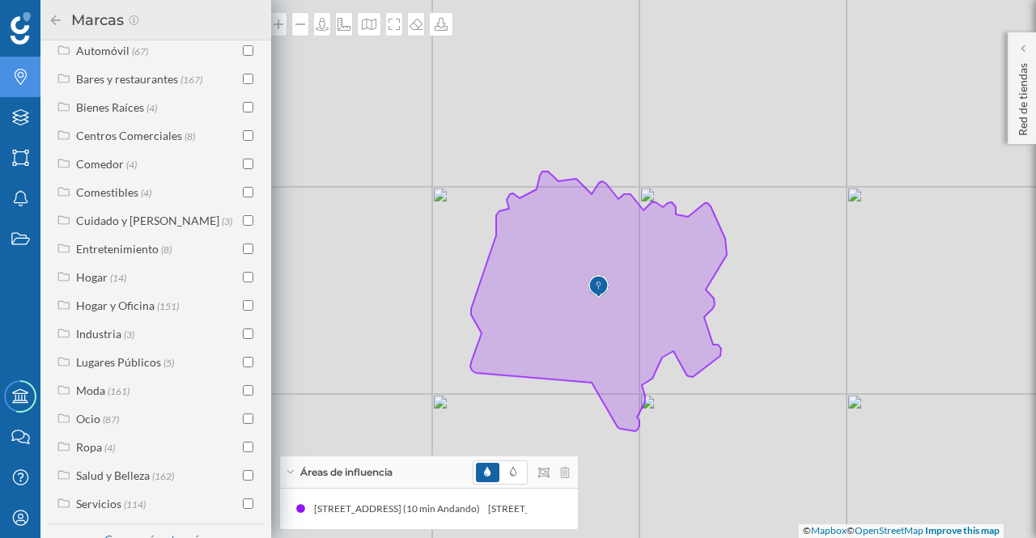
click at [87, 426] on div "Ocio" at bounding box center [88, 419] width 24 height 14
click at [113, 454] on div "Deportes" at bounding box center [118, 447] width 47 height 14
click at [244, 481] on input "checkbox" at bounding box center [248, 475] width 11 height 11
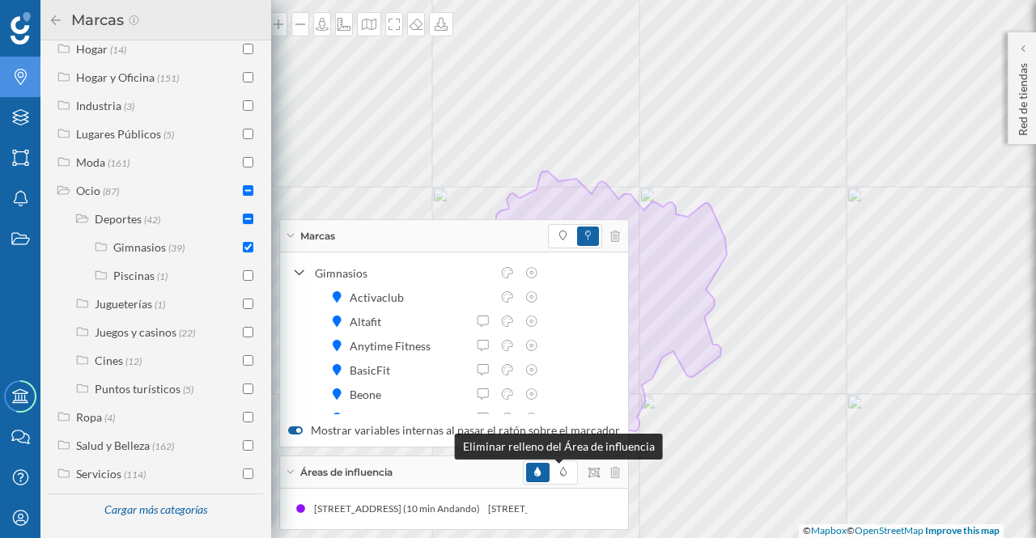
click at [560, 473] on icon at bounding box center [563, 472] width 6 height 10
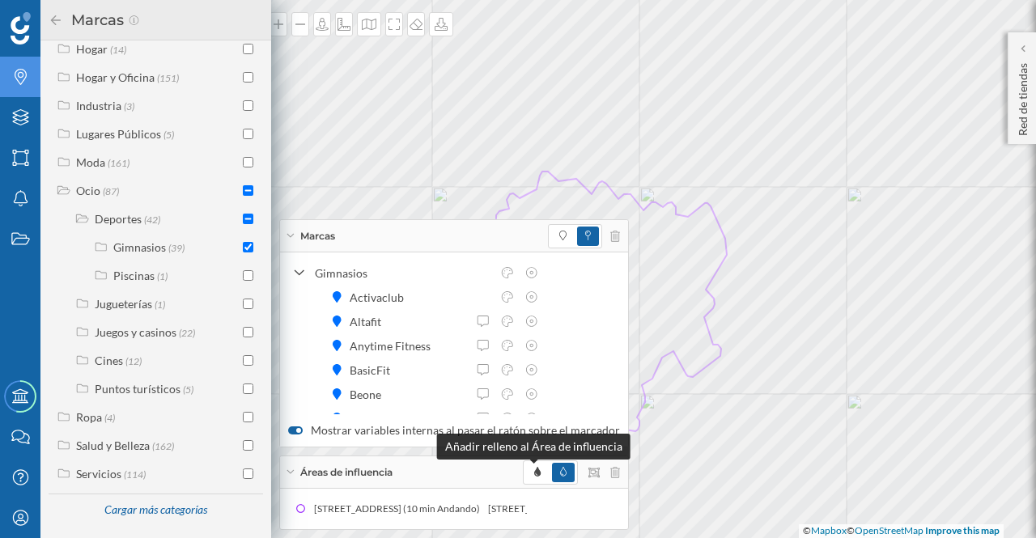
click at [534, 473] on icon at bounding box center [537, 472] width 6 height 10
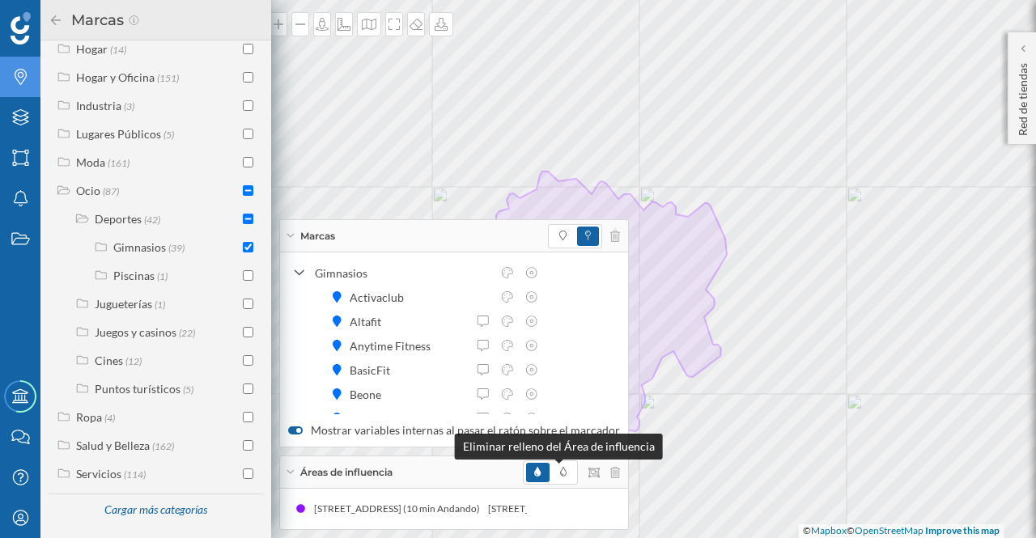
click at [560, 469] on icon at bounding box center [563, 472] width 6 height 10
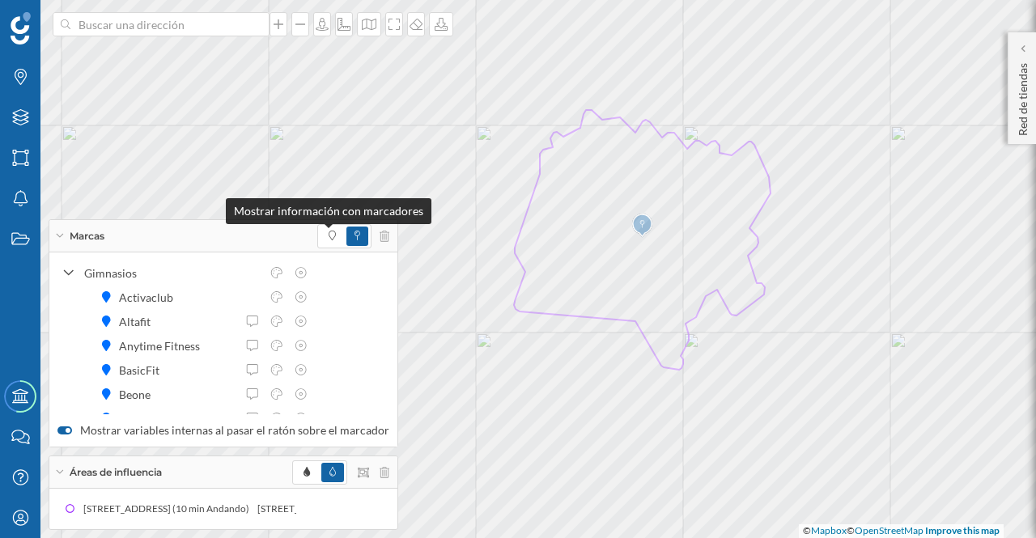
click at [329, 235] on icon at bounding box center [332, 236] width 7 height 10
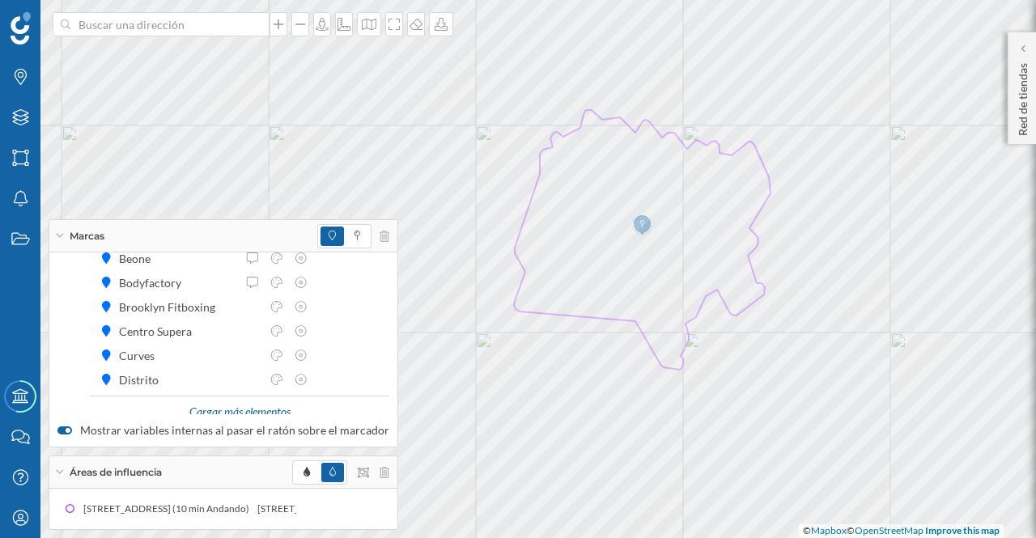
scroll to position [158, 0]
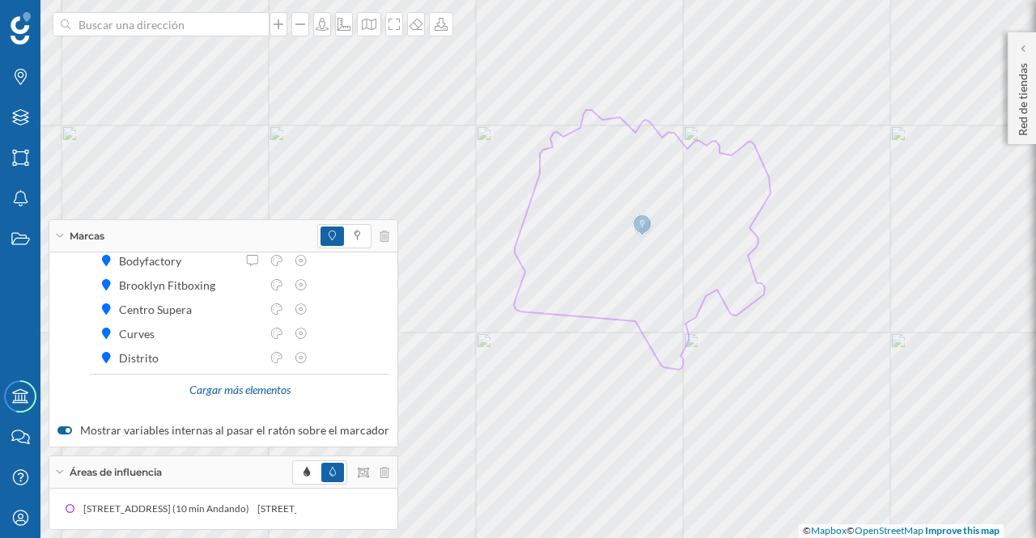
click at [255, 392] on div "Cargar más elementos" at bounding box center [239, 391] width 121 height 24
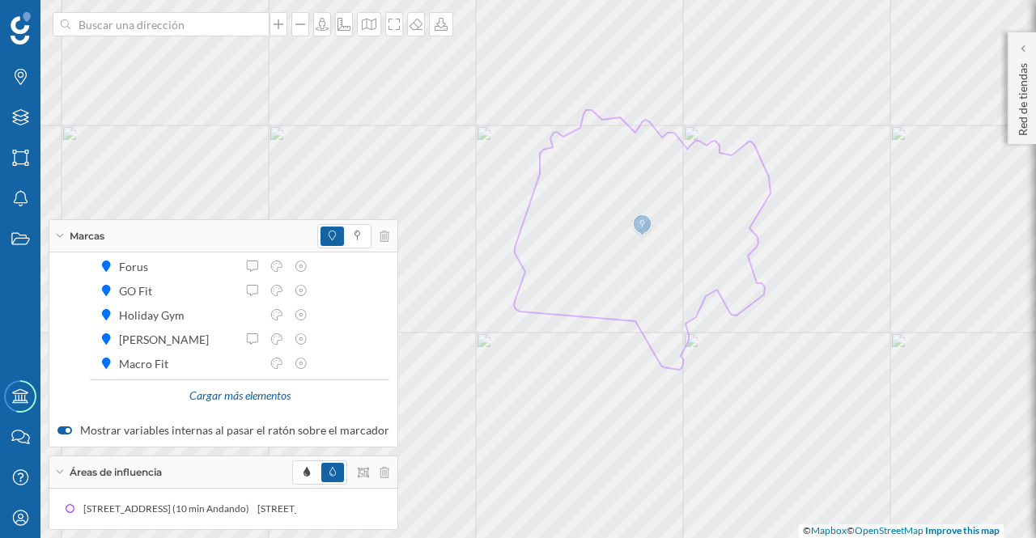
scroll to position [401, 0]
click at [263, 391] on div "Cargar más elementos" at bounding box center [239, 391] width 121 height 24
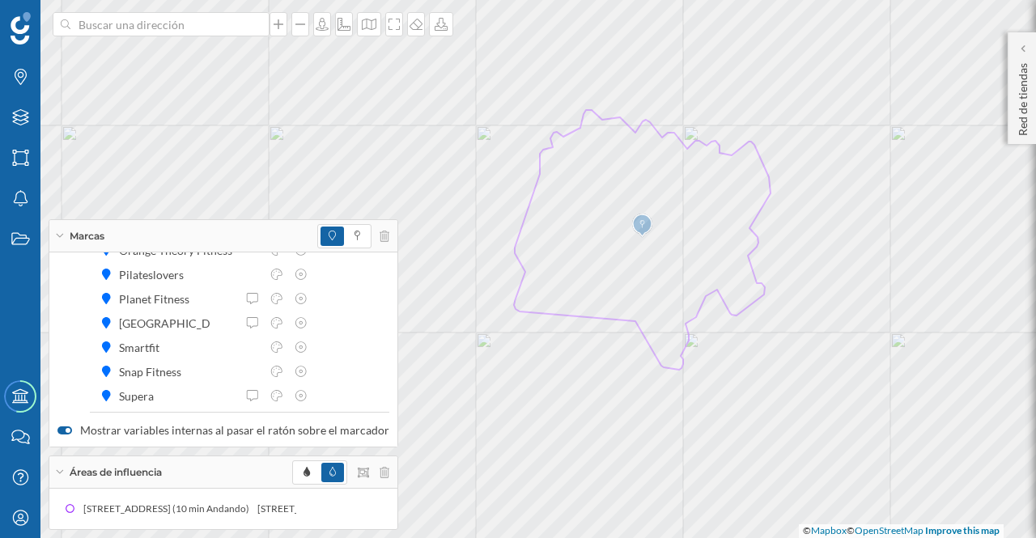
scroll to position [643, 0]
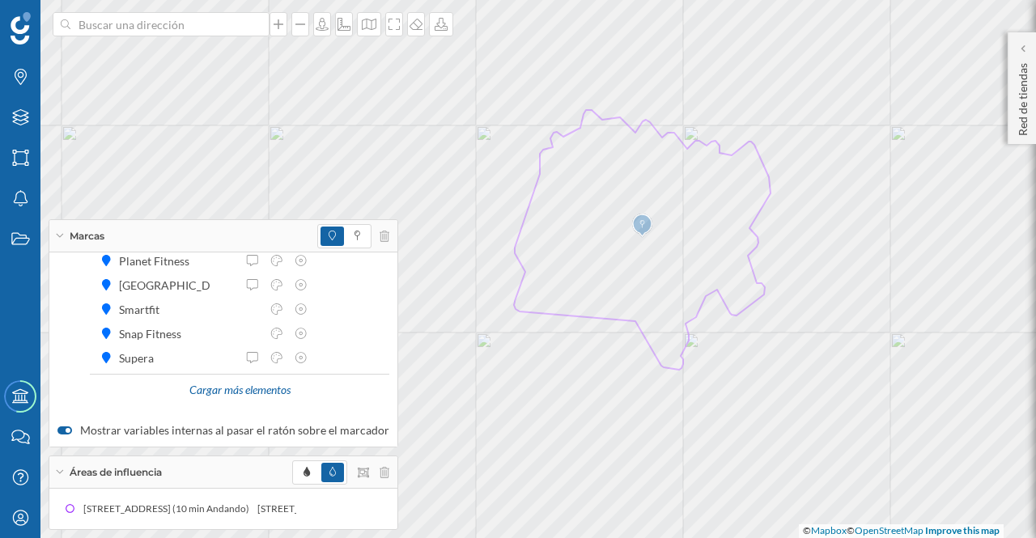
click at [278, 390] on div "Cargar más elementos" at bounding box center [239, 391] width 121 height 24
drag, startPoint x: 390, startPoint y: 369, endPoint x: 390, endPoint y: 387, distance: 17.8
click at [390, 387] on div "Marcas Gimnasios Activaclub Altafit Anytime Fitness BasicFit [GEOGRAPHIC_DATA] …" at bounding box center [224, 333] width 350 height 228
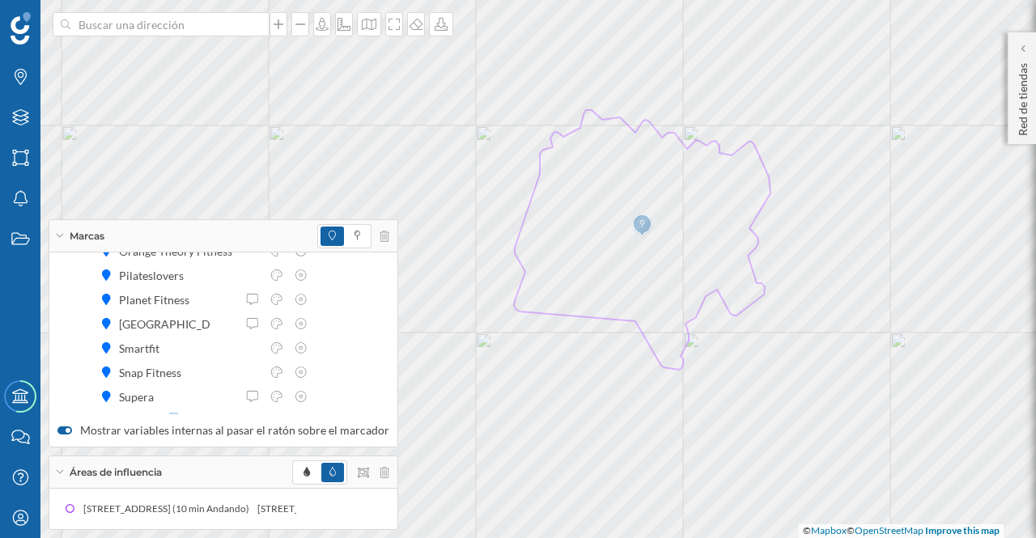
scroll to position [592, 0]
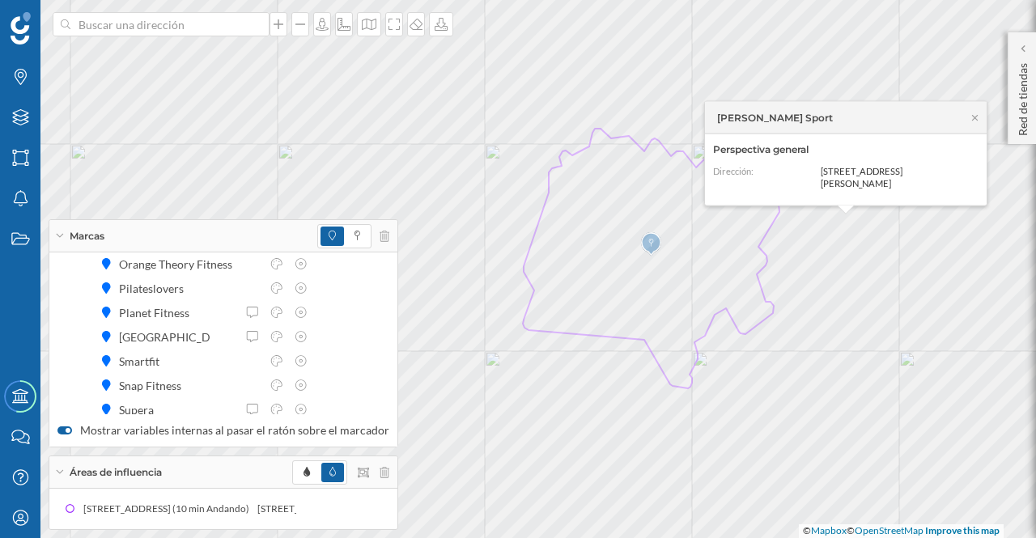
click at [976, 120] on icon at bounding box center [975, 117] width 6 height 6
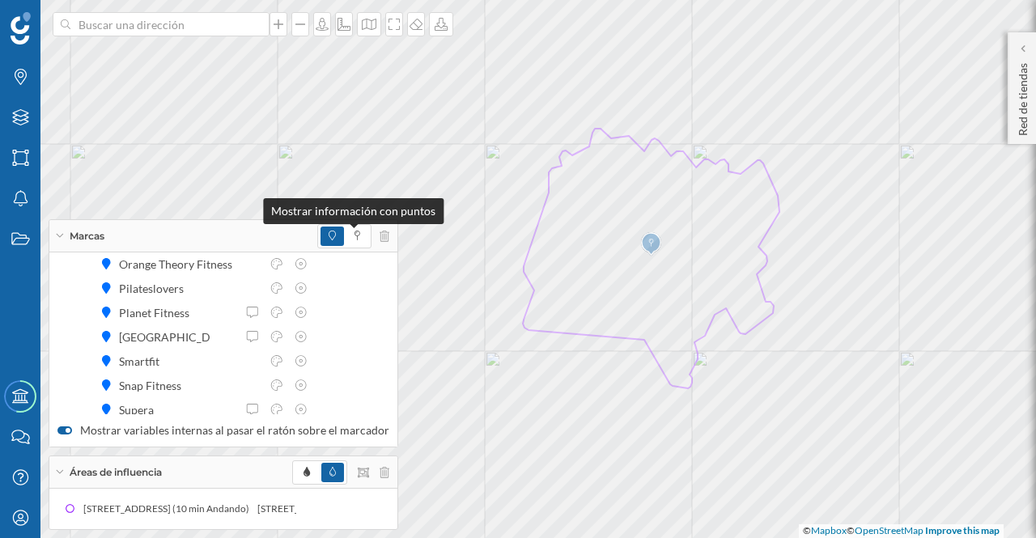
click at [354, 239] on icon at bounding box center [357, 236] width 6 height 10
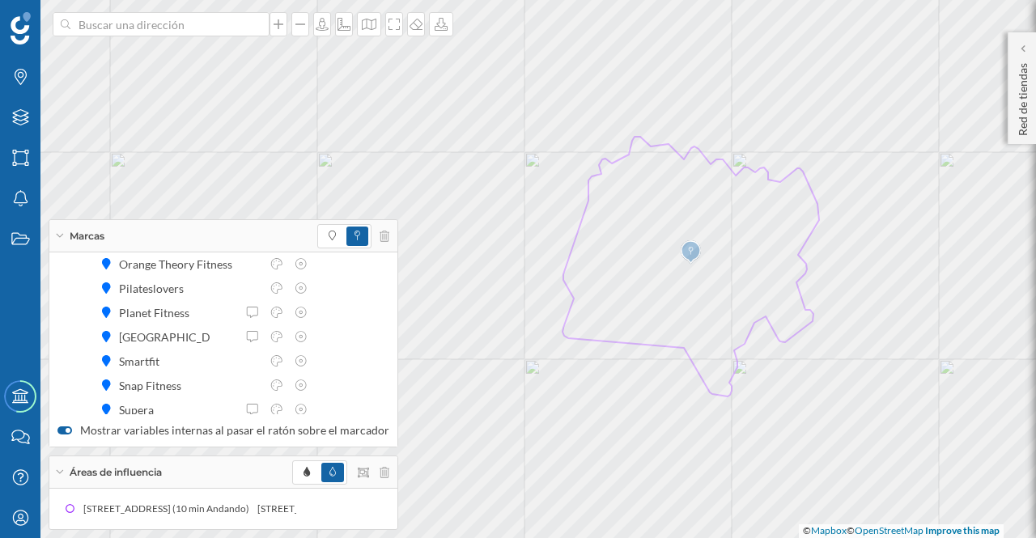
click at [58, 238] on icon at bounding box center [59, 236] width 7 height 4
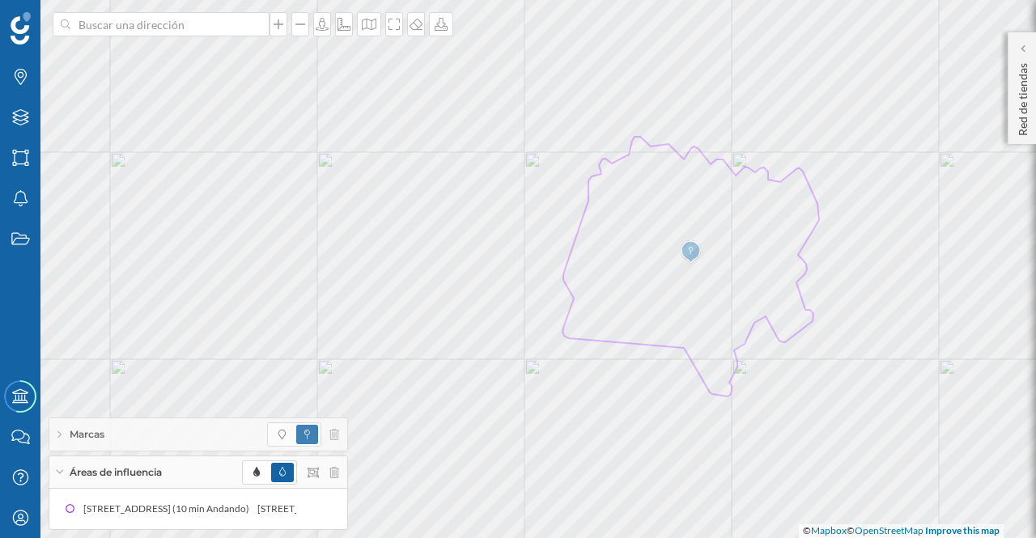
click at [60, 473] on icon at bounding box center [59, 472] width 7 height 4
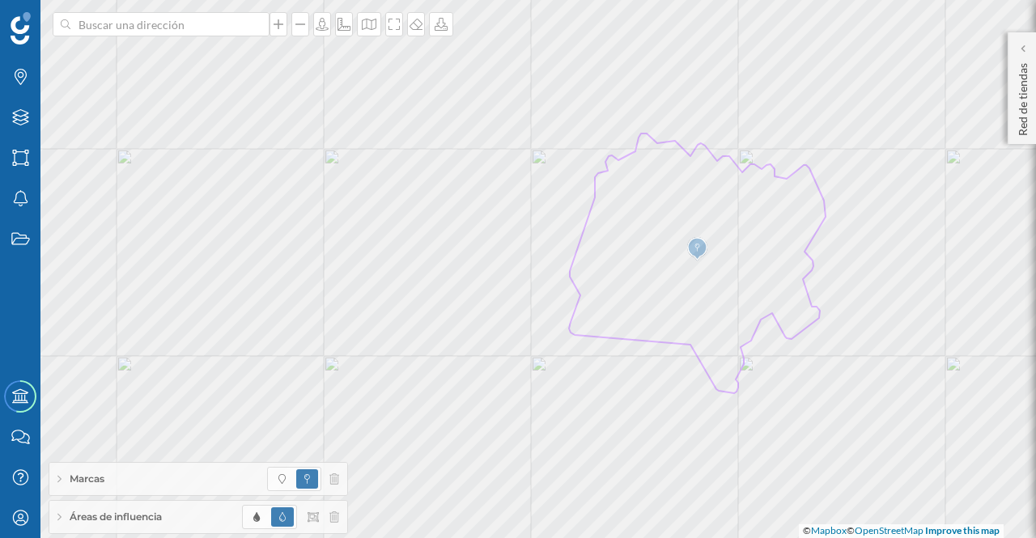
click at [123, 484] on div "Marcas" at bounding box center [198, 479] width 298 height 32
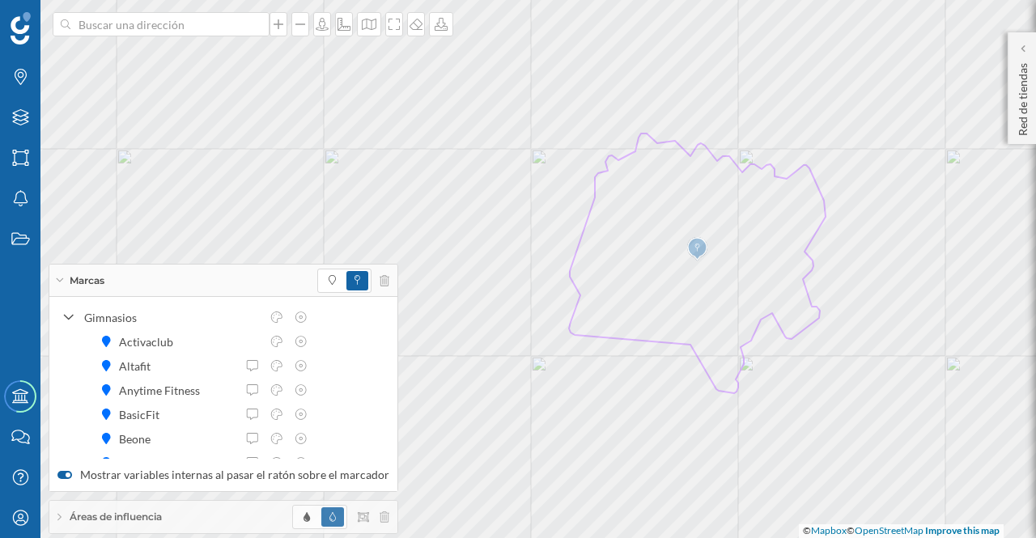
click at [384, 358] on div "Gimnasios Activaclub Altafit Anytime Fitness BasicFit [GEOGRAPHIC_DATA] Bodyfac…" at bounding box center [223, 378] width 348 height 162
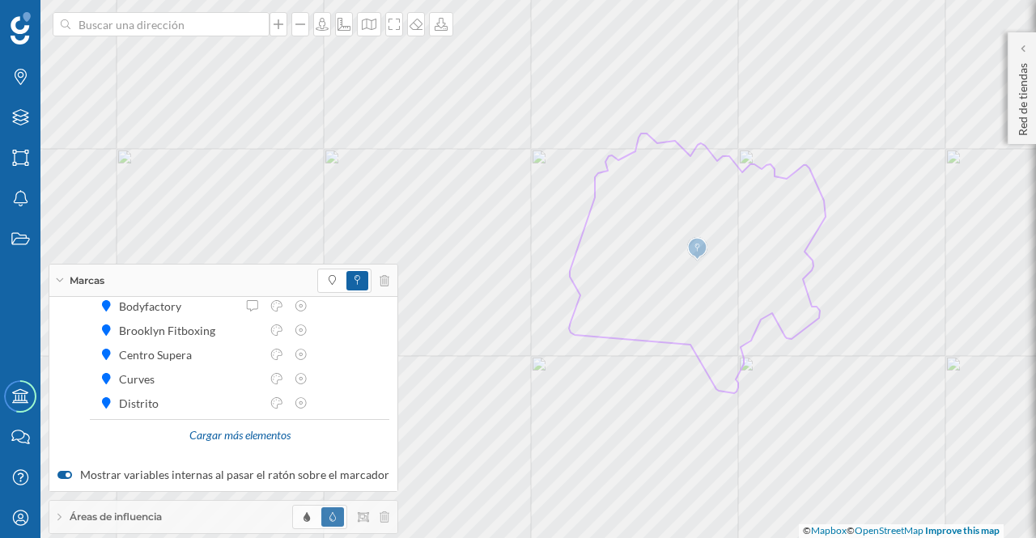
click at [254, 438] on div "Cargar más elementos" at bounding box center [239, 436] width 121 height 24
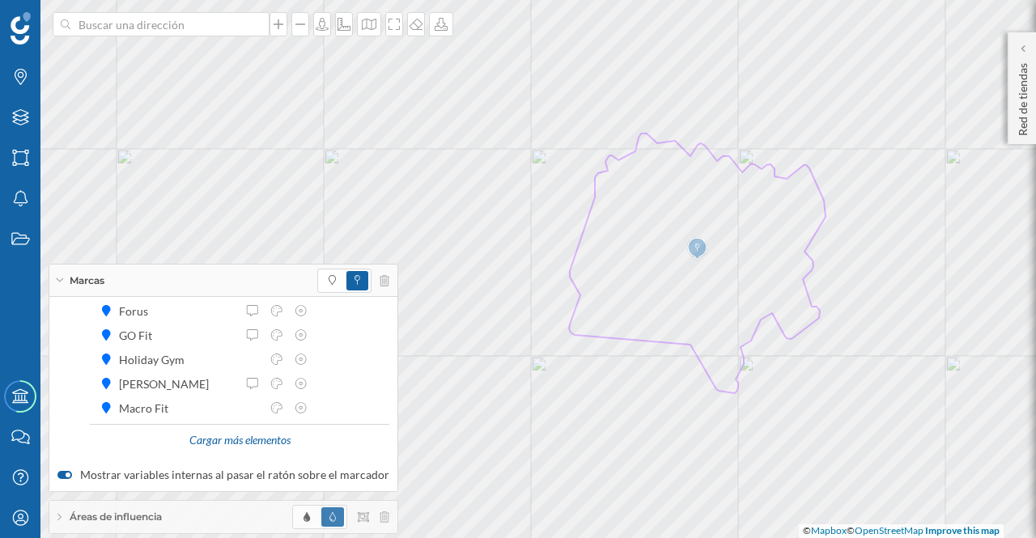
scroll to position [400, 0]
click at [271, 438] on div "Cargar más elementos" at bounding box center [239, 436] width 121 height 24
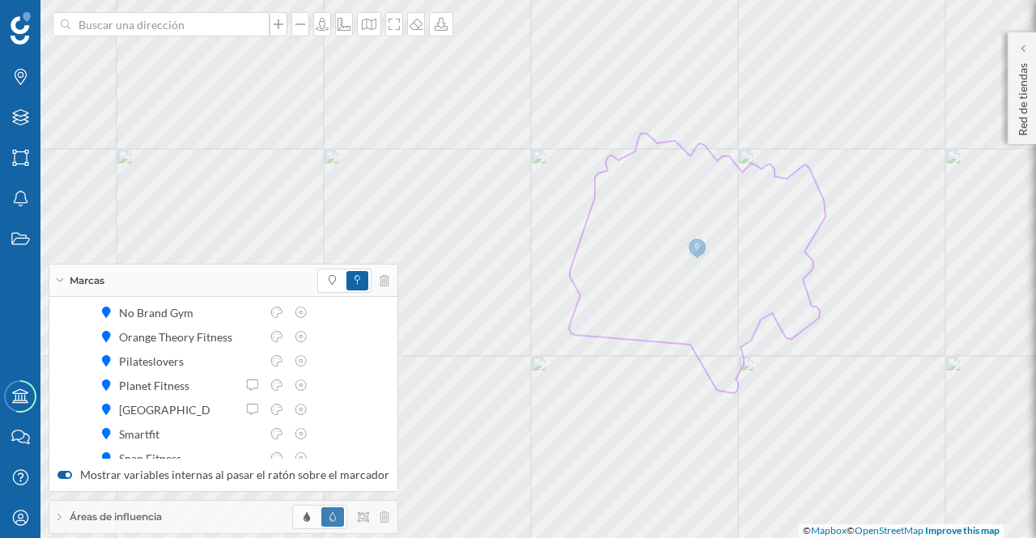
scroll to position [566, 0]
drag, startPoint x: 390, startPoint y: 430, endPoint x: 383, endPoint y: 435, distance: 8.8
click at [383, 443] on div "Gimnasios Activaclub Altafit Anytime Fitness BasicFit [GEOGRAPHIC_DATA] Bodyfac…" at bounding box center [223, 378] width 348 height 162
drag, startPoint x: 385, startPoint y: 431, endPoint x: 384, endPoint y: 442, distance: 11.4
click at [384, 442] on div "Gimnasios Activaclub Altafit Anytime Fitness BasicFit [GEOGRAPHIC_DATA] Bodyfac…" at bounding box center [223, 378] width 348 height 162
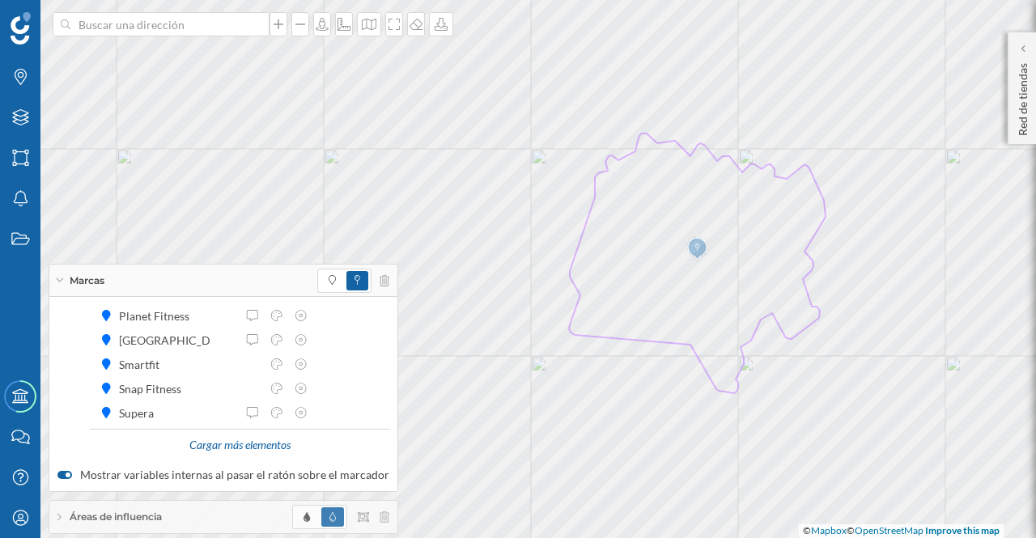
scroll to position [643, 0]
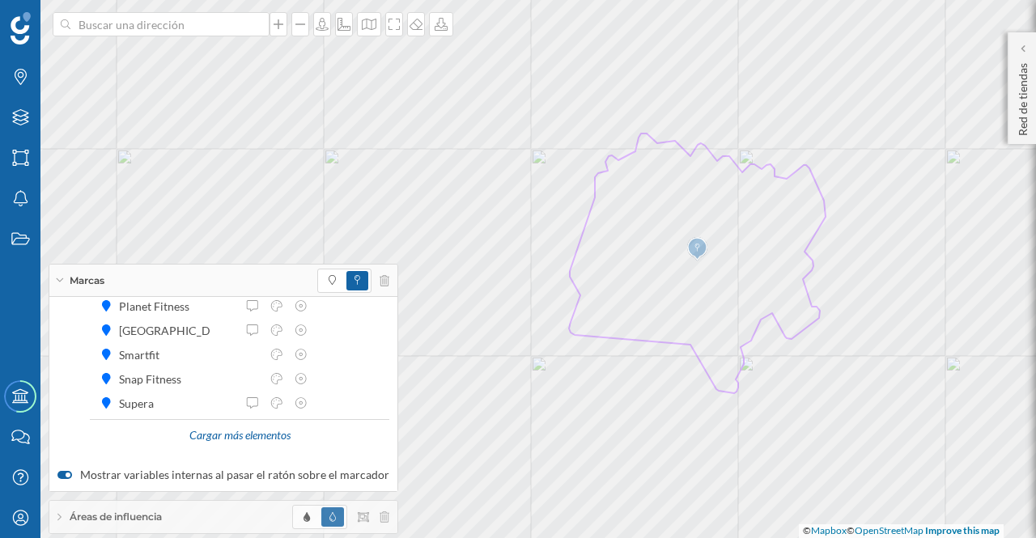
click at [206, 436] on div "Cargar más elementos" at bounding box center [239, 436] width 121 height 24
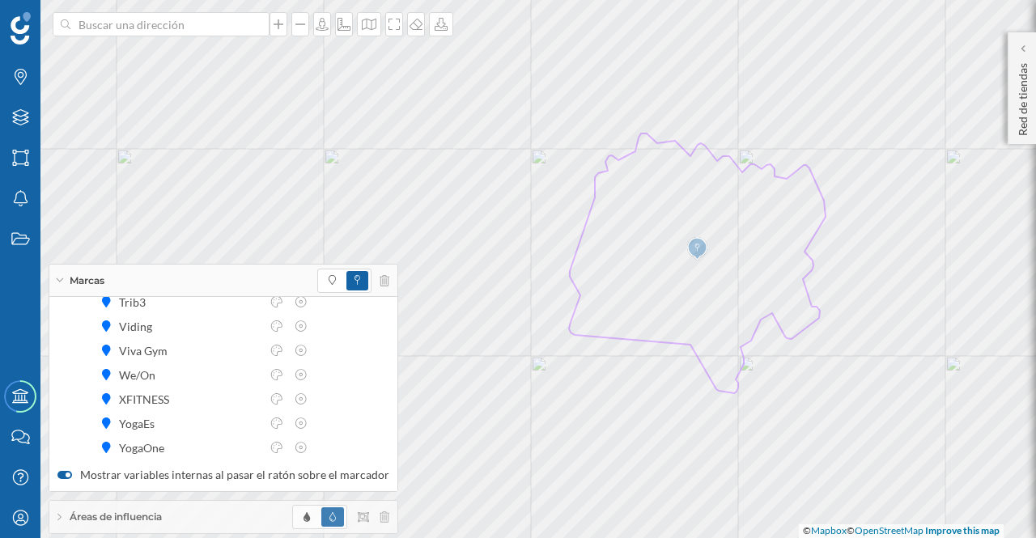
scroll to position [829, 0]
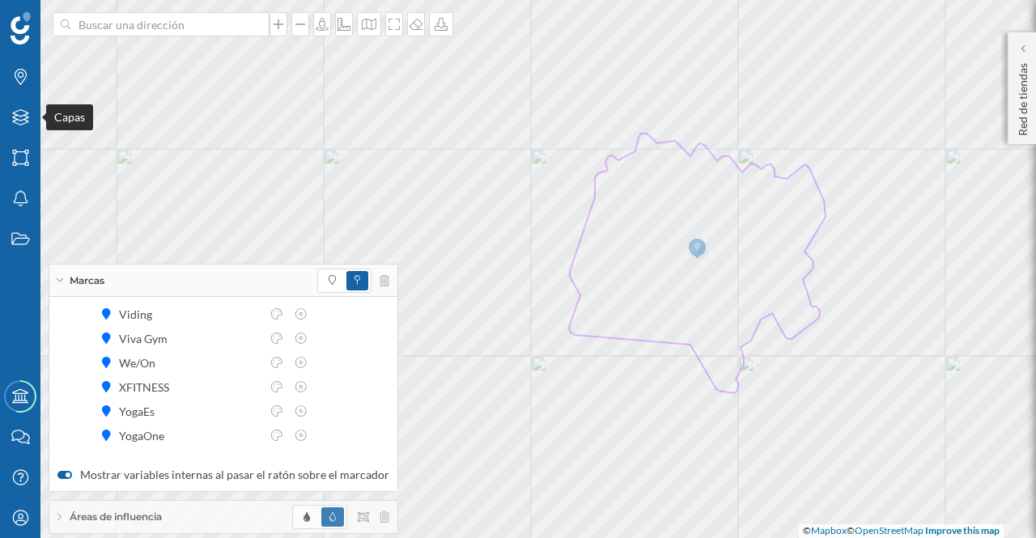
click at [18, 117] on icon "Capas" at bounding box center [21, 117] width 20 height 16
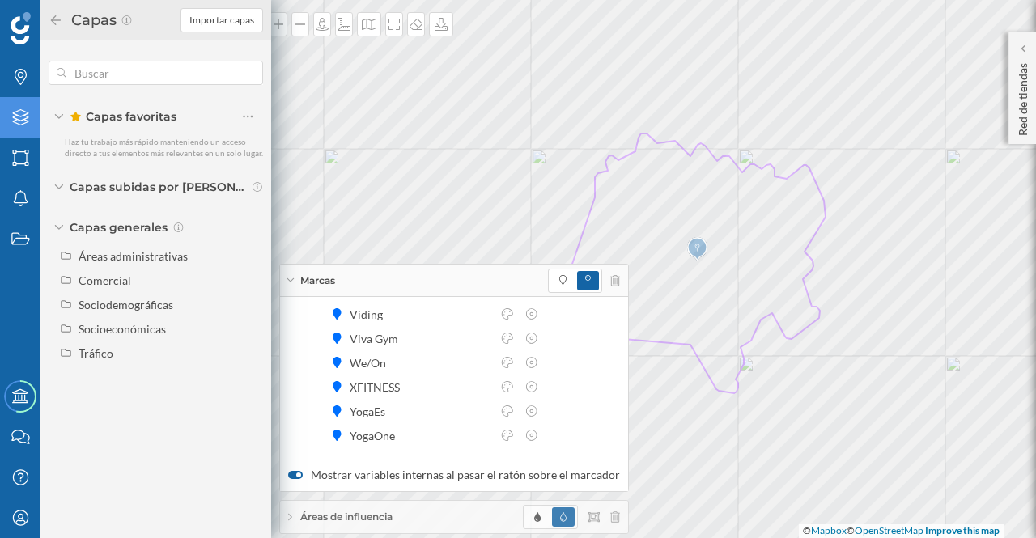
click at [26, 117] on icon at bounding box center [20, 117] width 16 height 16
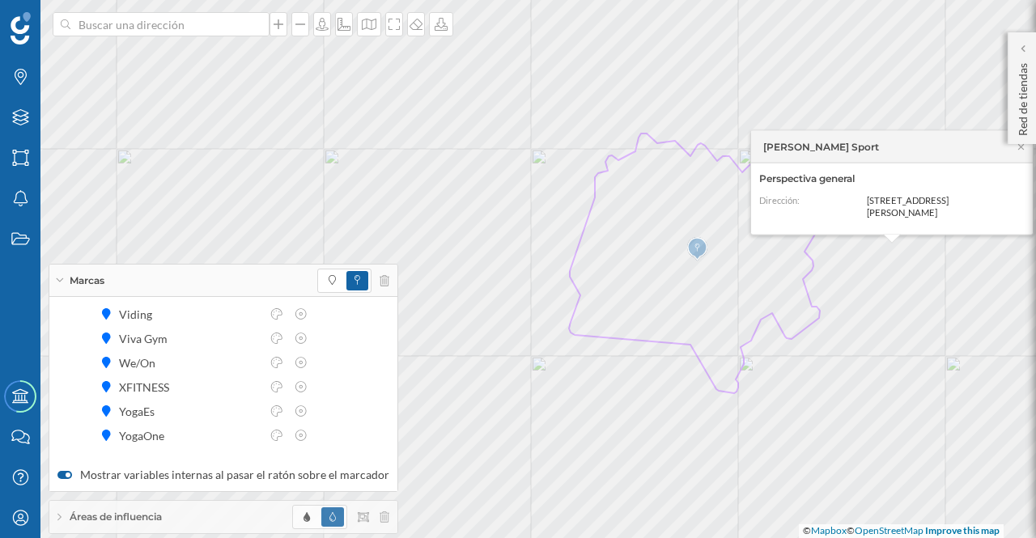
click at [1021, 151] on icon at bounding box center [1021, 147] width 12 height 10
